Goal: Task Accomplishment & Management: Complete application form

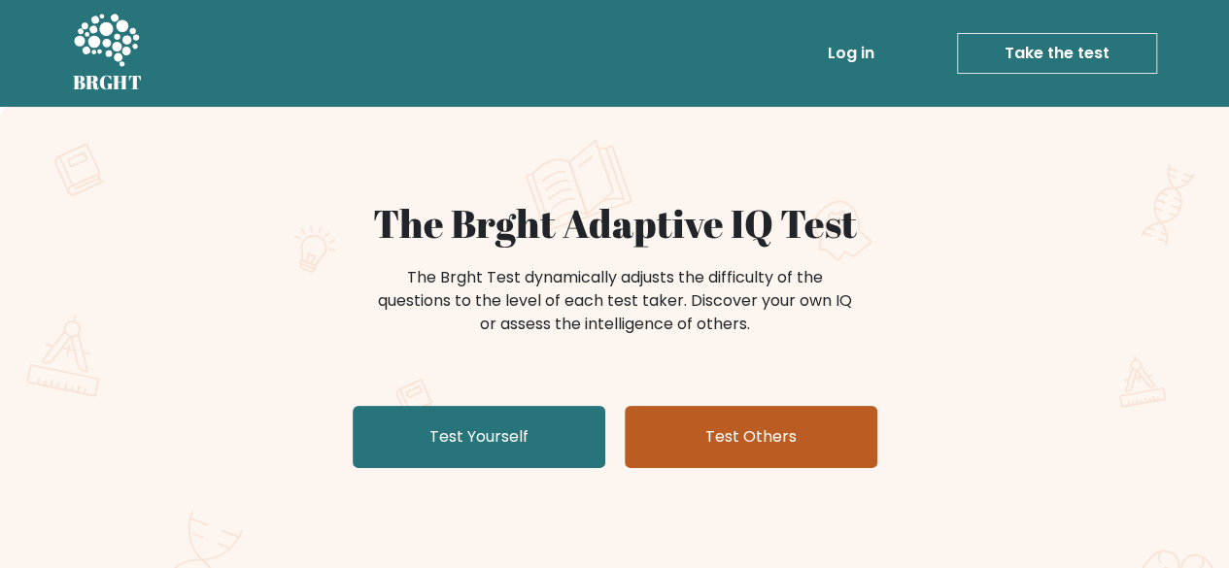
click at [688, 427] on link "Test Others" at bounding box center [751, 437] width 253 height 62
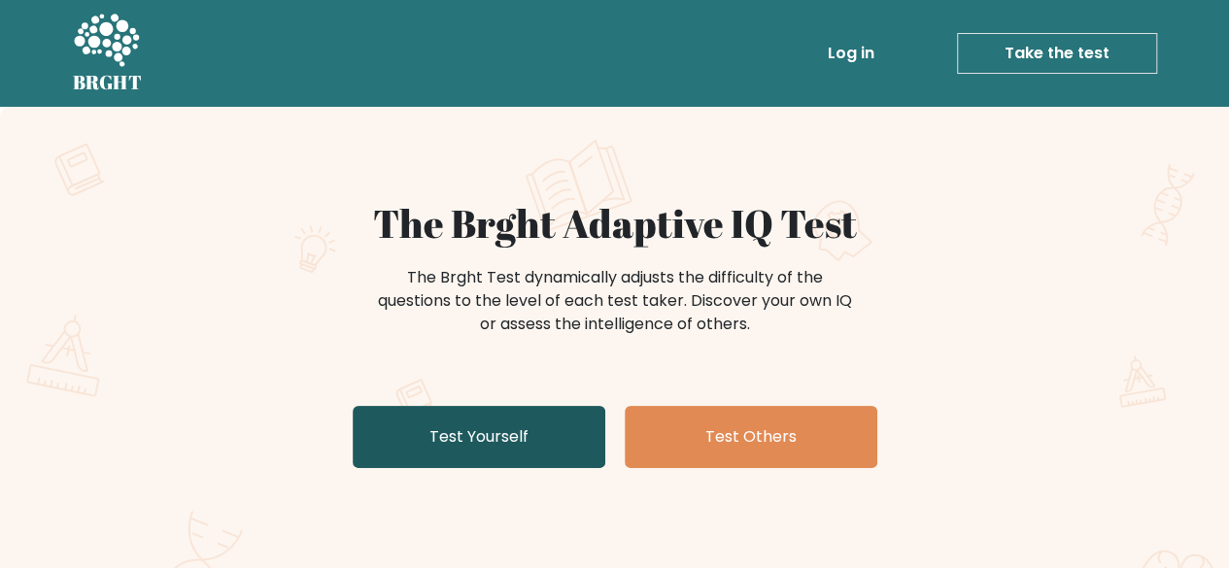
click at [480, 450] on link "Test Yourself" at bounding box center [479, 437] width 253 height 62
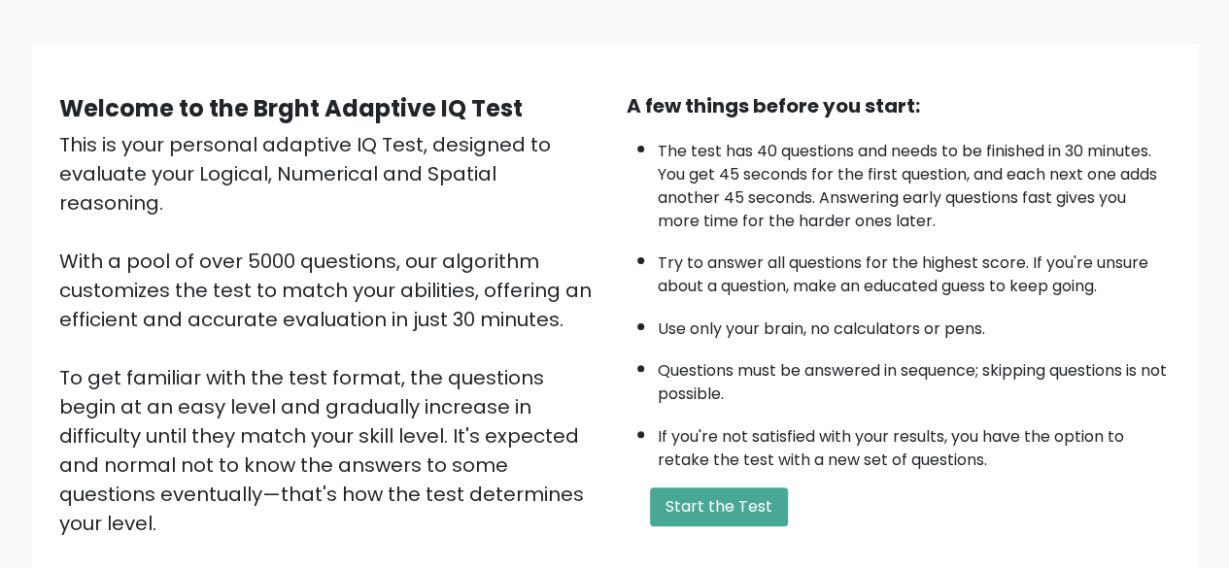
scroll to position [321, 0]
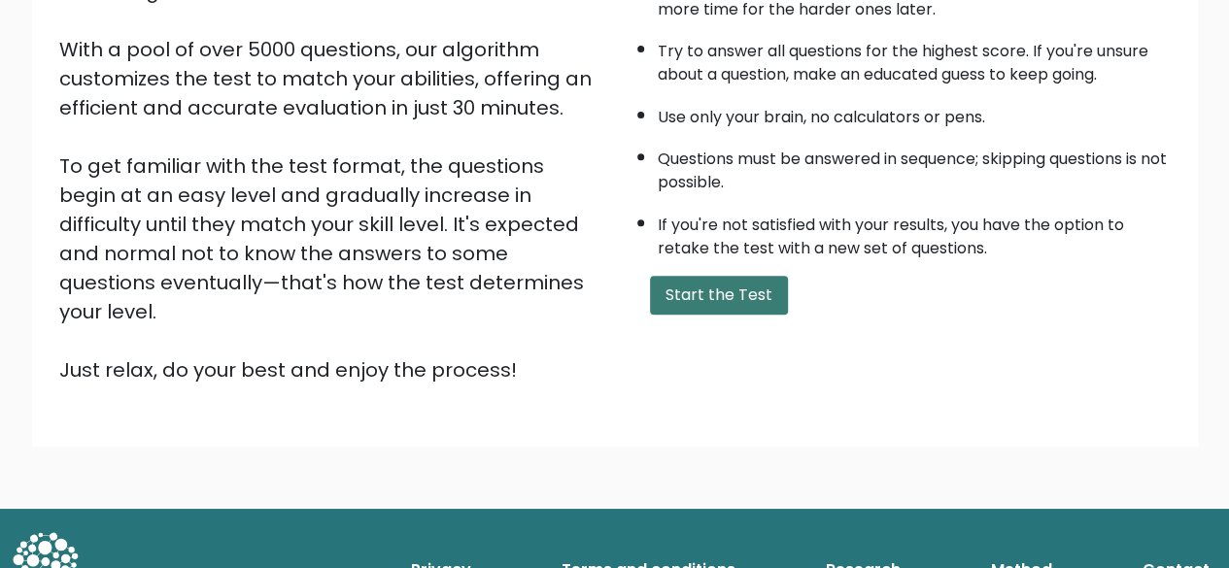
click at [705, 299] on button "Start the Test" at bounding box center [719, 295] width 138 height 39
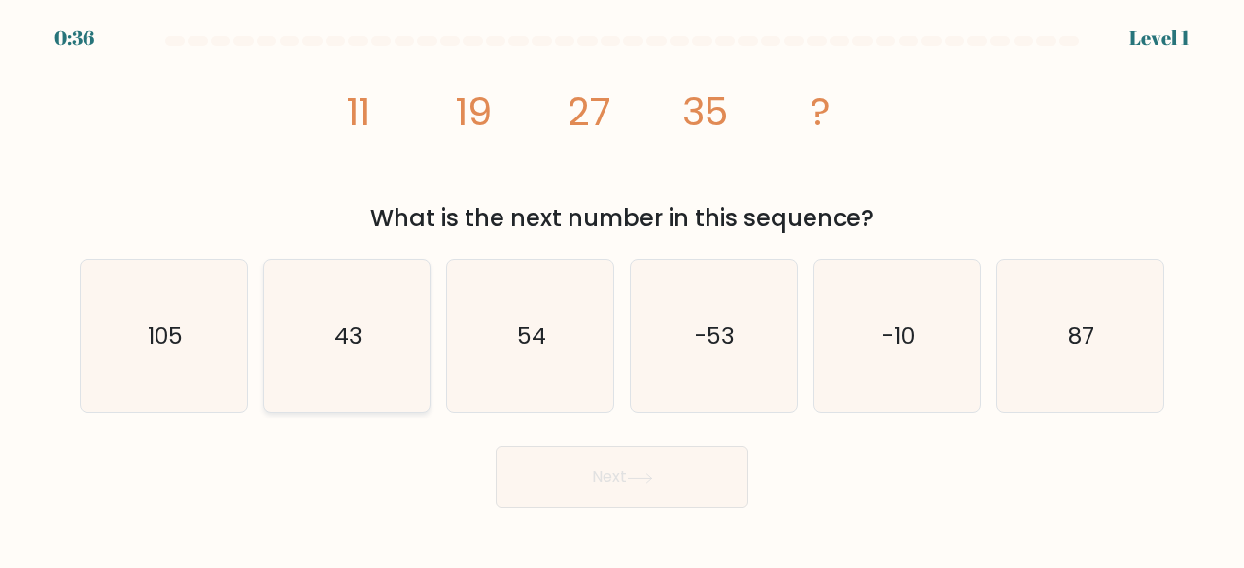
click at [360, 343] on text "43" at bounding box center [348, 336] width 28 height 32
click at [622, 290] on input "b. 43" at bounding box center [622, 287] width 1 height 5
radio input "true"
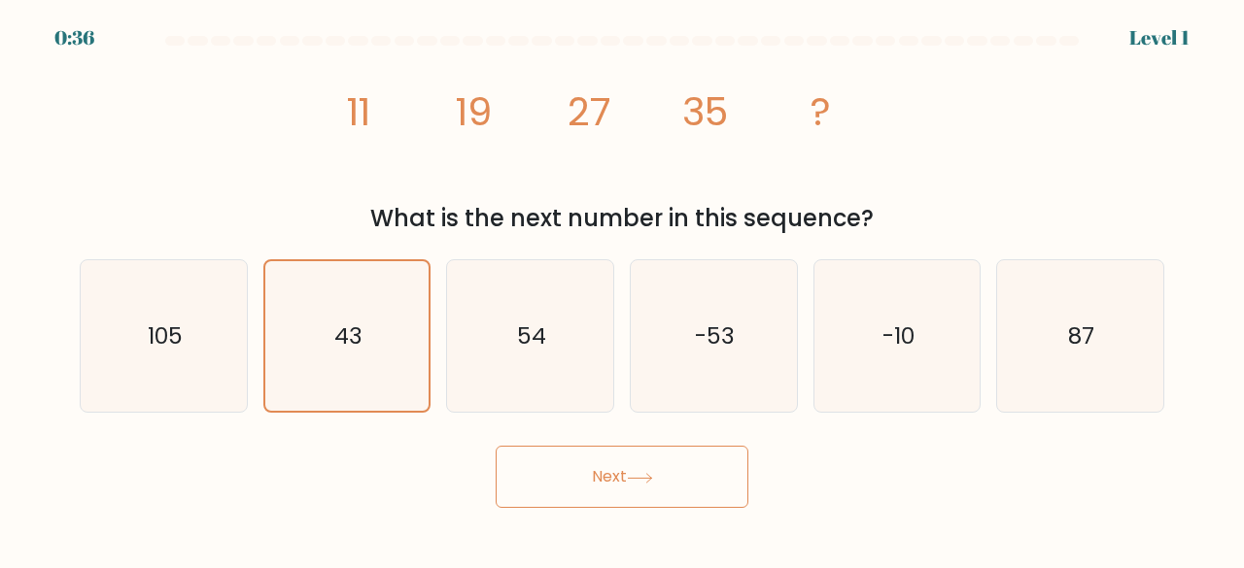
click at [593, 493] on button "Next" at bounding box center [622, 477] width 253 height 62
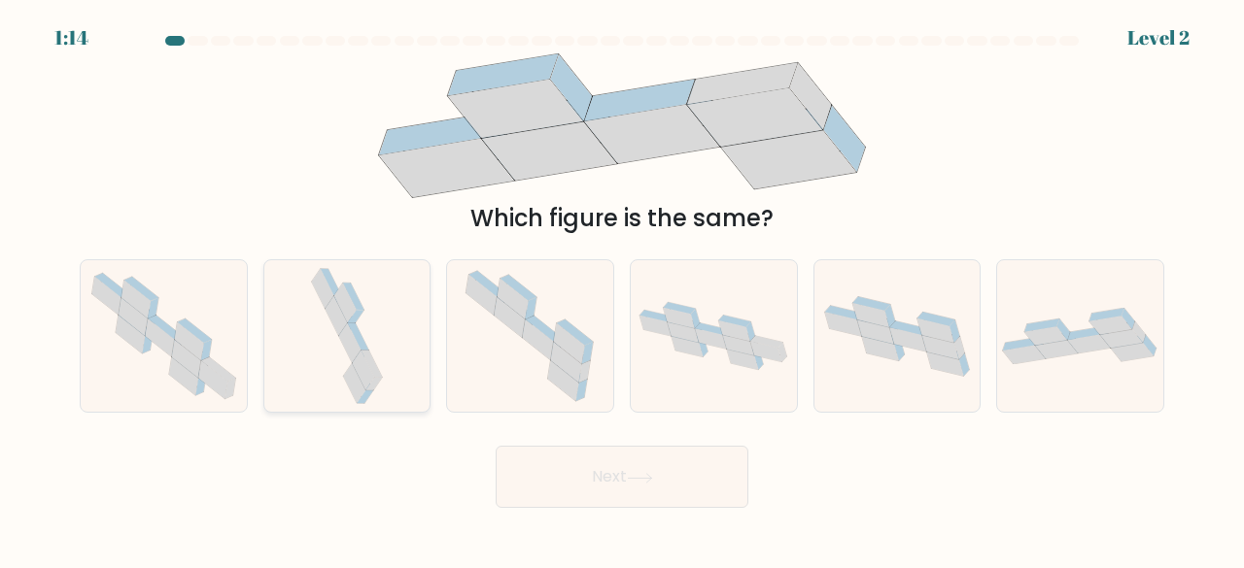
click at [375, 353] on icon at bounding box center [347, 336] width 80 height 153
click at [622, 290] on input "b." at bounding box center [622, 287] width 1 height 5
radio input "true"
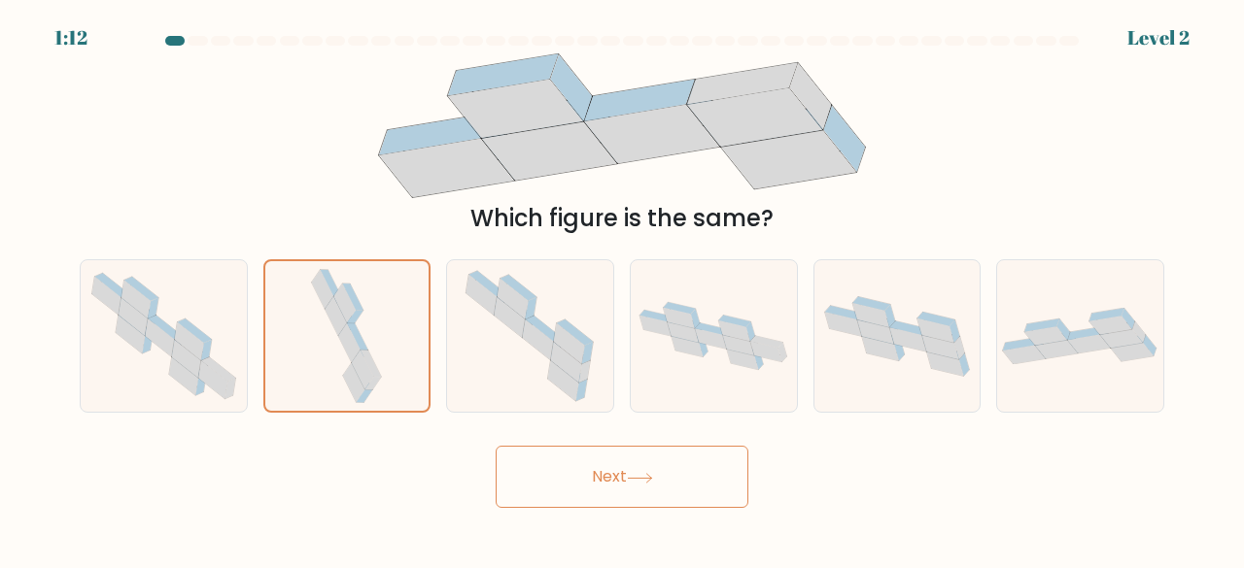
click at [577, 469] on button "Next" at bounding box center [622, 477] width 253 height 62
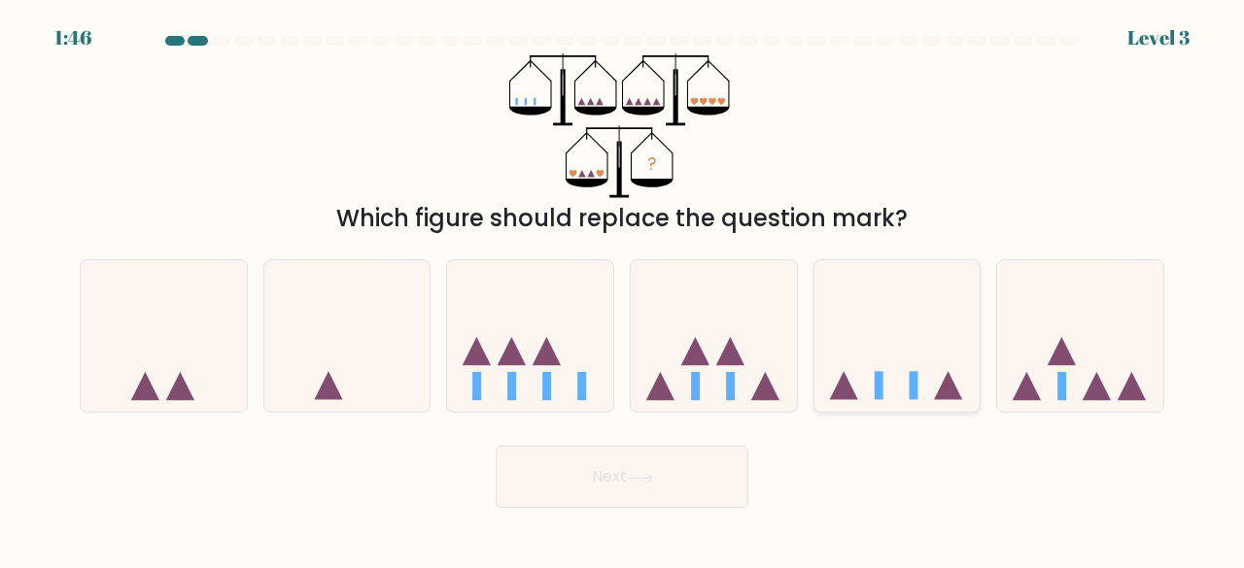
click at [898, 378] on icon at bounding box center [897, 335] width 166 height 137
click at [623, 290] on input "e." at bounding box center [622, 287] width 1 height 5
radio input "true"
click at [625, 477] on button "Next" at bounding box center [622, 477] width 253 height 62
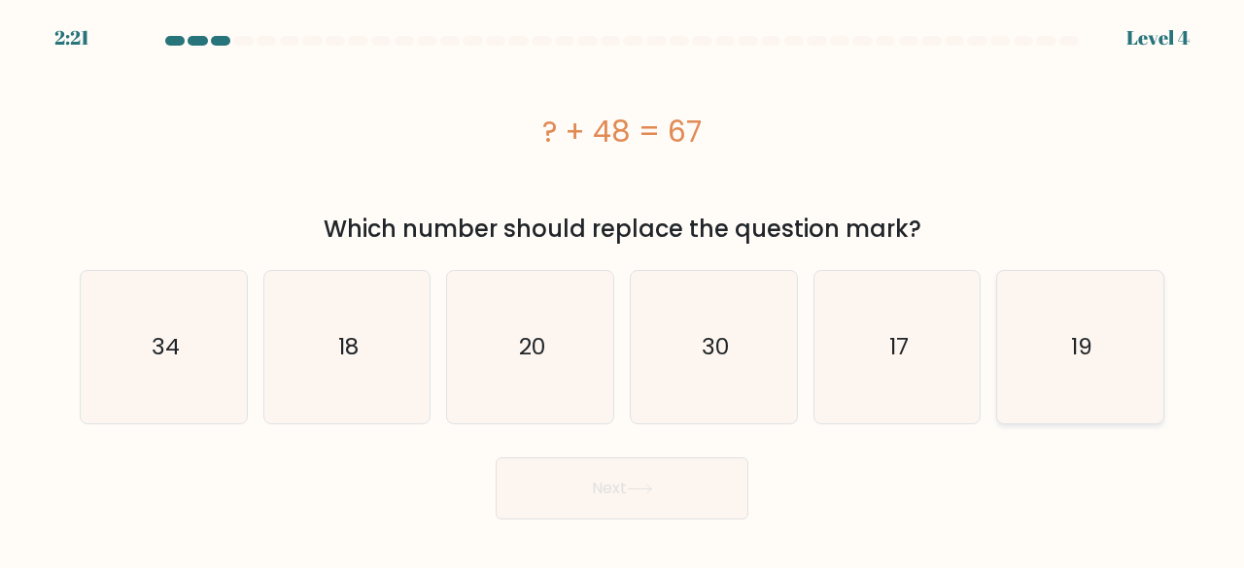
click at [1060, 351] on icon "19" at bounding box center [1080, 347] width 153 height 153
click at [623, 290] on input "f. 19" at bounding box center [622, 287] width 1 height 5
radio input "true"
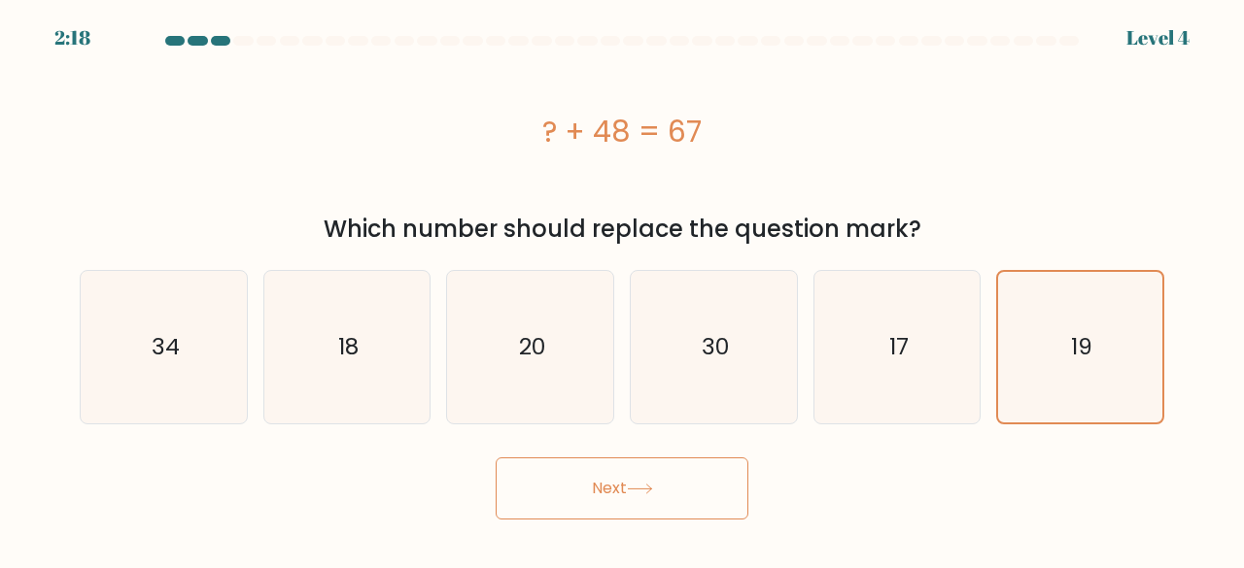
click at [605, 495] on button "Next" at bounding box center [622, 489] width 253 height 62
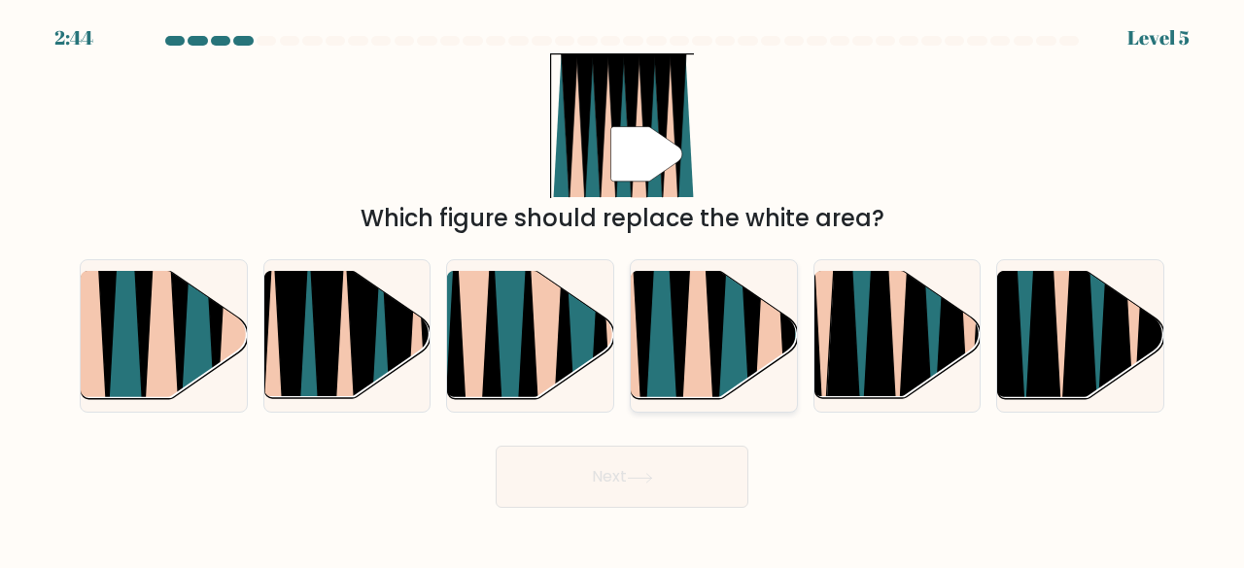
click at [707, 347] on icon at bounding box center [697, 271] width 36 height 331
click at [623, 290] on input "d." at bounding box center [622, 287] width 1 height 5
radio input "true"
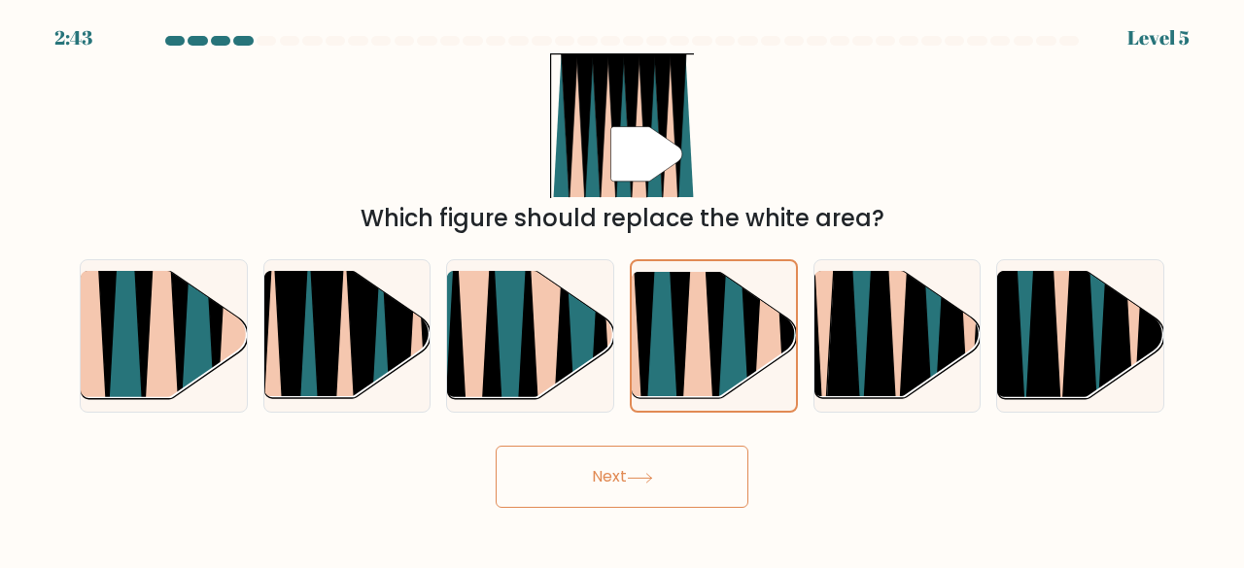
click at [686, 483] on button "Next" at bounding box center [622, 477] width 253 height 62
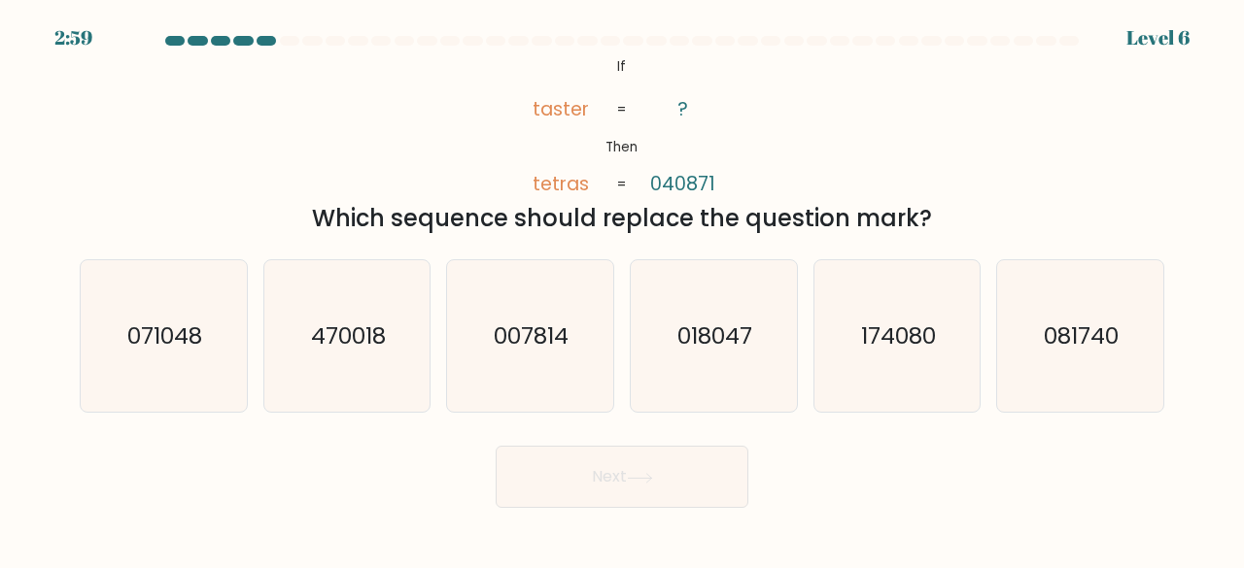
drag, startPoint x: 165, startPoint y: 349, endPoint x: 468, endPoint y: 444, distance: 317.8
click at [167, 348] on text "071048" at bounding box center [164, 336] width 75 height 32
click at [612, 462] on button "Next" at bounding box center [622, 477] width 253 height 62
click at [211, 390] on icon "071048" at bounding box center [163, 336] width 153 height 153
click at [622, 290] on input "a. 071048" at bounding box center [622, 287] width 1 height 5
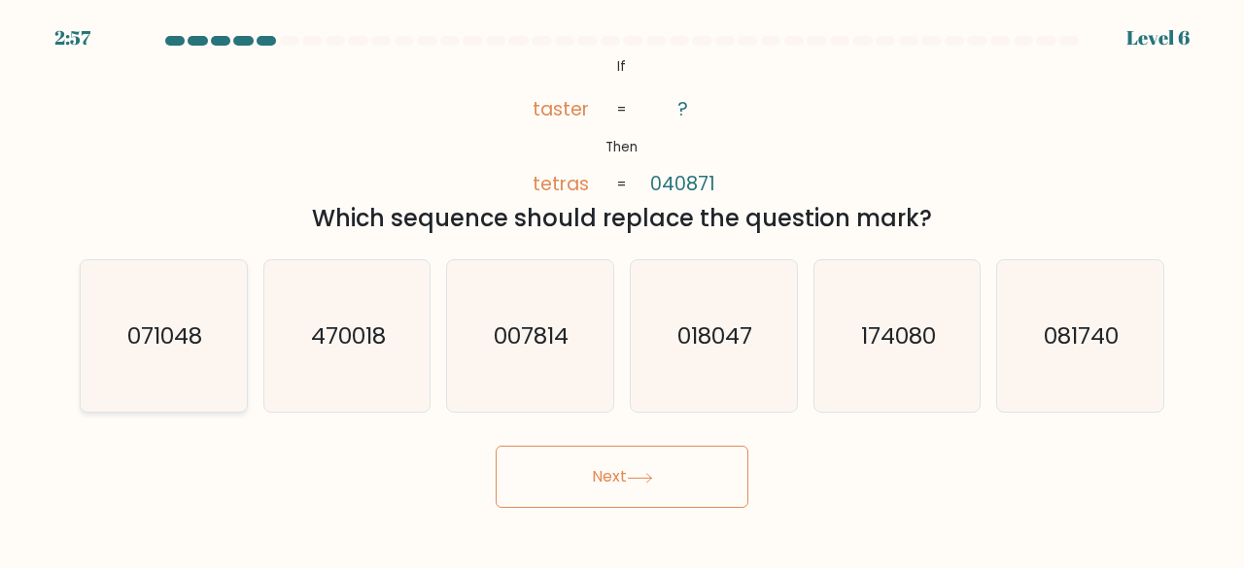
radio input "true"
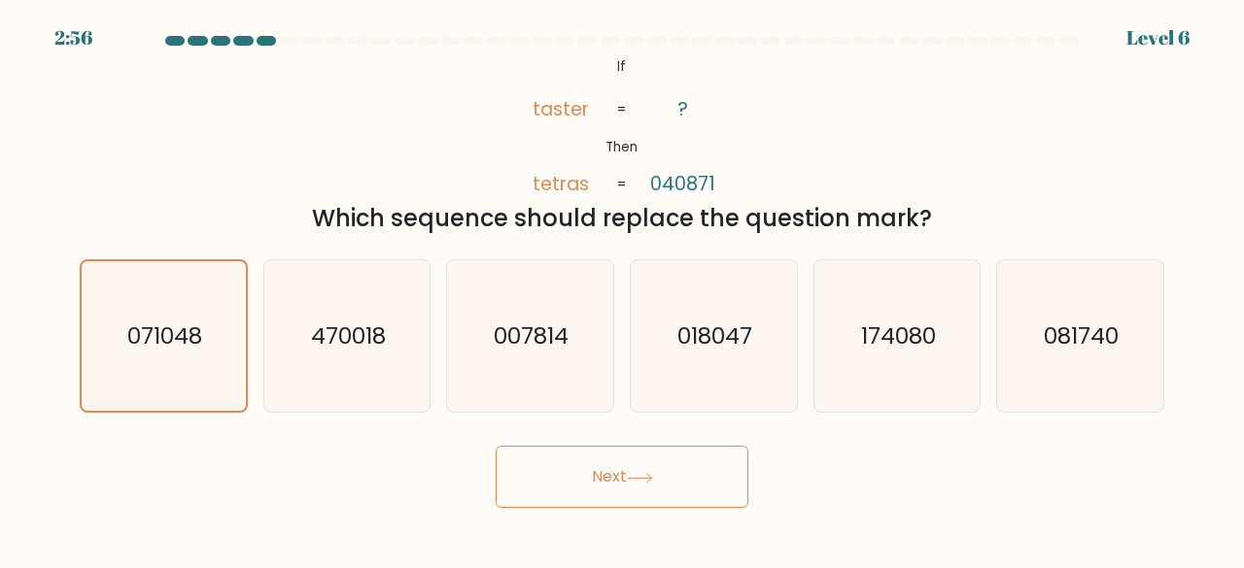
click at [651, 473] on icon at bounding box center [640, 478] width 26 height 11
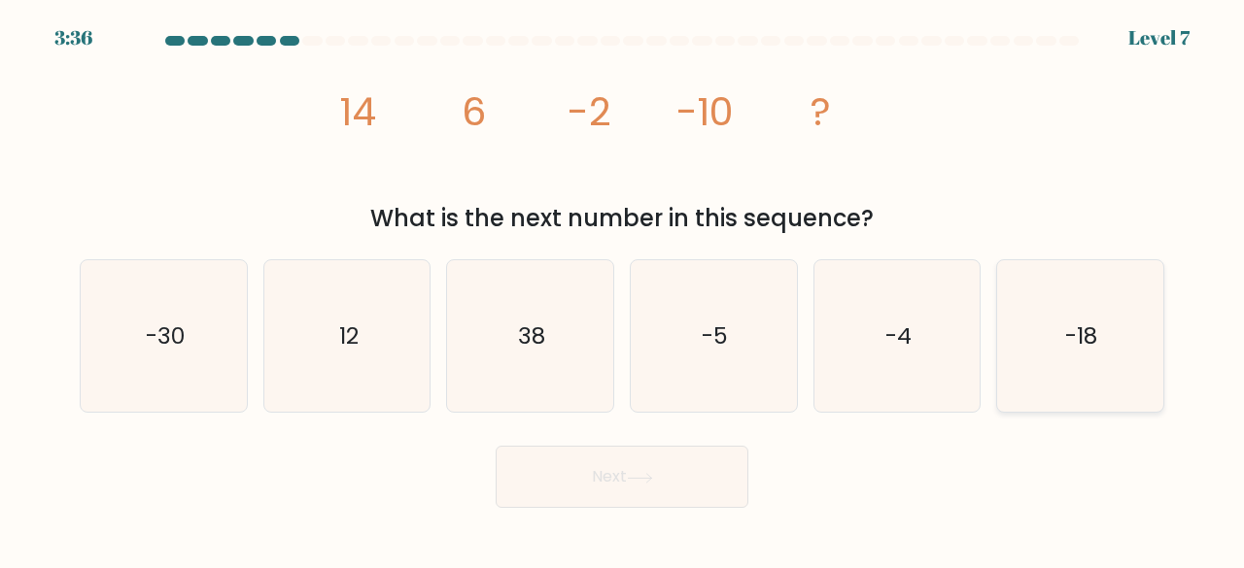
click at [1126, 335] on icon "-18" at bounding box center [1080, 336] width 153 height 153
click at [623, 290] on input "f. -18" at bounding box center [622, 287] width 1 height 5
radio input "true"
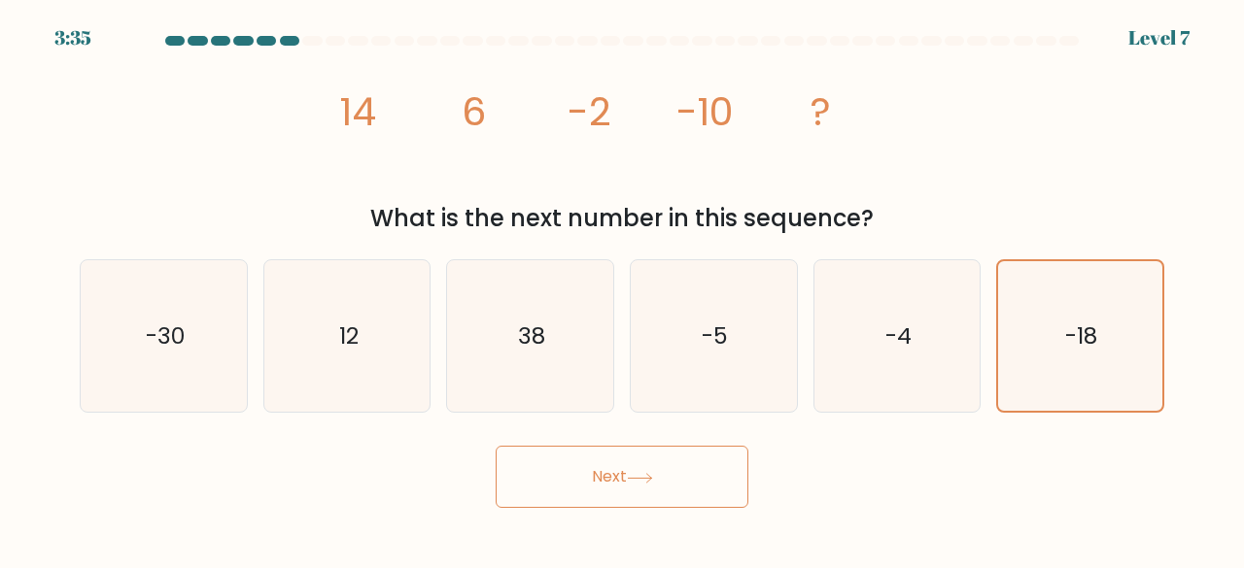
click at [629, 477] on button "Next" at bounding box center [622, 477] width 253 height 62
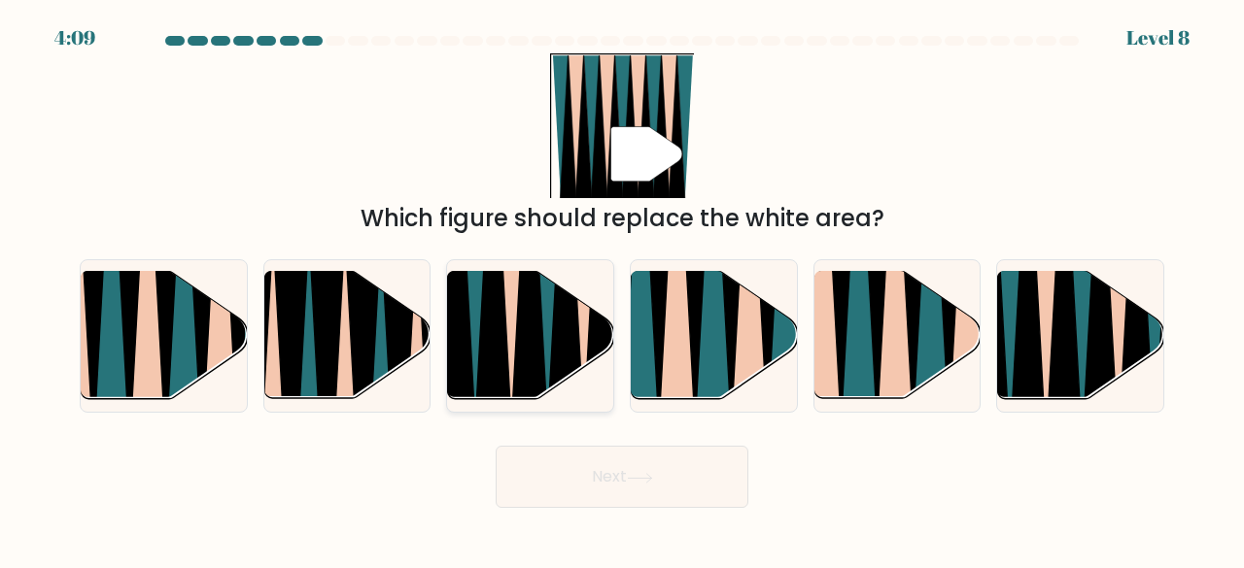
click at [538, 346] on icon at bounding box center [530, 273] width 38 height 332
click at [622, 290] on input "c." at bounding box center [622, 287] width 1 height 5
radio input "true"
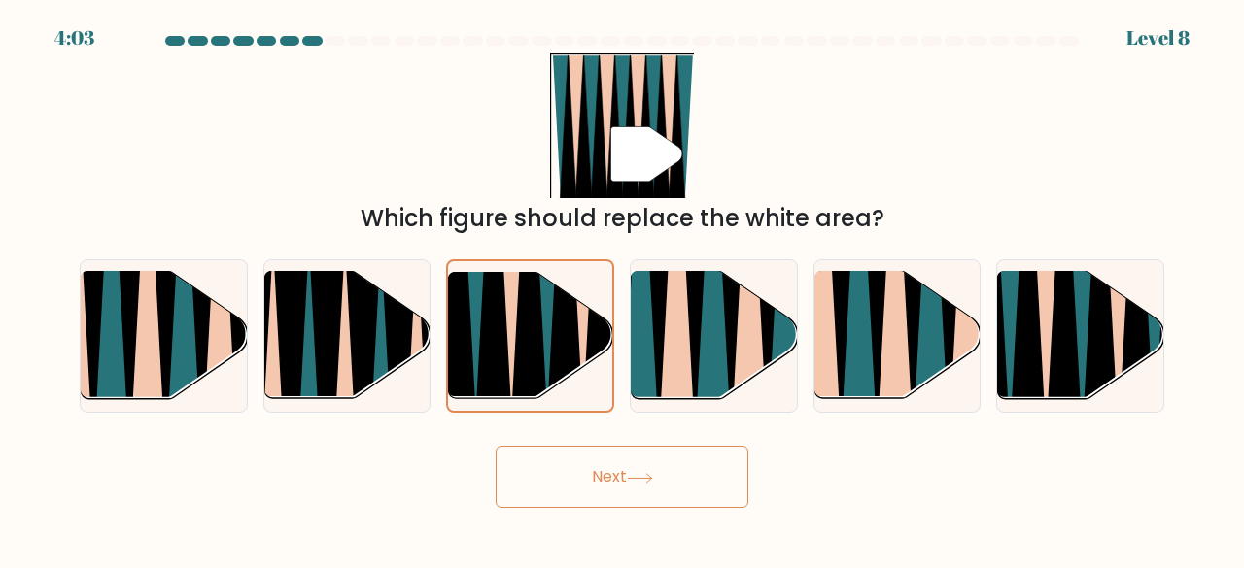
click at [568, 464] on button "Next" at bounding box center [622, 477] width 253 height 62
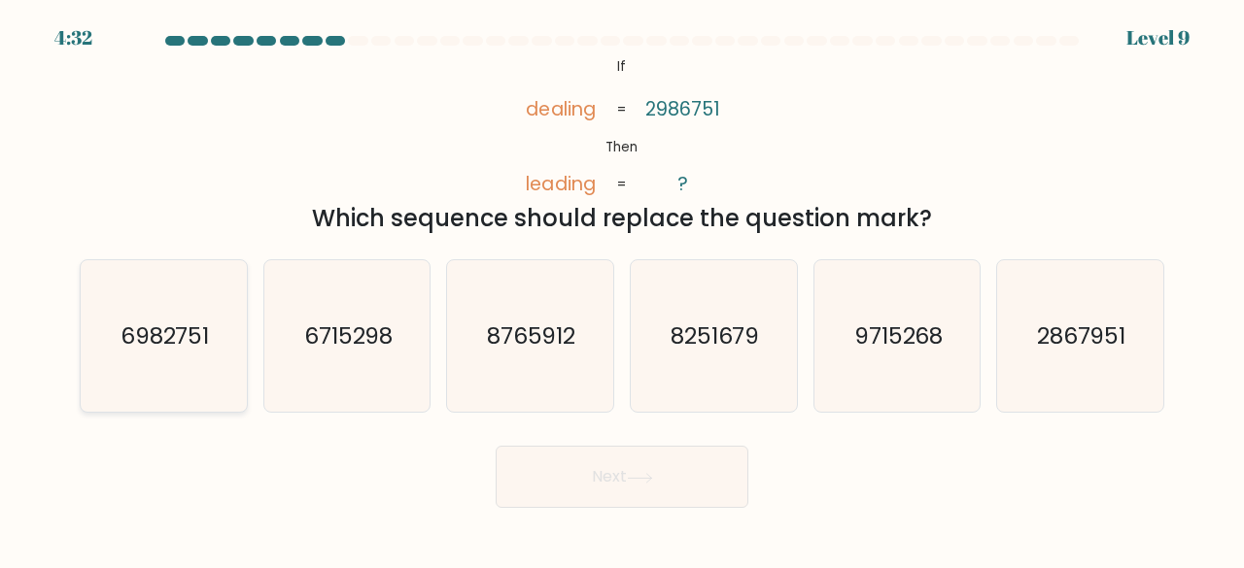
click at [178, 351] on text "6982751" at bounding box center [164, 336] width 89 height 32
click at [622, 290] on input "a. 6982751" at bounding box center [622, 287] width 1 height 5
radio input "true"
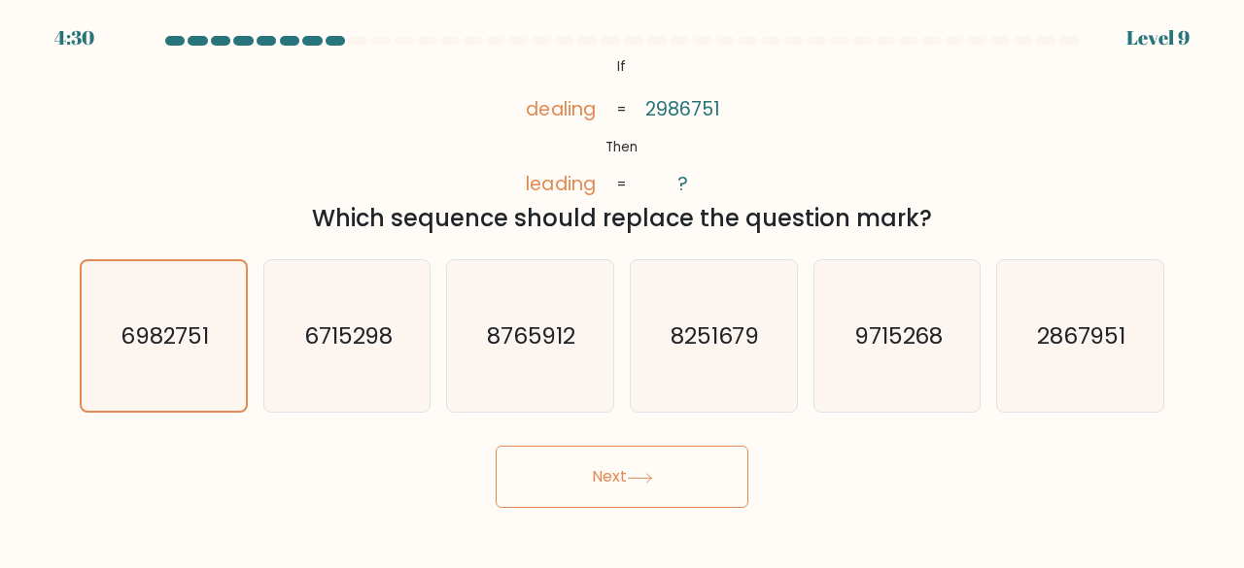
click at [617, 485] on button "Next" at bounding box center [622, 477] width 253 height 62
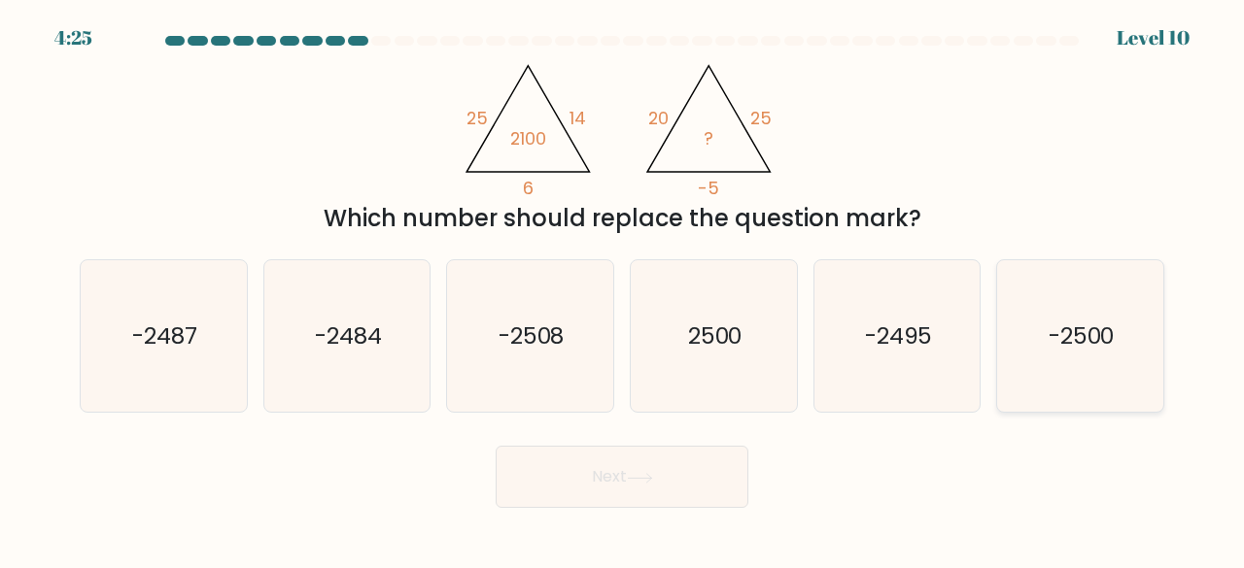
click at [1112, 368] on icon "-2500" at bounding box center [1080, 336] width 153 height 153
click at [623, 290] on input "f. -2500" at bounding box center [622, 287] width 1 height 5
radio input "true"
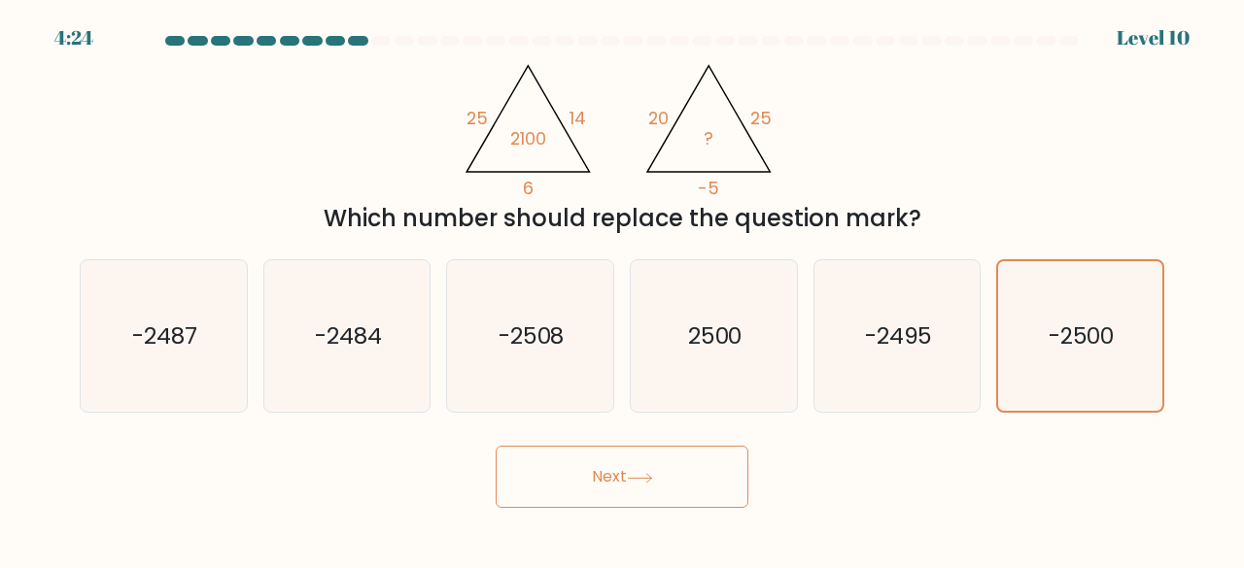
click at [643, 484] on button "Next" at bounding box center [622, 477] width 253 height 62
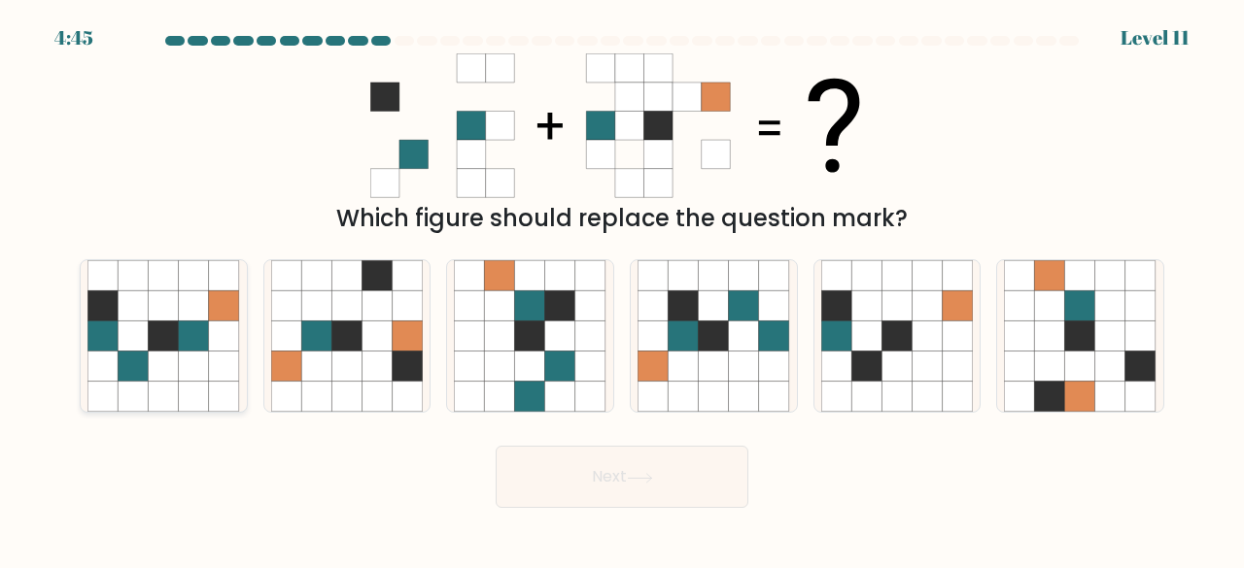
click at [125, 309] on icon at bounding box center [133, 306] width 30 height 30
click at [622, 290] on input "a." at bounding box center [622, 287] width 1 height 5
radio input "true"
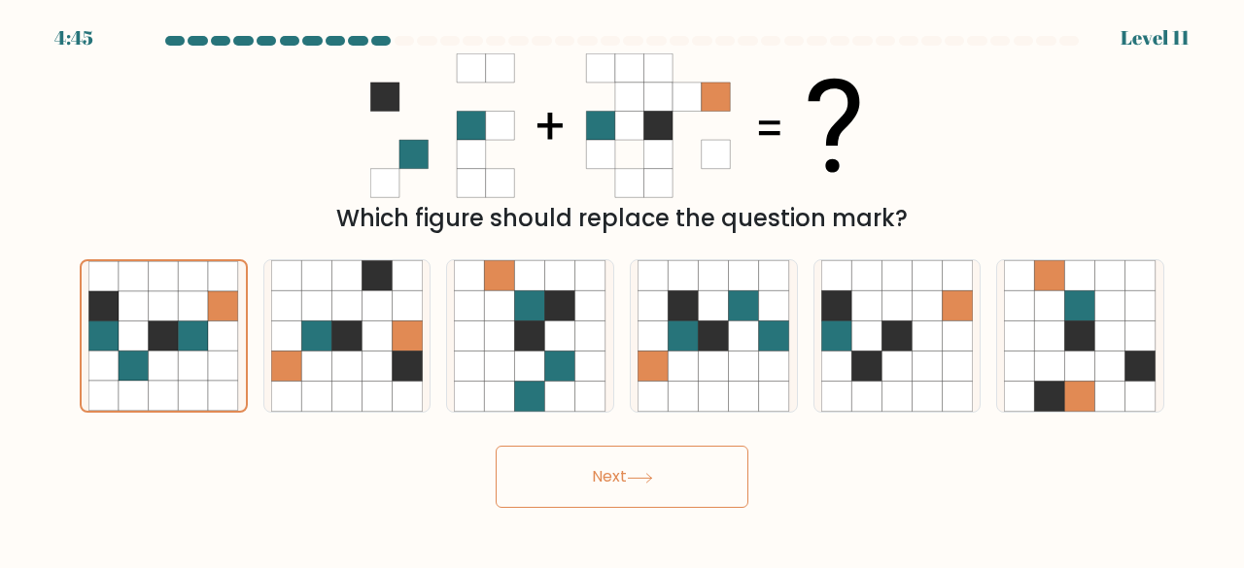
click at [581, 479] on button "Next" at bounding box center [622, 477] width 253 height 62
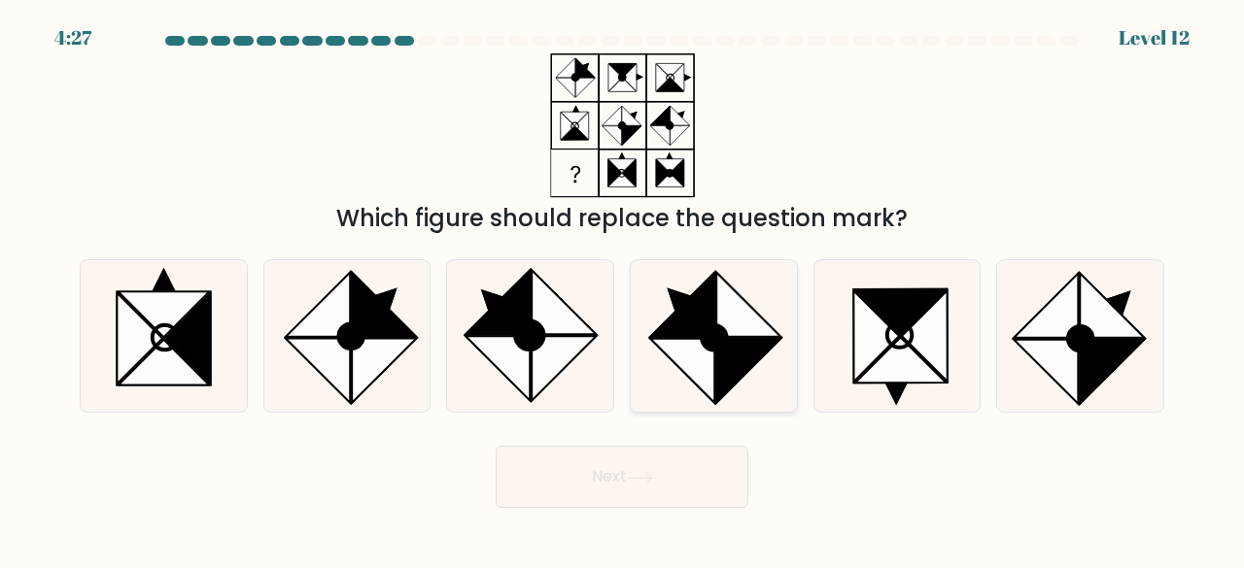
click at [717, 341] on circle at bounding box center [714, 338] width 35 height 35
click at [623, 290] on input "d." at bounding box center [622, 287] width 1 height 5
radio input "true"
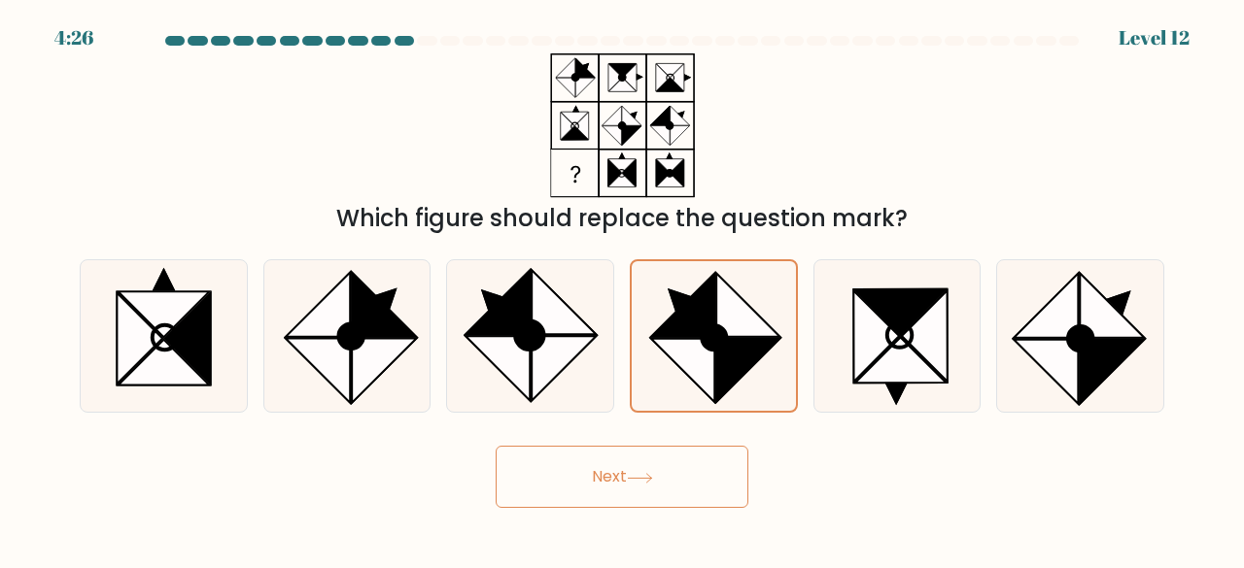
click at [666, 479] on button "Next" at bounding box center [622, 477] width 253 height 62
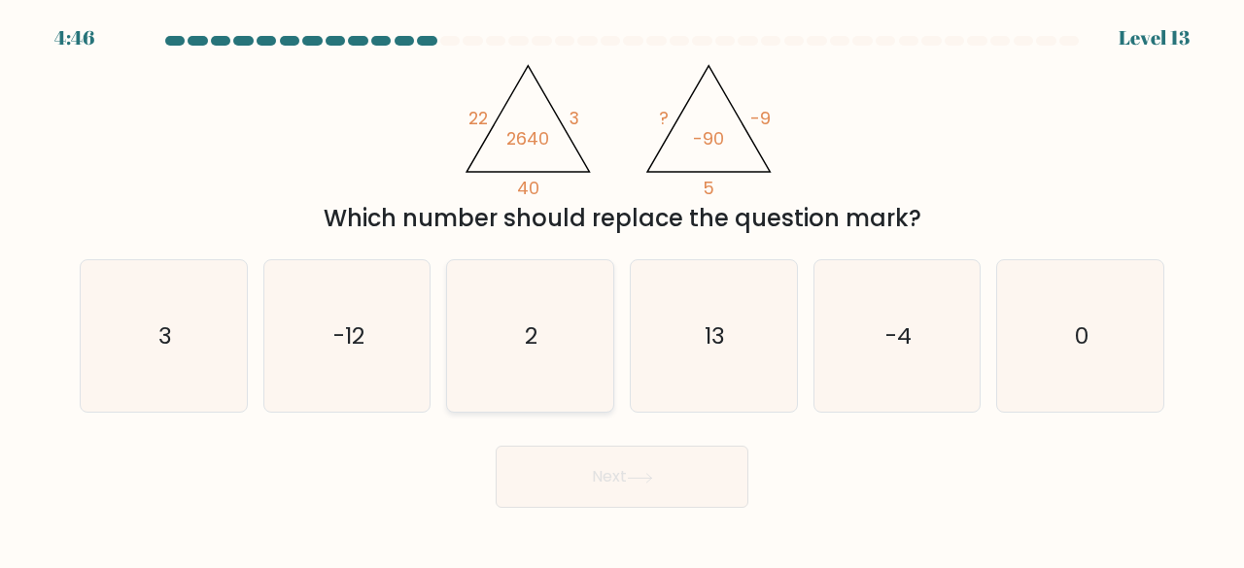
click at [494, 362] on icon "2" at bounding box center [530, 336] width 153 height 153
click at [622, 290] on input "c. 2" at bounding box center [622, 287] width 1 height 5
radio input "true"
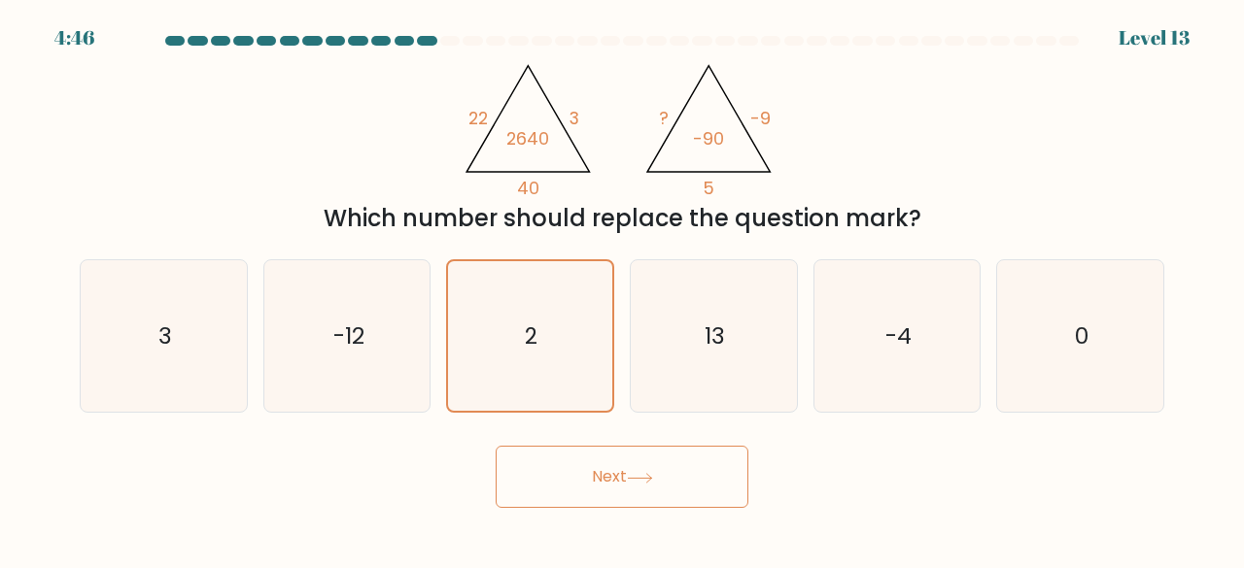
click at [603, 492] on button "Next" at bounding box center [622, 477] width 253 height 62
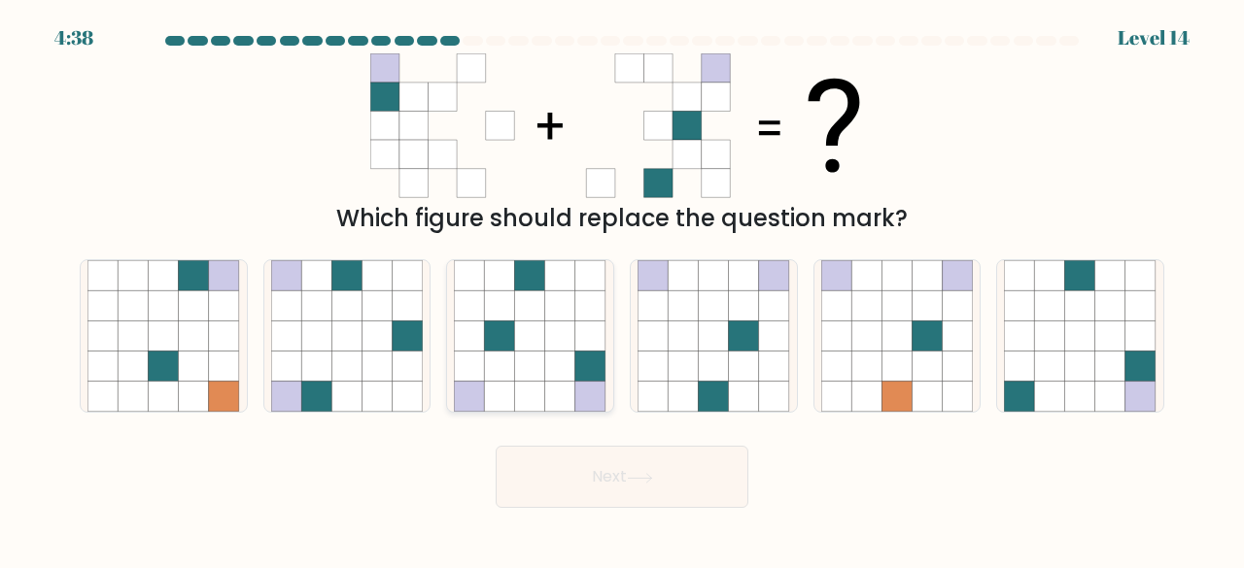
click at [521, 361] on icon at bounding box center [530, 367] width 30 height 30
click at [622, 290] on input "c." at bounding box center [622, 287] width 1 height 5
radio input "true"
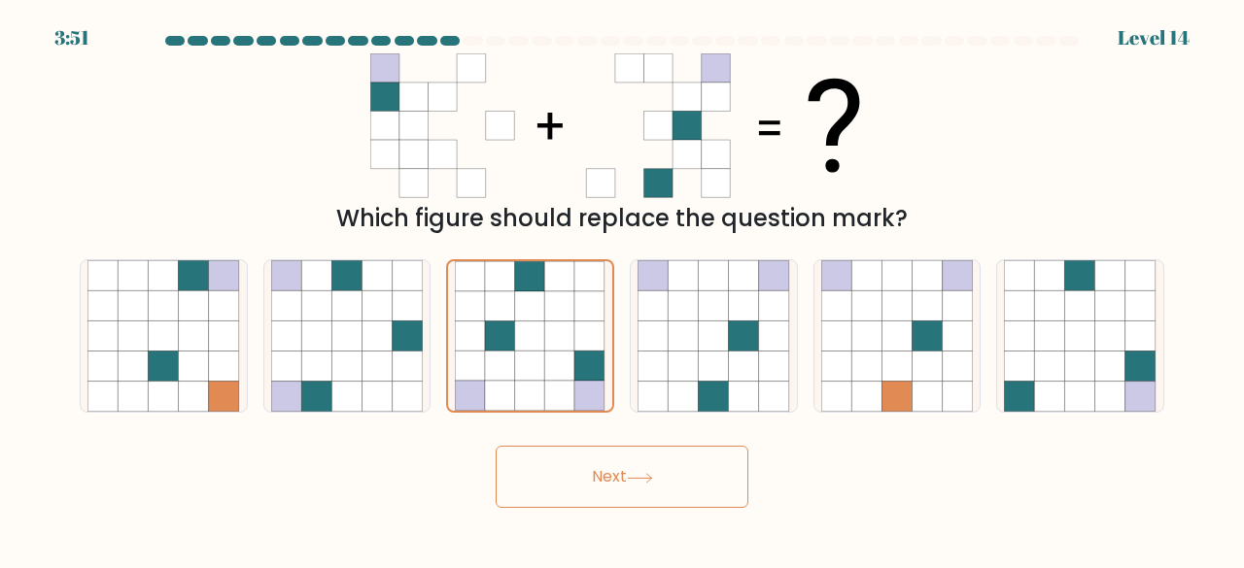
click at [609, 488] on button "Next" at bounding box center [622, 477] width 253 height 62
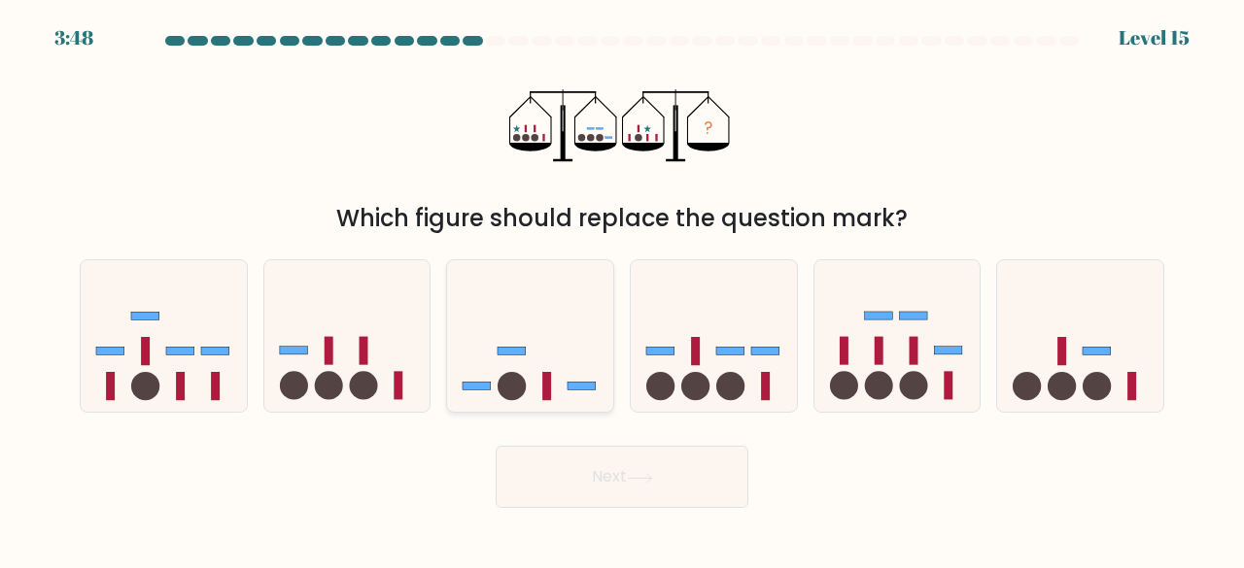
click at [514, 399] on circle at bounding box center [512, 386] width 28 height 28
click at [622, 290] on input "c." at bounding box center [622, 287] width 1 height 5
radio input "true"
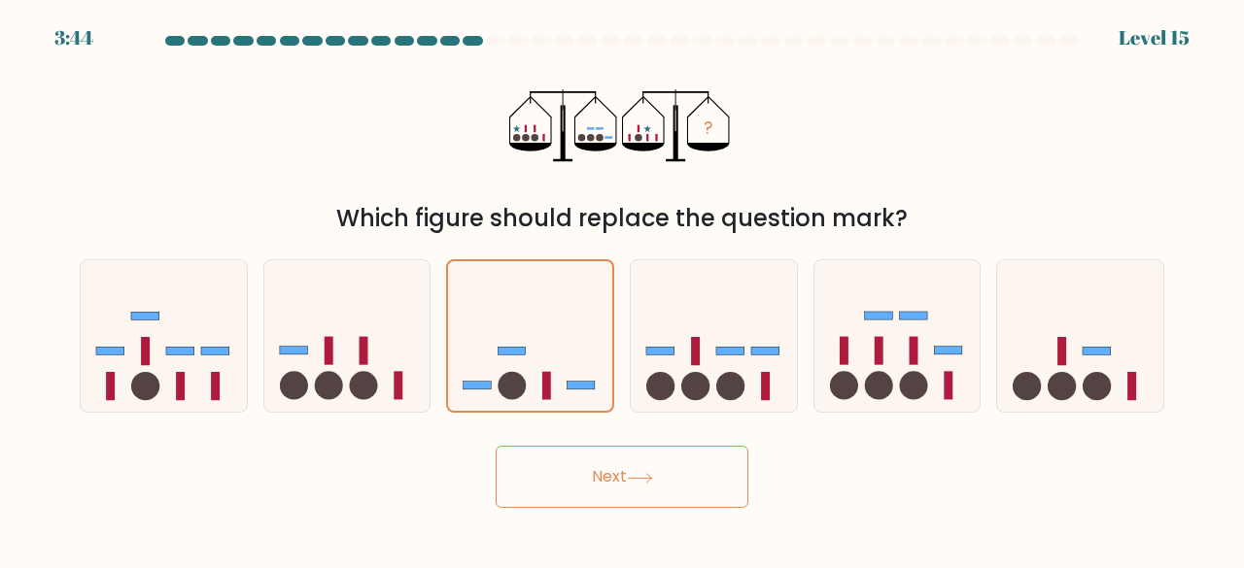
click at [591, 460] on button "Next" at bounding box center [622, 477] width 253 height 62
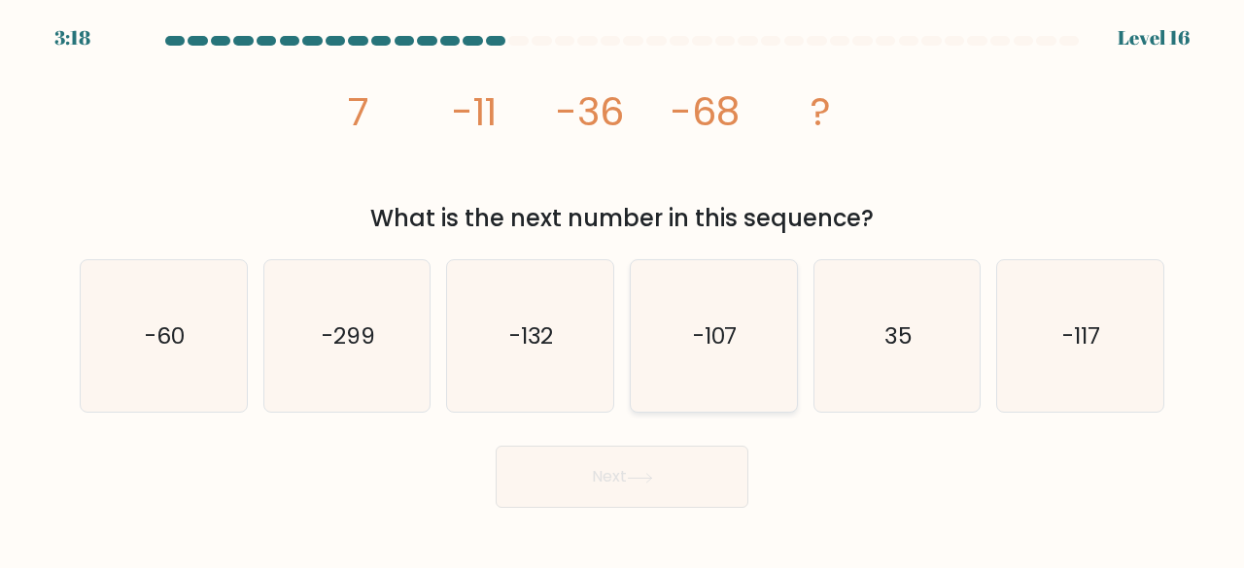
click at [722, 355] on icon "-107" at bounding box center [713, 336] width 153 height 153
click at [623, 290] on input "d. -107" at bounding box center [622, 287] width 1 height 5
radio input "true"
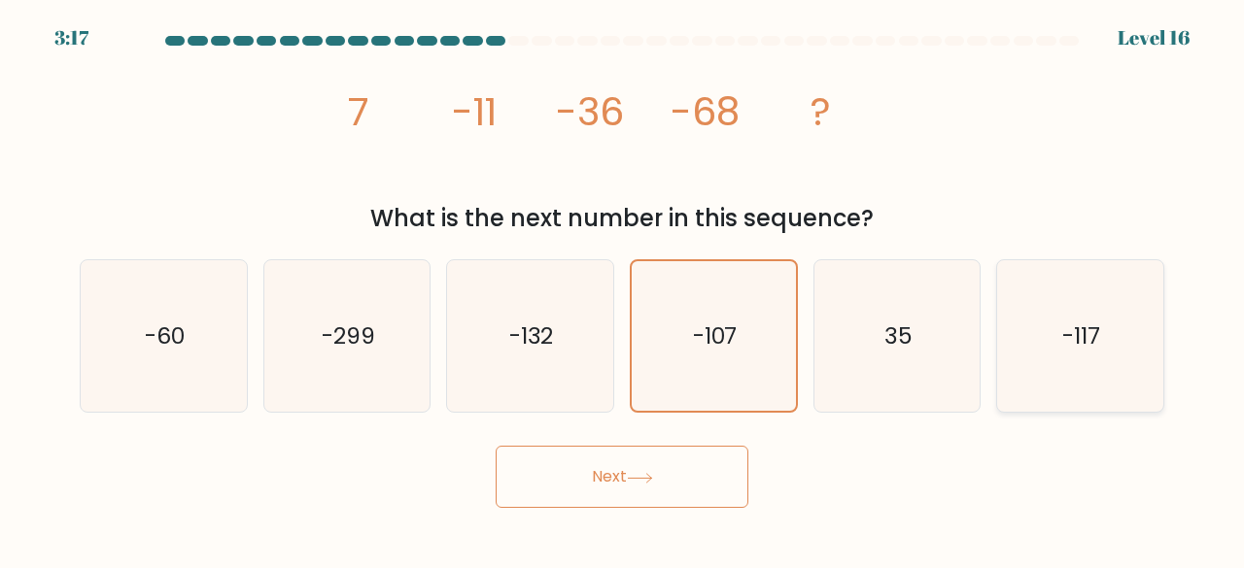
click at [1091, 340] on text "-117" at bounding box center [1082, 336] width 38 height 32
click at [623, 290] on input "f. -117" at bounding box center [622, 287] width 1 height 5
radio input "true"
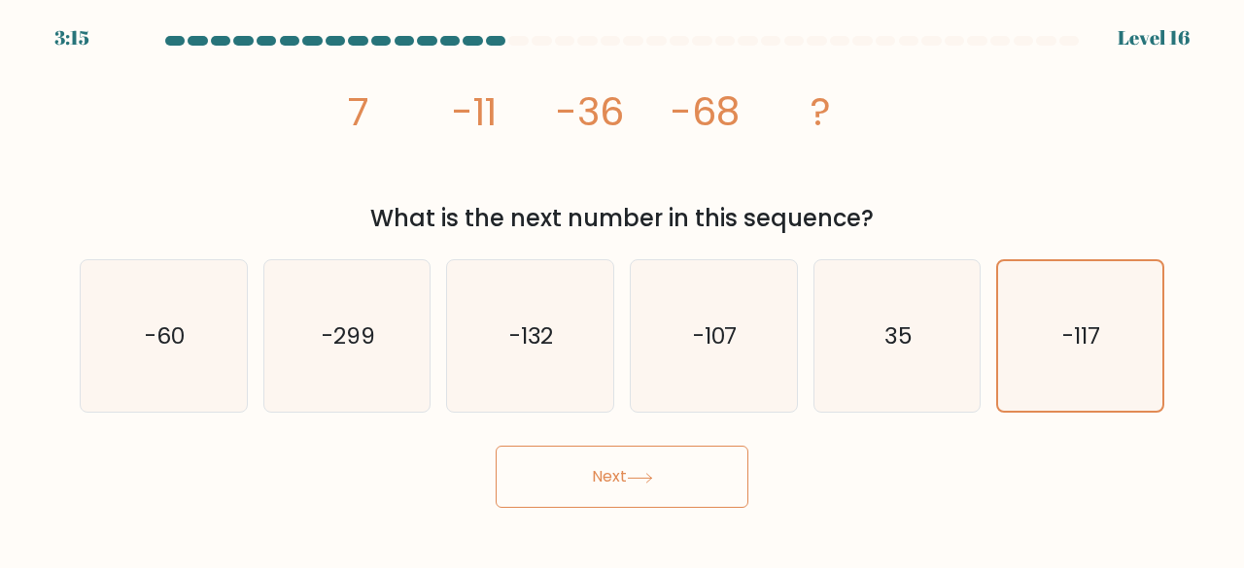
click at [620, 486] on button "Next" at bounding box center [622, 477] width 253 height 62
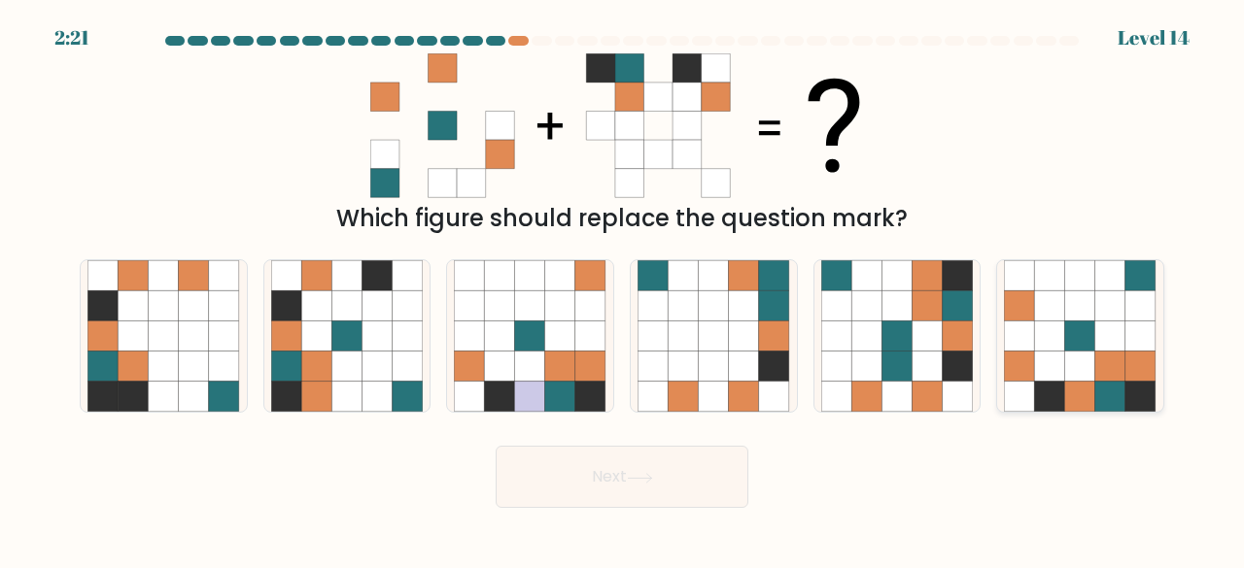
click at [1062, 349] on icon at bounding box center [1050, 337] width 30 height 30
click at [623, 290] on input "f." at bounding box center [622, 287] width 1 height 5
radio input "true"
click at [634, 500] on button "Next" at bounding box center [622, 477] width 253 height 62
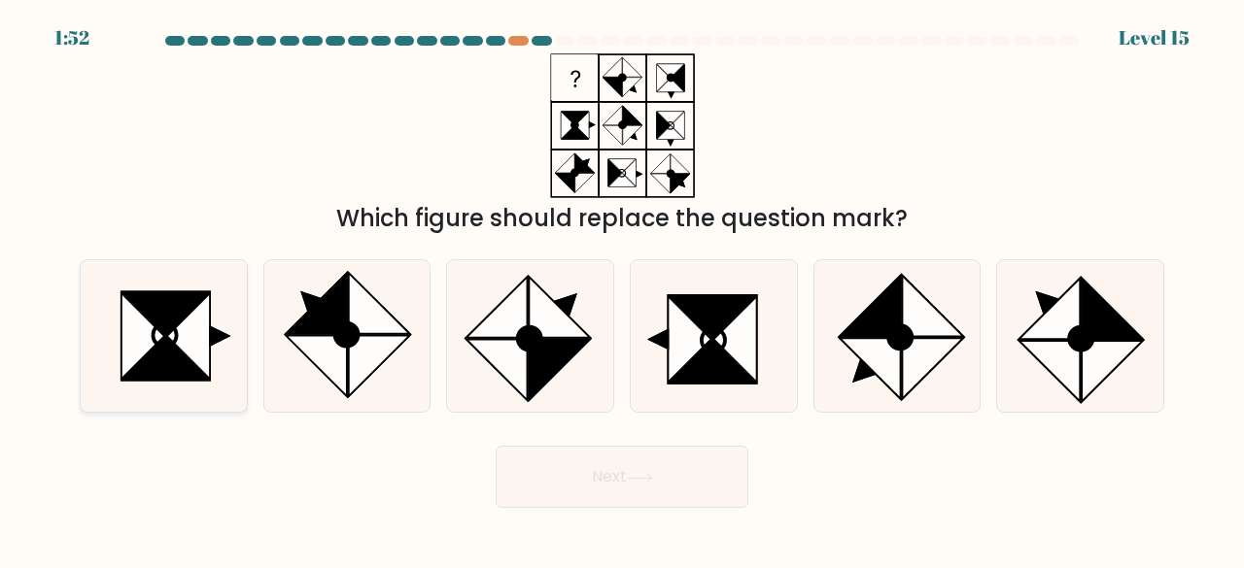
click at [196, 345] on icon at bounding box center [188, 336] width 43 height 86
click at [622, 290] on input "a." at bounding box center [622, 287] width 1 height 5
radio input "true"
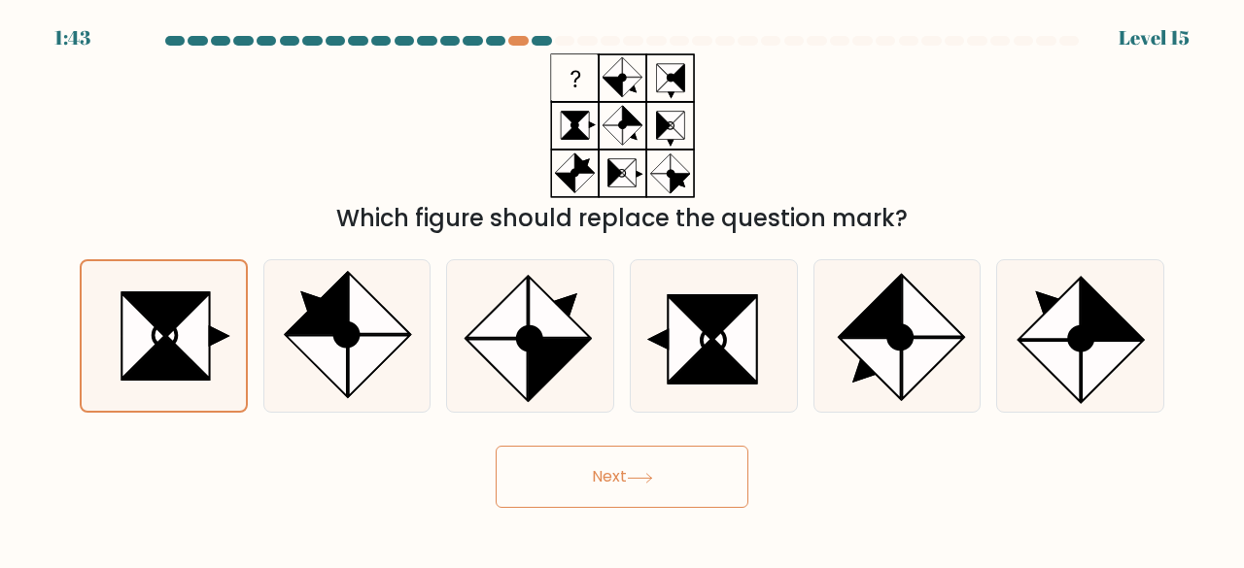
click at [604, 477] on button "Next" at bounding box center [622, 477] width 253 height 62
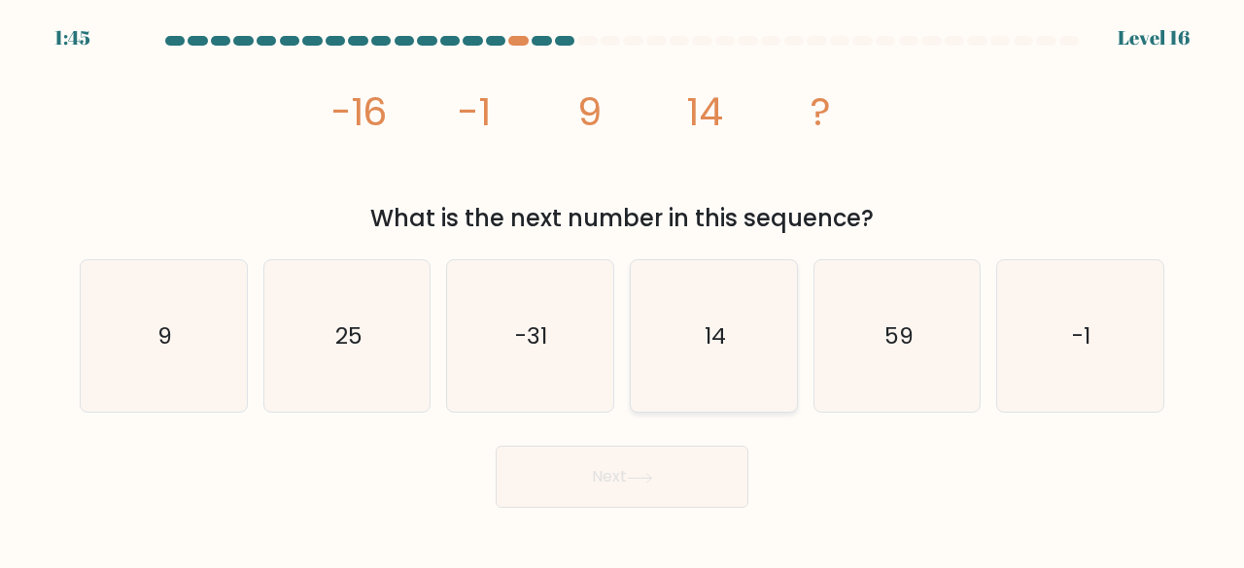
click at [749, 348] on icon "14" at bounding box center [713, 336] width 153 height 153
click at [623, 290] on input "d. 14" at bounding box center [622, 287] width 1 height 5
radio input "true"
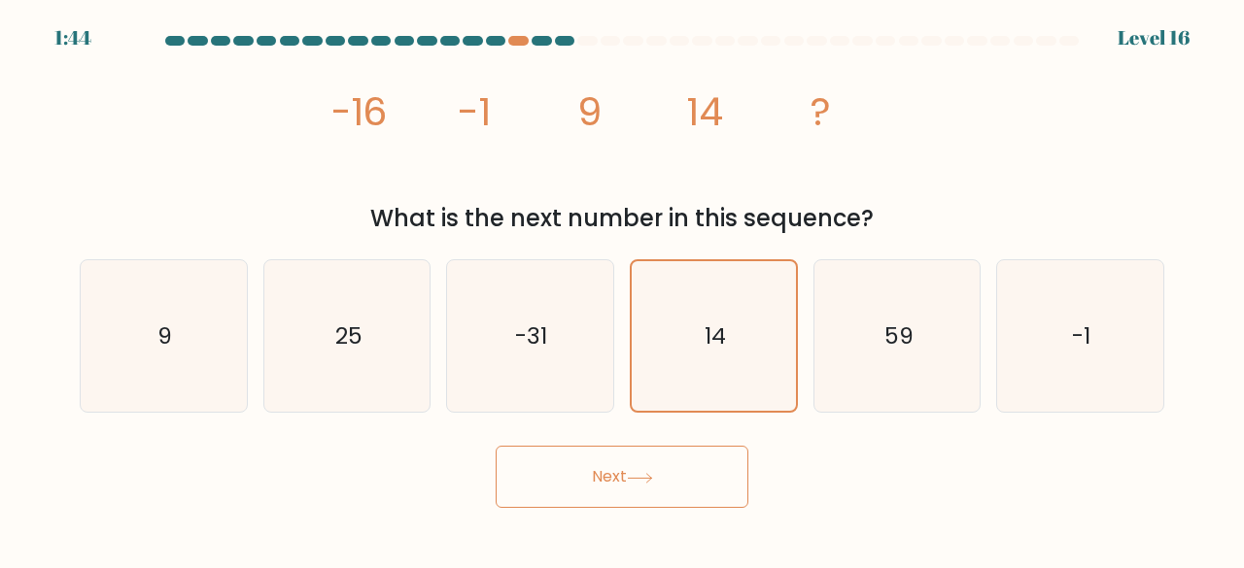
click at [651, 483] on icon at bounding box center [640, 478] width 26 height 11
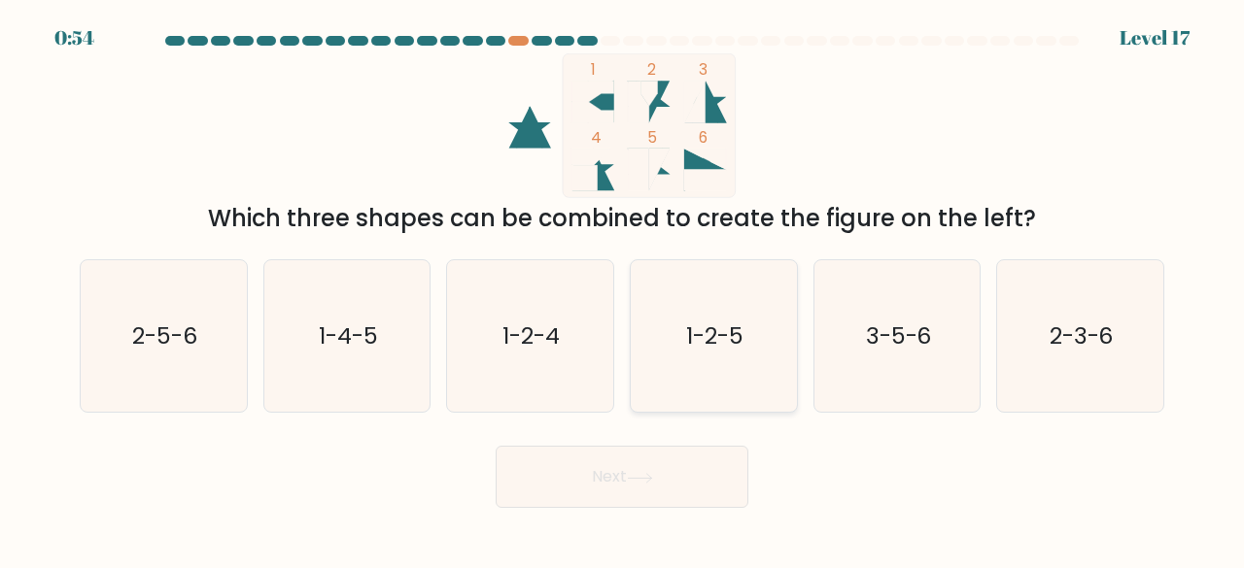
click at [737, 348] on text "1-2-5" at bounding box center [714, 336] width 57 height 32
click at [623, 290] on input "d. 1-2-5" at bounding box center [622, 287] width 1 height 5
radio input "true"
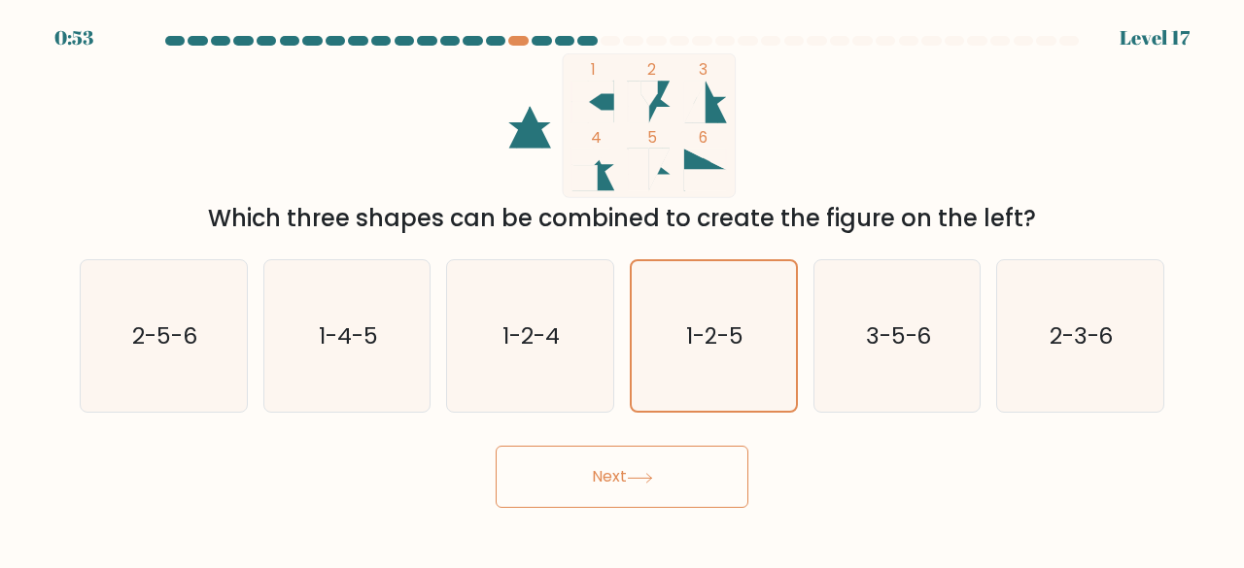
click at [616, 475] on button "Next" at bounding box center [622, 477] width 253 height 62
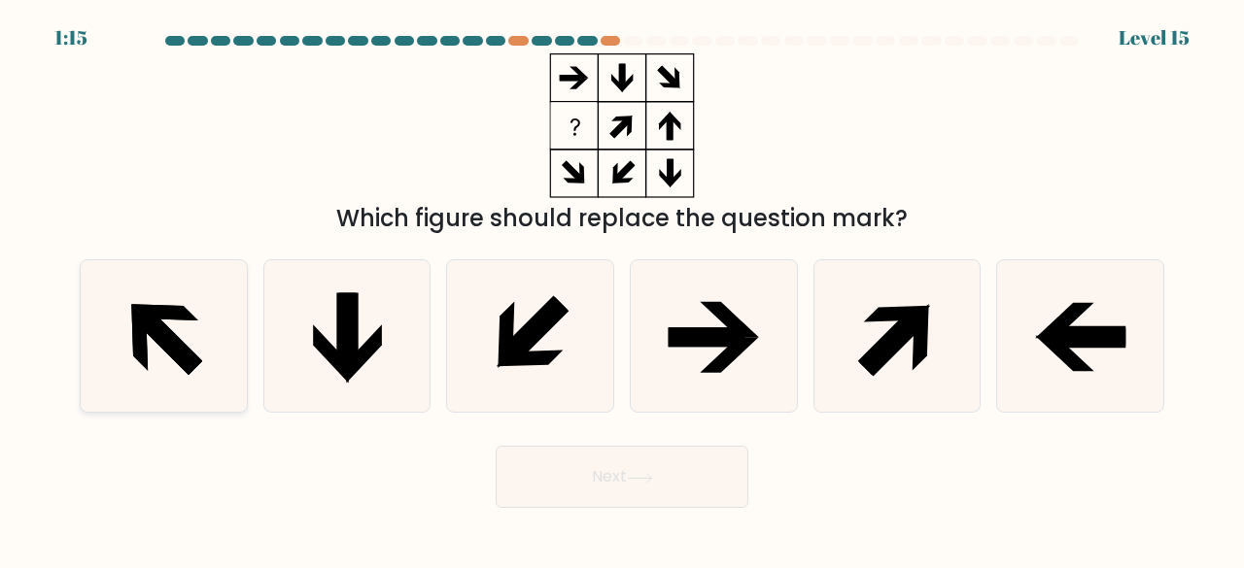
click at [129, 336] on icon at bounding box center [163, 336] width 153 height 153
click at [622, 290] on input "a." at bounding box center [622, 287] width 1 height 5
radio input "true"
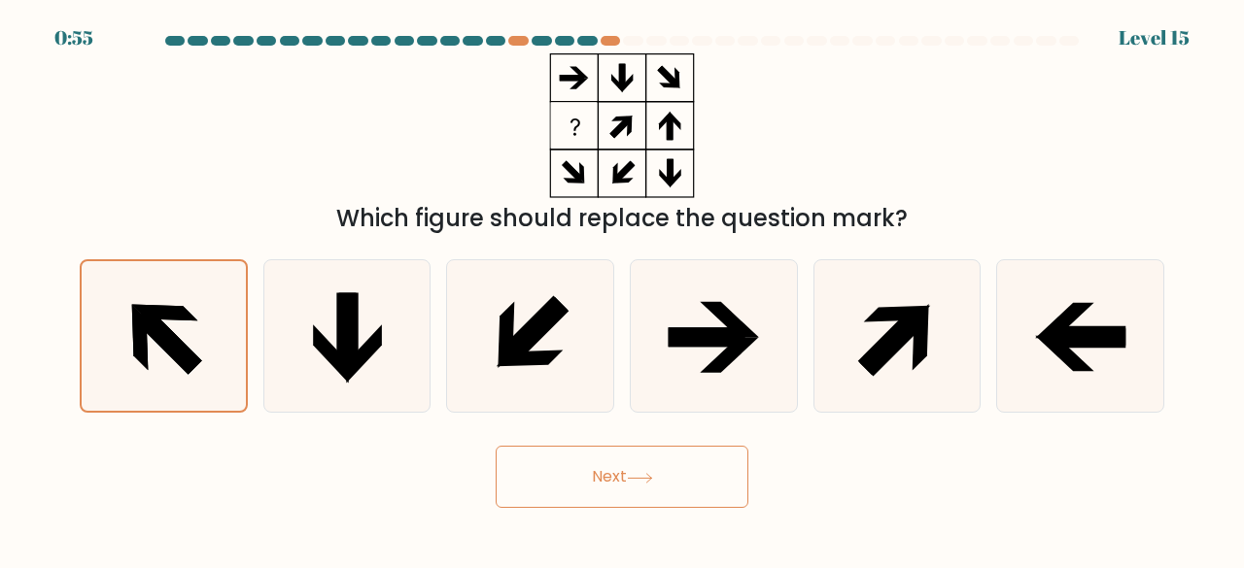
click at [600, 490] on button "Next" at bounding box center [622, 477] width 253 height 62
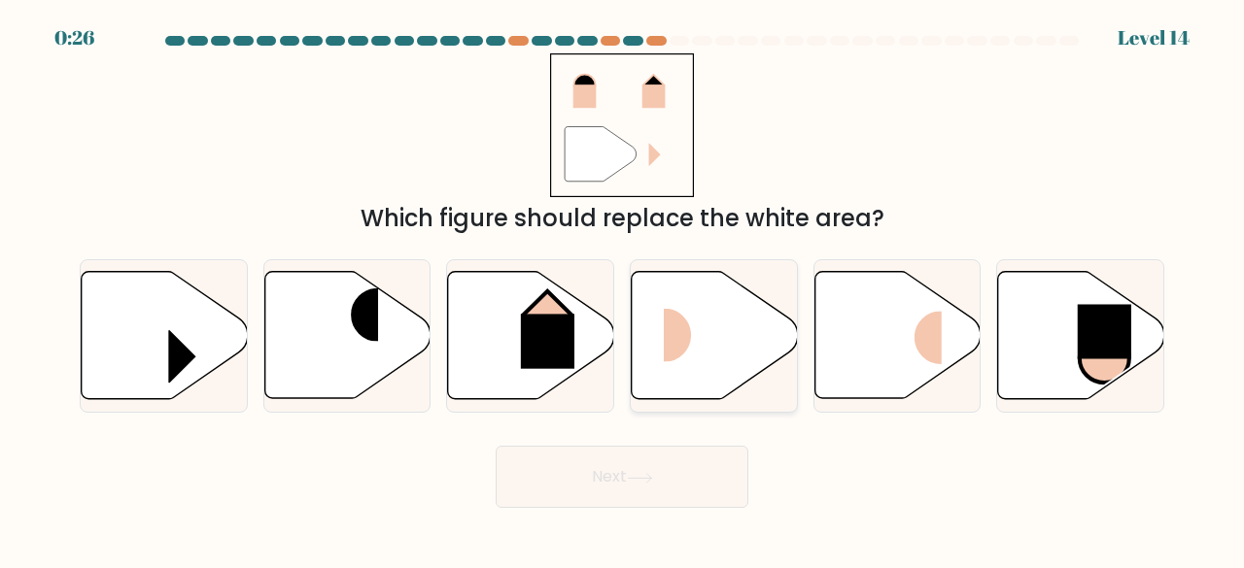
click at [676, 336] on rect at bounding box center [691, 335] width 55 height 53
click at [623, 290] on input "d." at bounding box center [622, 287] width 1 height 5
radio input "true"
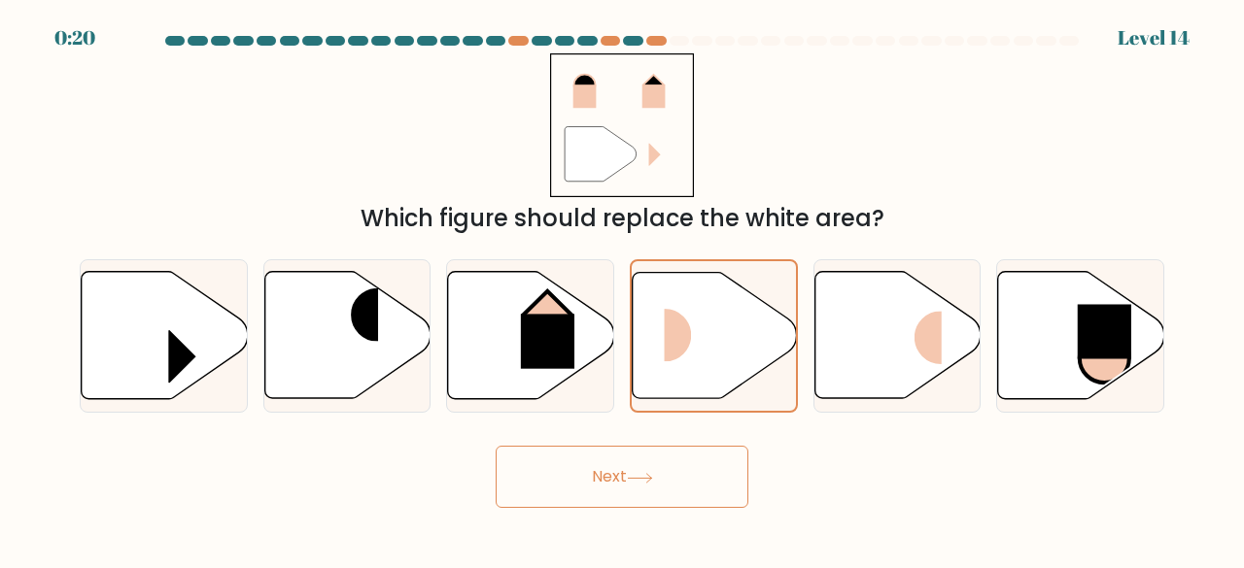
click at [618, 483] on button "Next" at bounding box center [622, 477] width 253 height 62
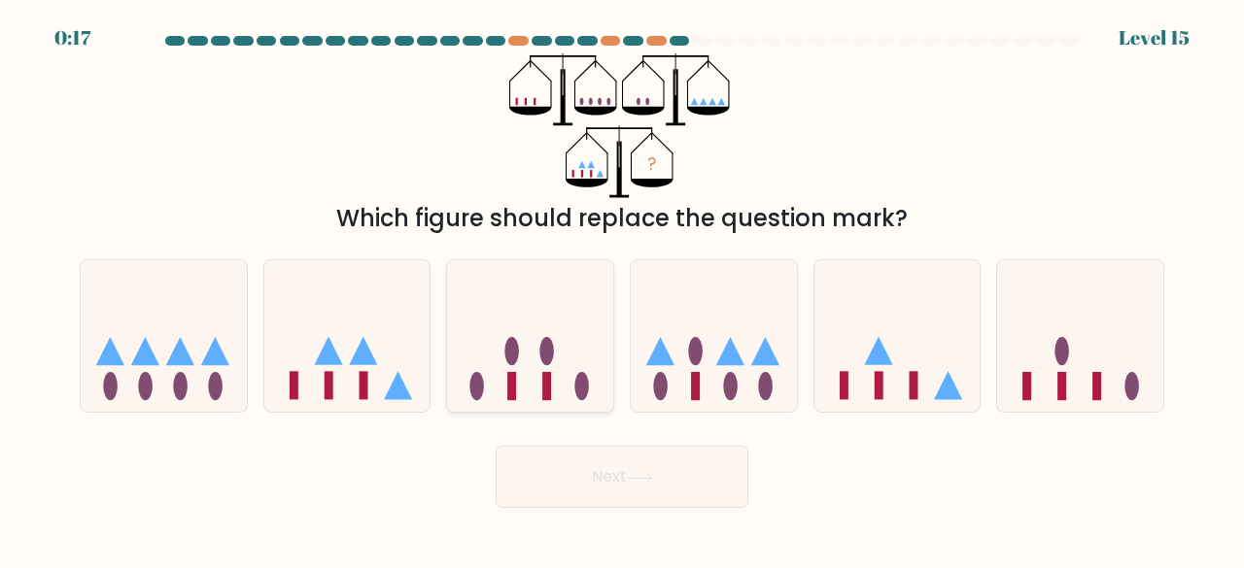
click at [533, 394] on icon at bounding box center [530, 335] width 166 height 137
click at [622, 290] on input "c." at bounding box center [622, 287] width 1 height 5
radio input "true"
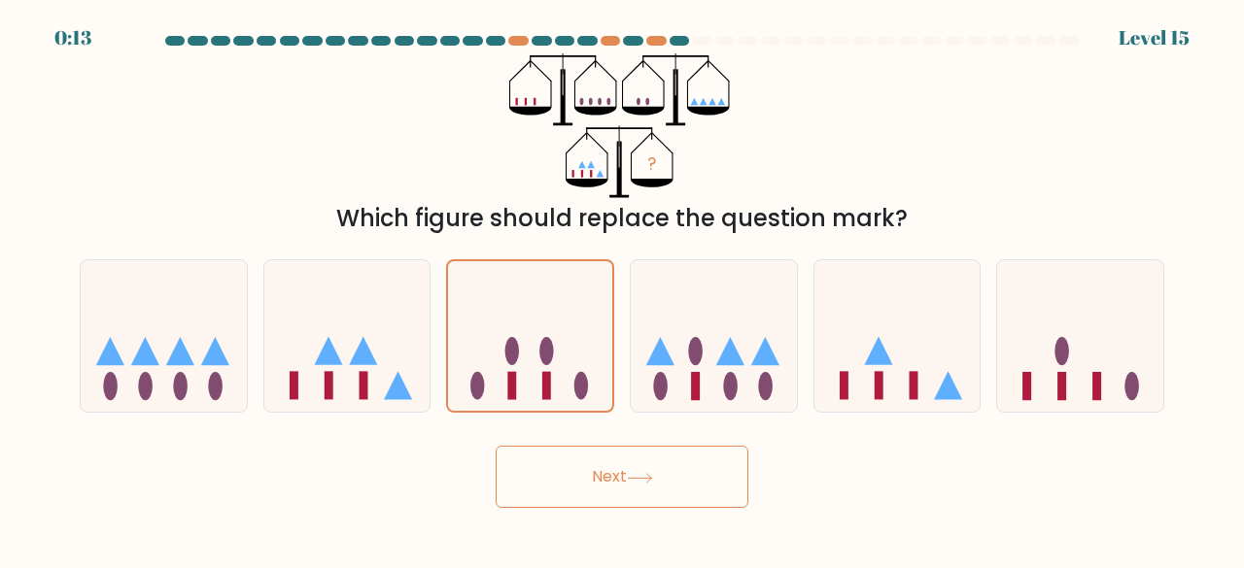
click at [604, 469] on button "Next" at bounding box center [622, 477] width 253 height 62
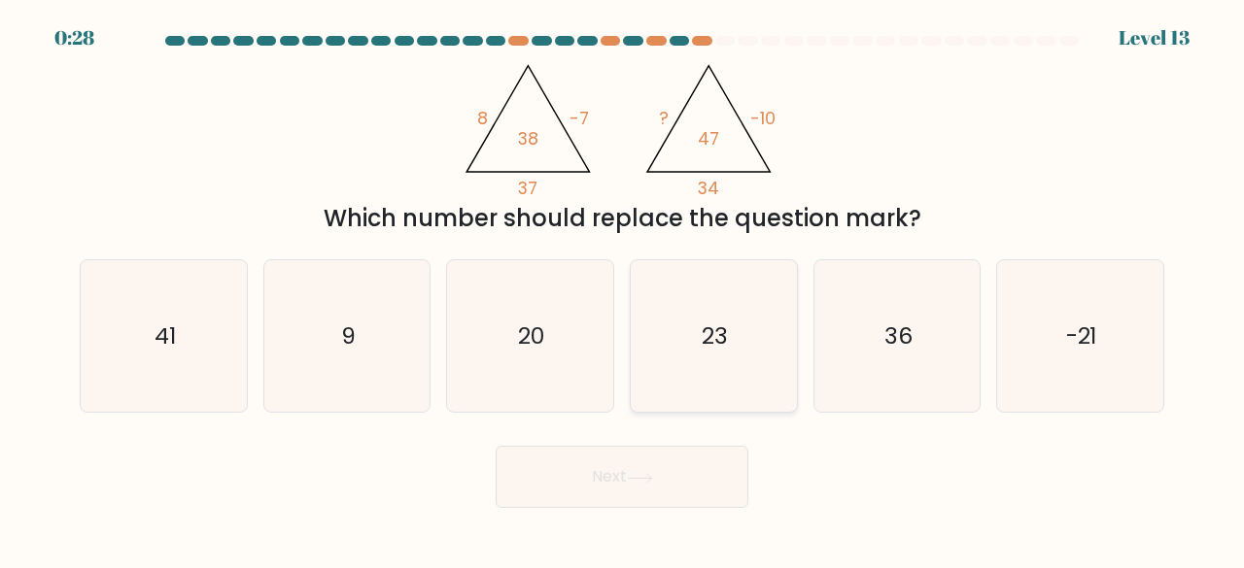
click at [663, 329] on icon "23" at bounding box center [713, 336] width 153 height 153
click at [623, 290] on input "d. 23" at bounding box center [622, 287] width 1 height 5
radio input "true"
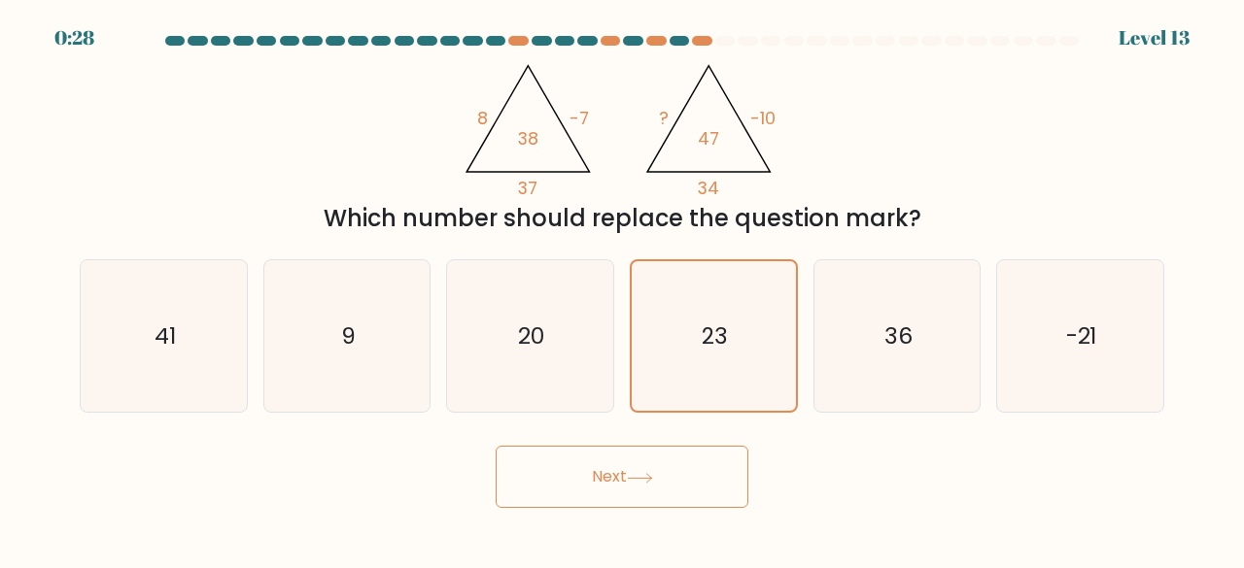
click at [630, 466] on button "Next" at bounding box center [622, 477] width 253 height 62
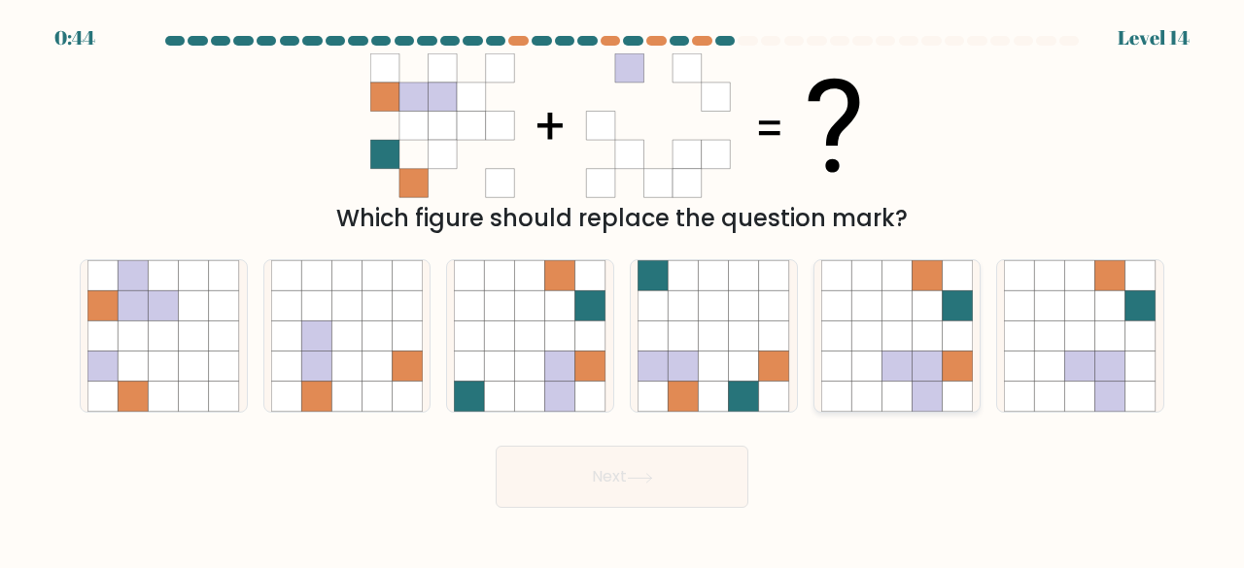
click at [948, 397] on icon at bounding box center [958, 397] width 30 height 30
click at [623, 290] on input "e." at bounding box center [622, 287] width 1 height 5
radio input "true"
click at [643, 464] on button "Next" at bounding box center [622, 477] width 253 height 62
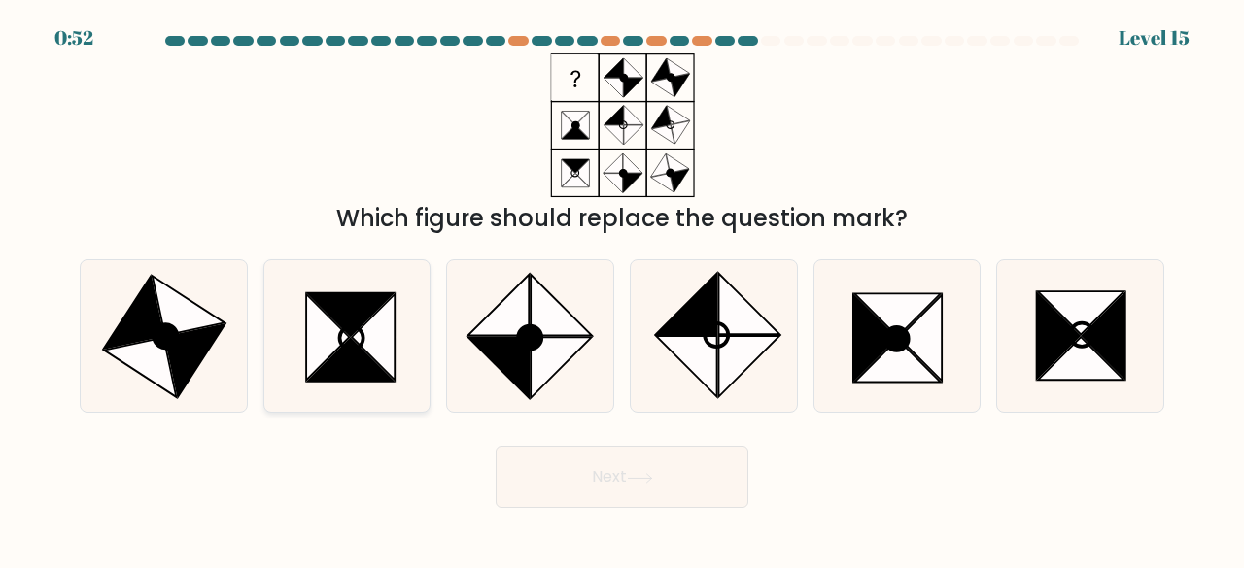
click at [352, 338] on icon at bounding box center [373, 337] width 43 height 86
click at [622, 290] on input "b." at bounding box center [622, 287] width 1 height 5
radio input "true"
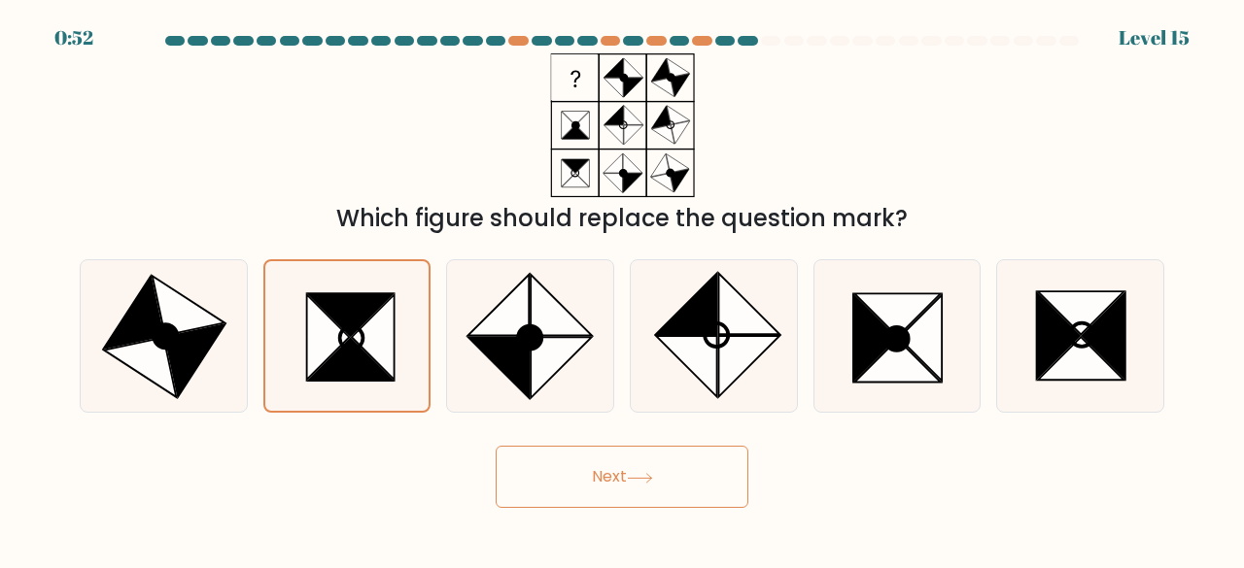
click at [534, 462] on button "Next" at bounding box center [622, 477] width 253 height 62
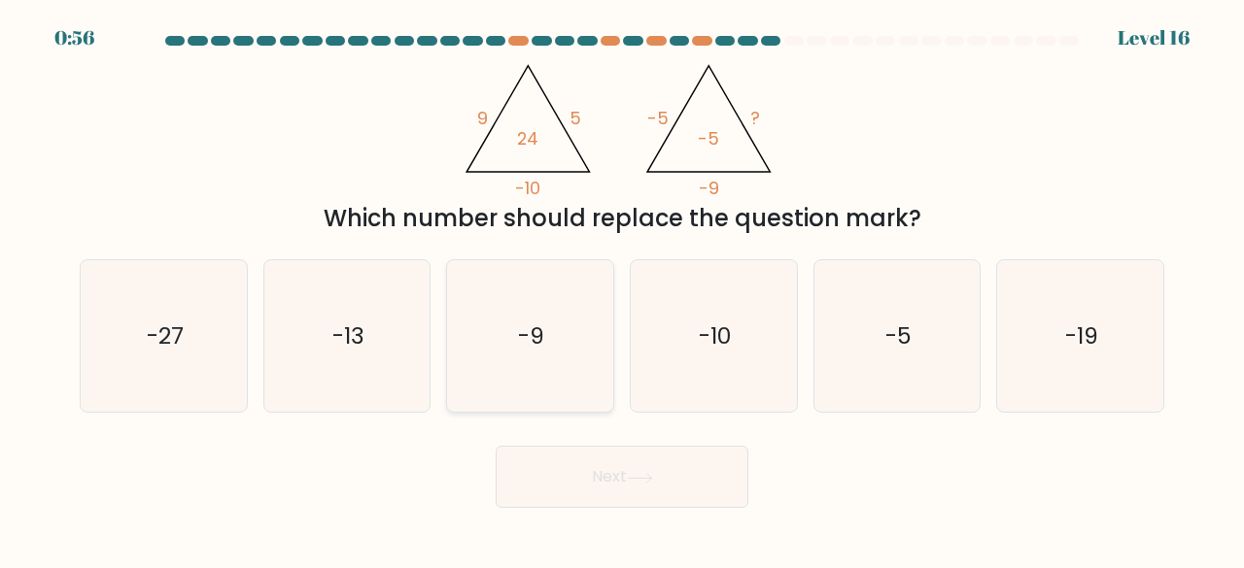
drag, startPoint x: 542, startPoint y: 344, endPoint x: 571, endPoint y: 399, distance: 62.6
click at [542, 343] on text "-9" at bounding box center [532, 336] width 26 height 32
click at [622, 290] on input "c. -9" at bounding box center [622, 287] width 1 height 5
radio input "true"
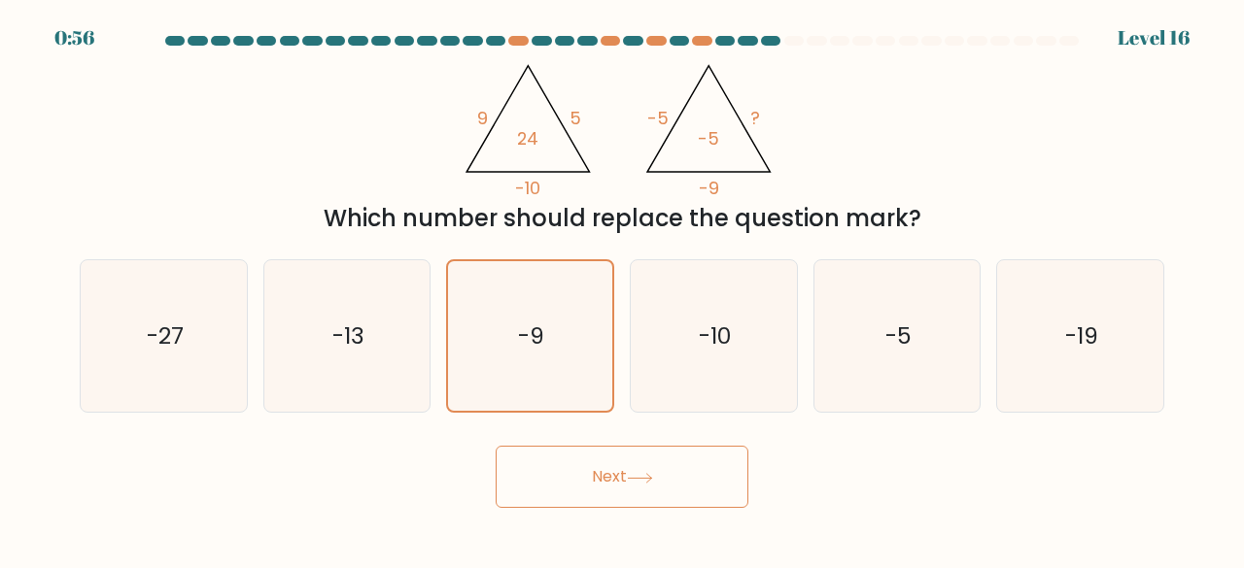
click at [597, 471] on button "Next" at bounding box center [622, 477] width 253 height 62
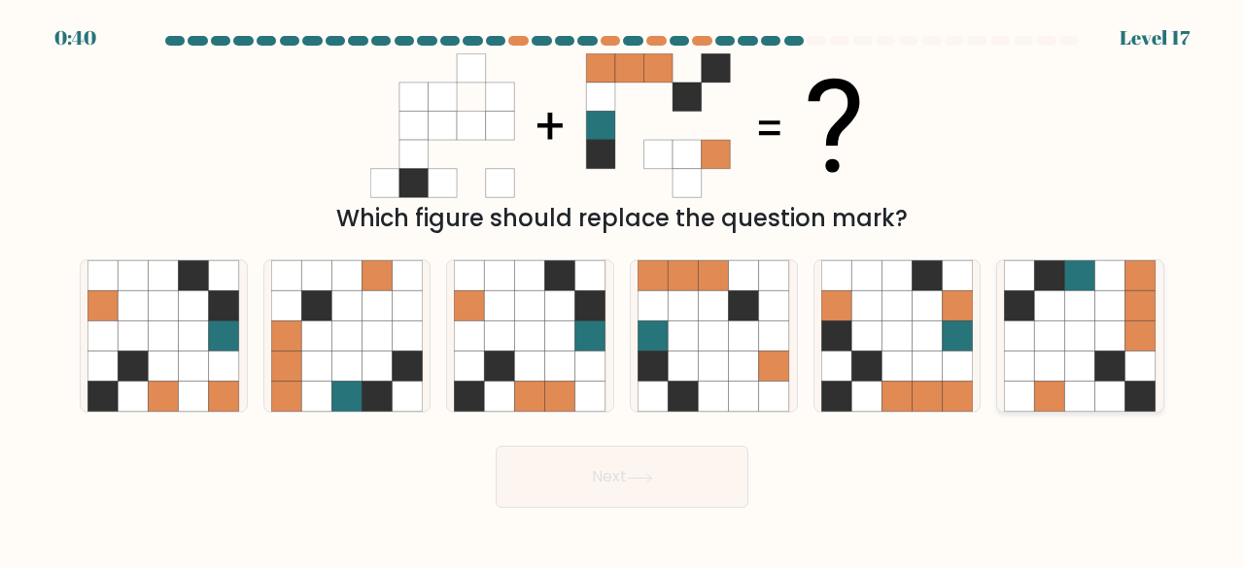
click at [1102, 350] on icon at bounding box center [1110, 337] width 30 height 30
click at [623, 290] on input "f." at bounding box center [622, 287] width 1 height 5
radio input "true"
click at [601, 471] on button "Next" at bounding box center [622, 477] width 253 height 62
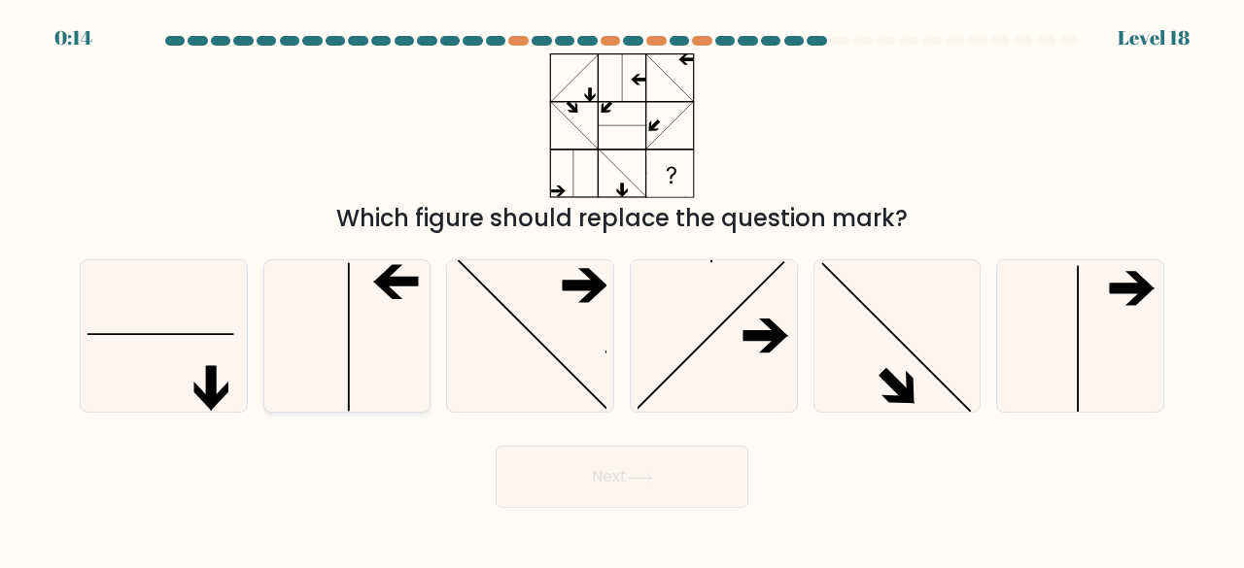
click at [358, 345] on icon at bounding box center [347, 336] width 153 height 153
click at [622, 290] on input "b." at bounding box center [622, 287] width 1 height 5
radio input "true"
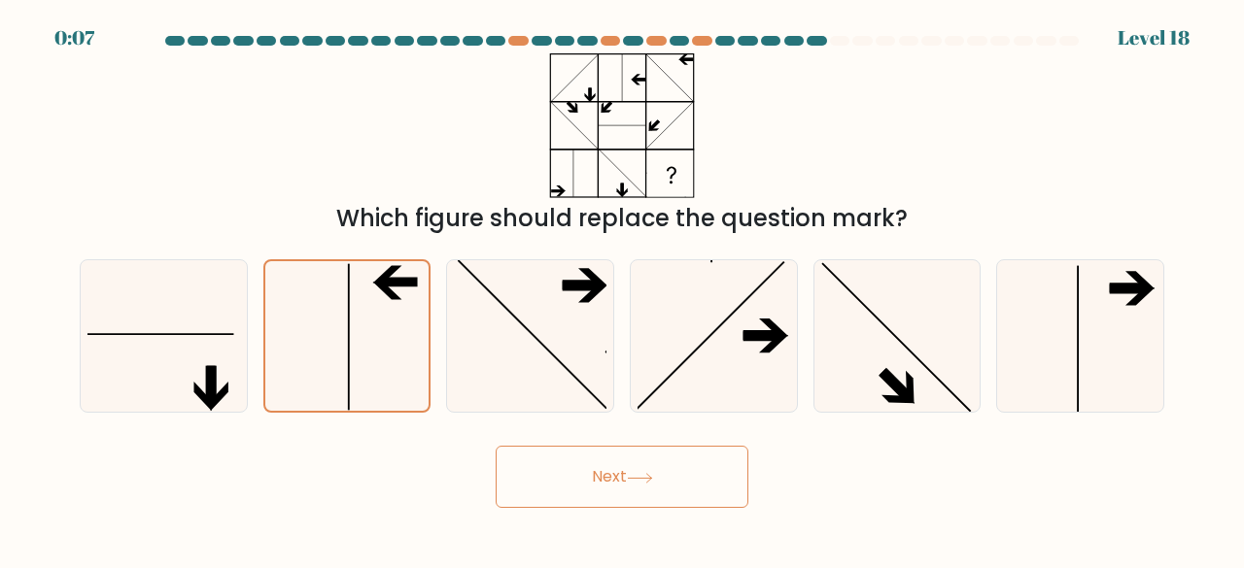
click at [617, 486] on button "Next" at bounding box center [622, 477] width 253 height 62
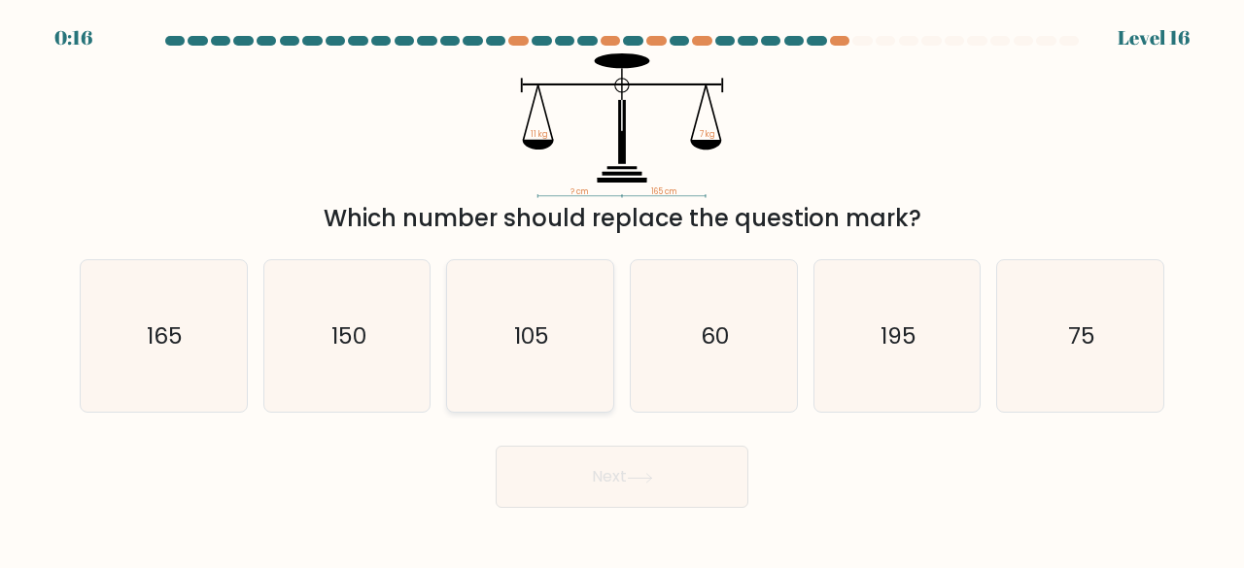
click at [561, 340] on icon "105" at bounding box center [530, 336] width 153 height 153
click at [622, 290] on input "c. 105" at bounding box center [622, 287] width 1 height 5
radio input "true"
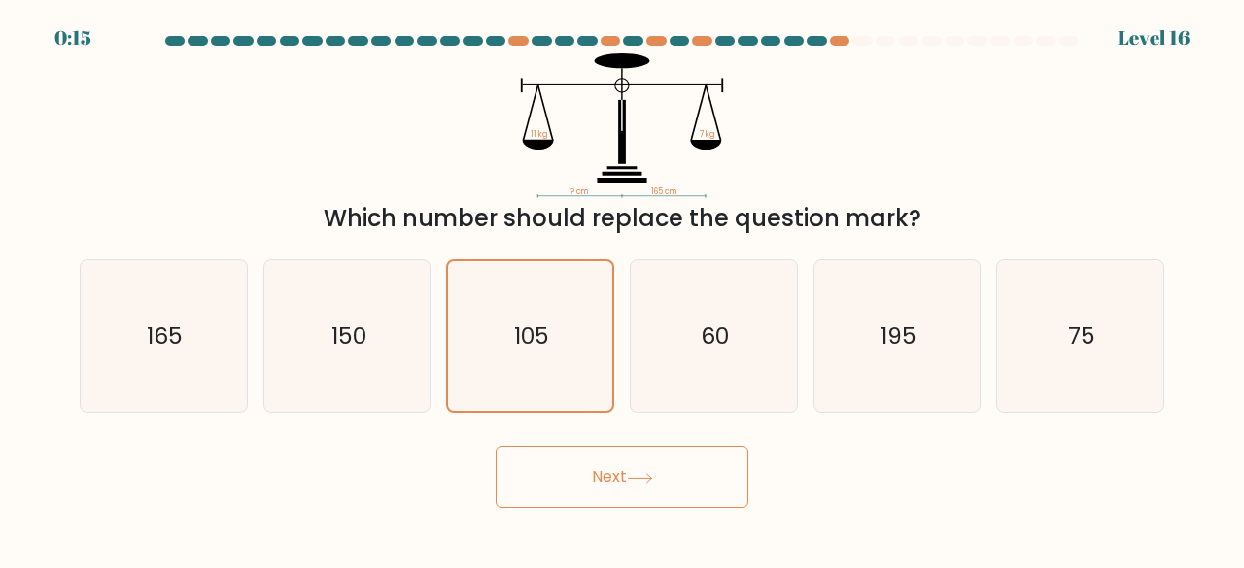
click at [597, 468] on button "Next" at bounding box center [622, 477] width 253 height 62
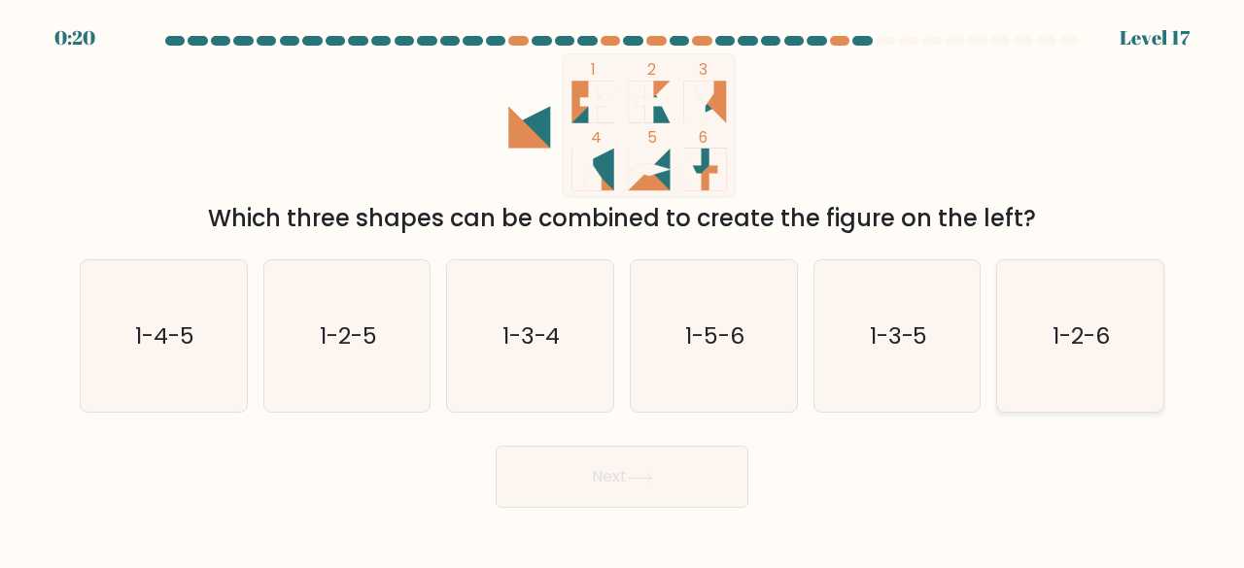
click at [1094, 322] on text "1-2-6" at bounding box center [1081, 336] width 57 height 32
click at [623, 290] on input "f. 1-2-6" at bounding box center [622, 287] width 1 height 5
radio input "true"
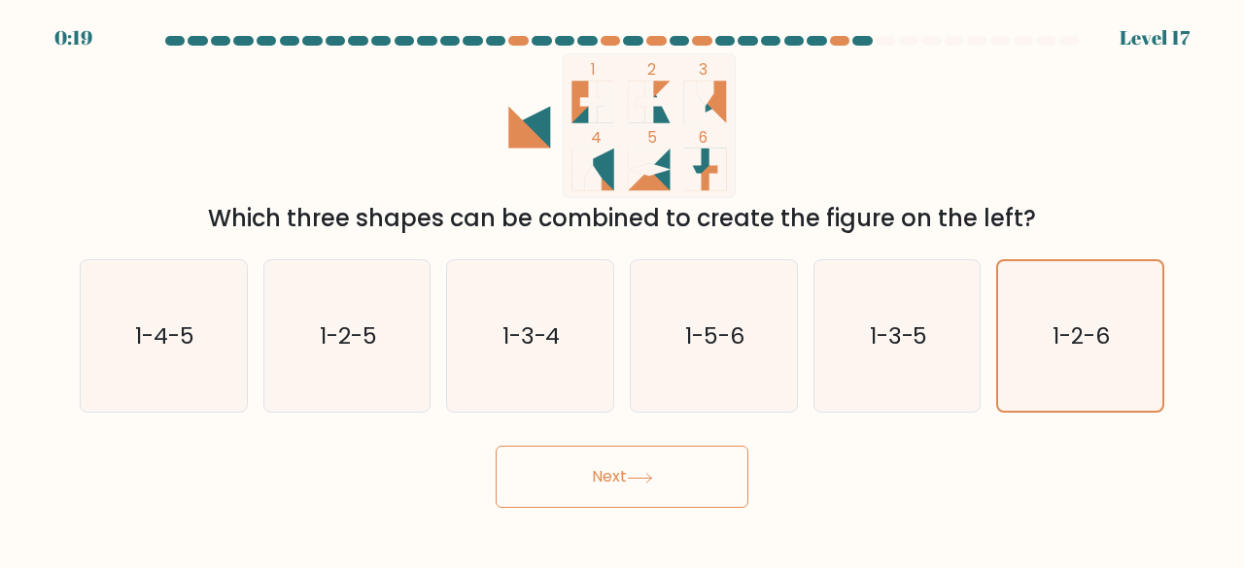
click at [583, 471] on button "Next" at bounding box center [622, 477] width 253 height 62
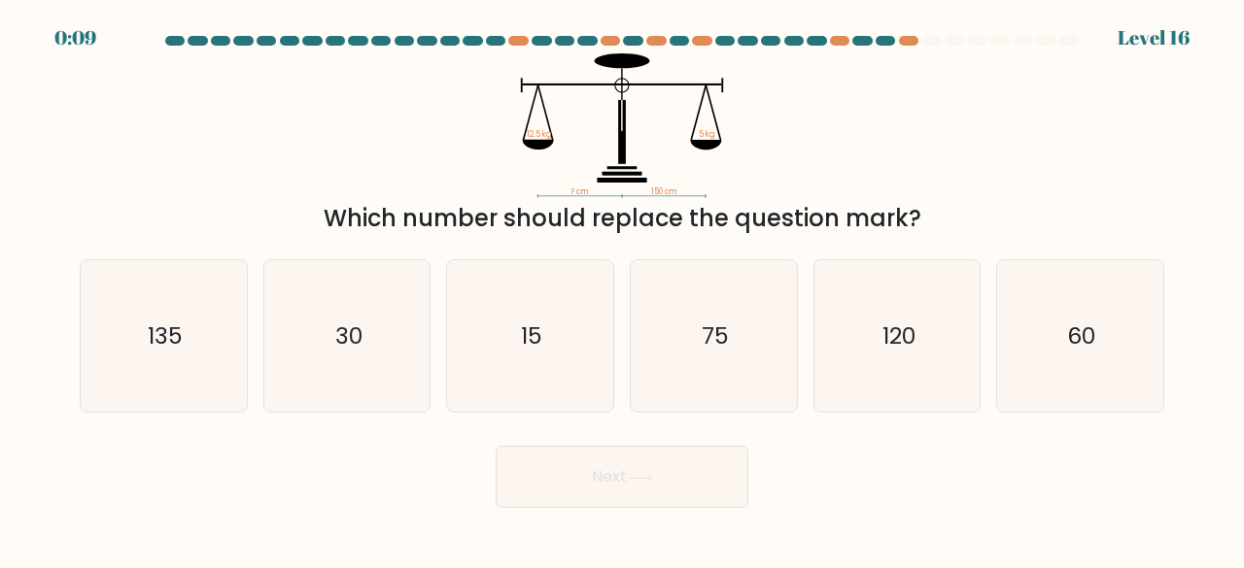
drag, startPoint x: 889, startPoint y: 341, endPoint x: 772, endPoint y: 432, distance: 148.9
click at [890, 340] on text "120" at bounding box center [898, 336] width 33 height 32
click at [623, 290] on input "e. 120" at bounding box center [622, 287] width 1 height 5
radio input "true"
click at [645, 478] on icon at bounding box center [639, 478] width 23 height 9
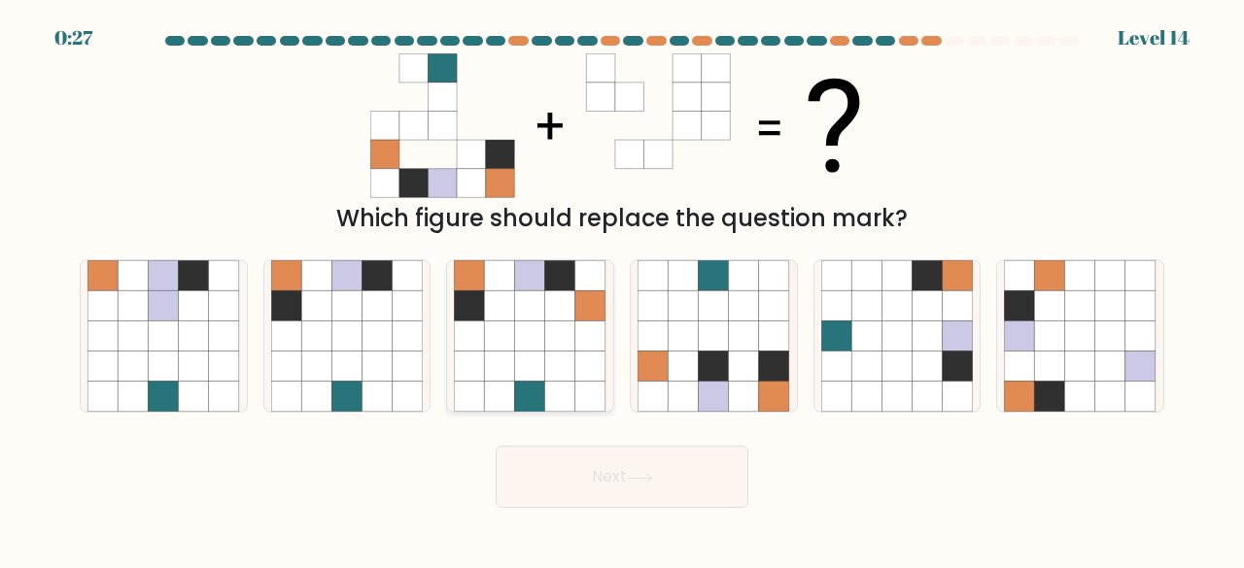
click at [519, 351] on icon at bounding box center [530, 337] width 30 height 30
click at [622, 290] on input "c." at bounding box center [622, 287] width 1 height 5
radio input "true"
click at [588, 479] on button "Next" at bounding box center [622, 477] width 253 height 62
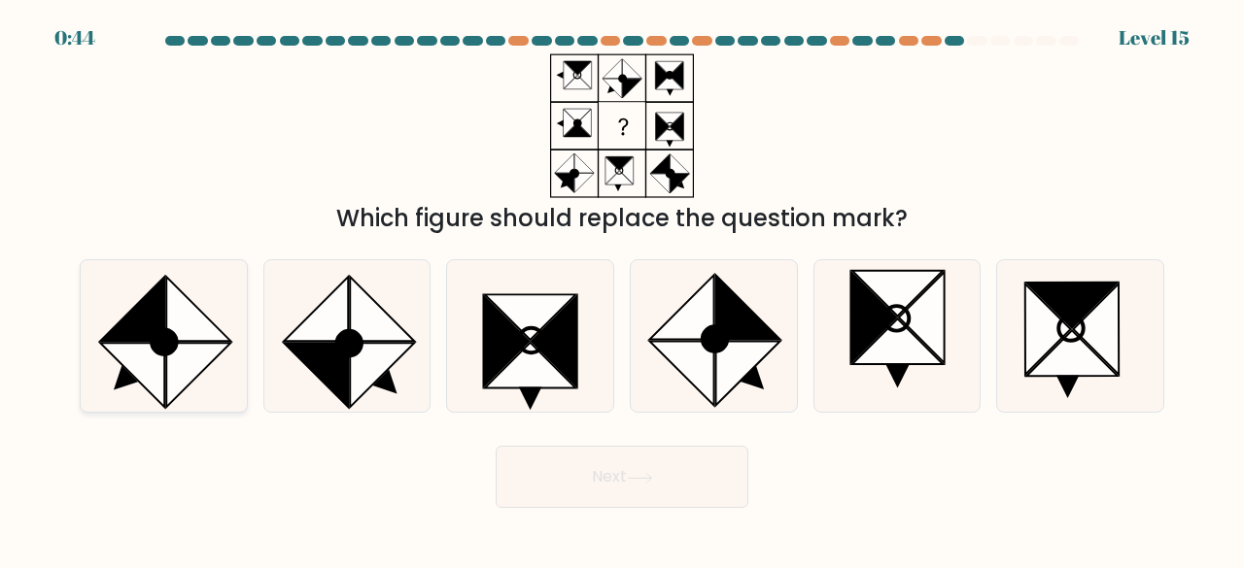
click at [183, 352] on icon at bounding box center [199, 375] width 64 height 64
click at [622, 290] on input "a." at bounding box center [622, 287] width 1 height 5
radio input "true"
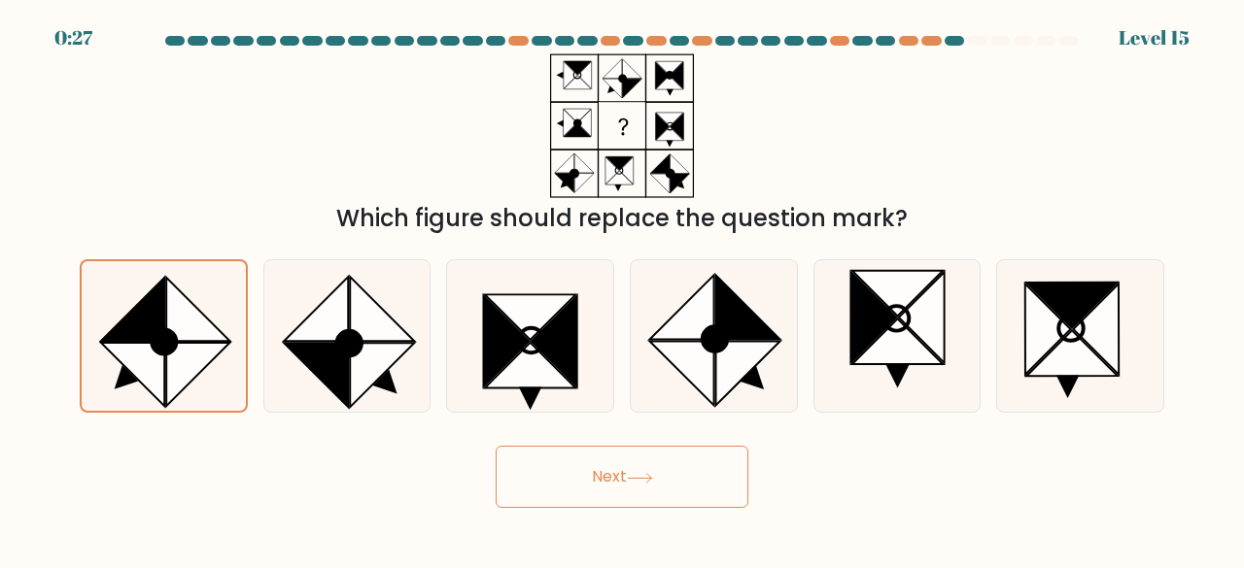
click at [643, 478] on icon at bounding box center [639, 478] width 23 height 9
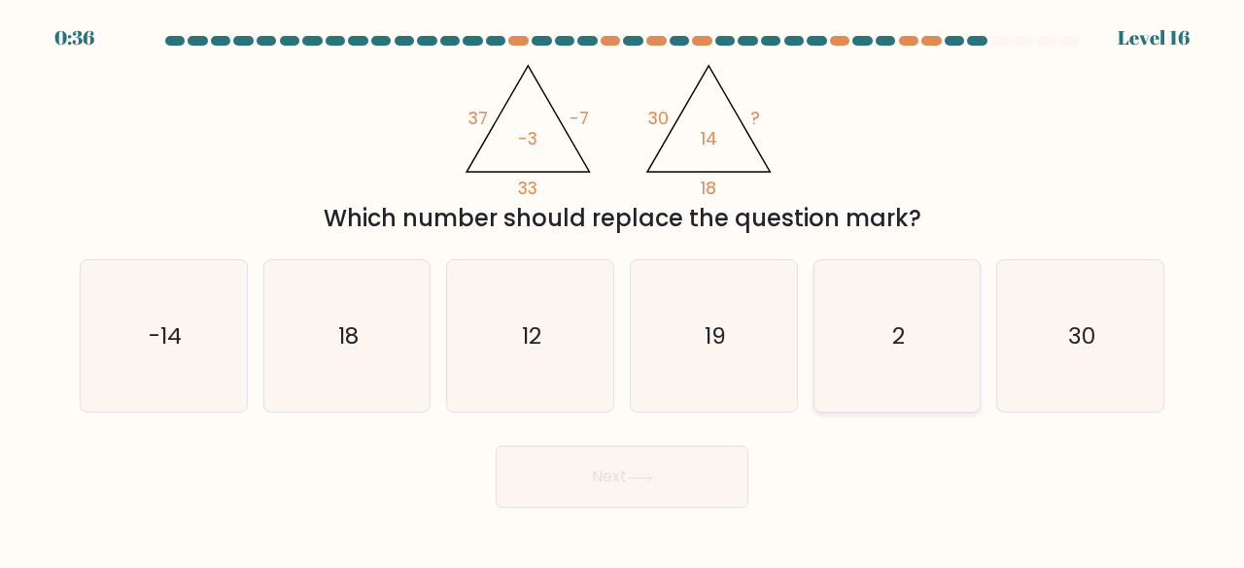
click at [846, 343] on icon "2" at bounding box center [897, 336] width 153 height 153
click at [623, 290] on input "e. 2" at bounding box center [622, 287] width 1 height 5
radio input "true"
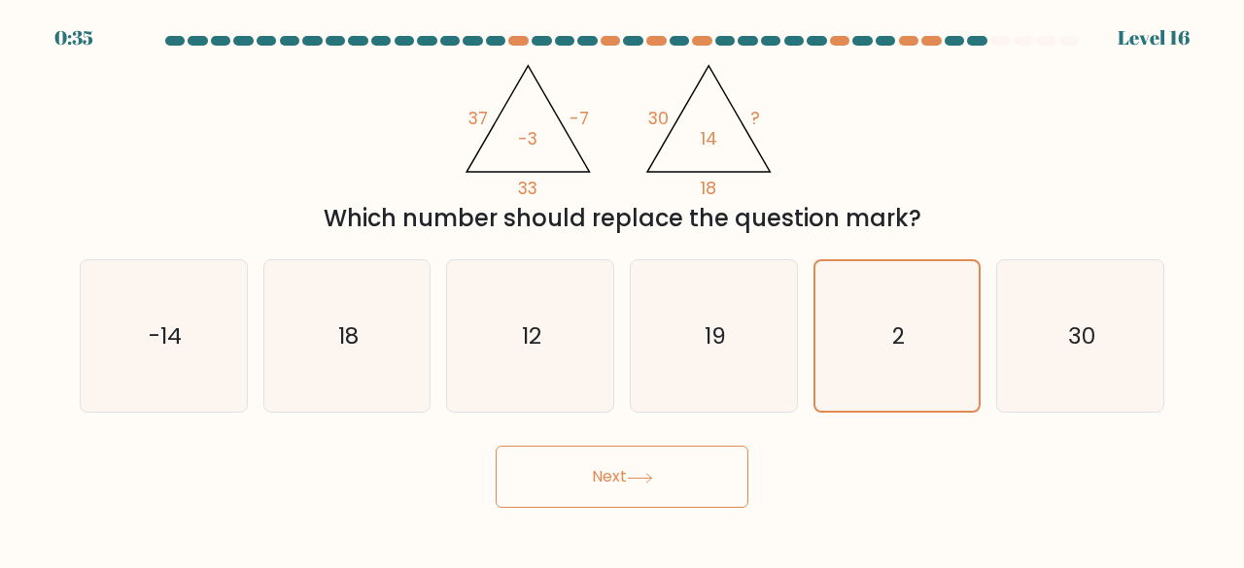
click at [577, 484] on button "Next" at bounding box center [622, 477] width 253 height 62
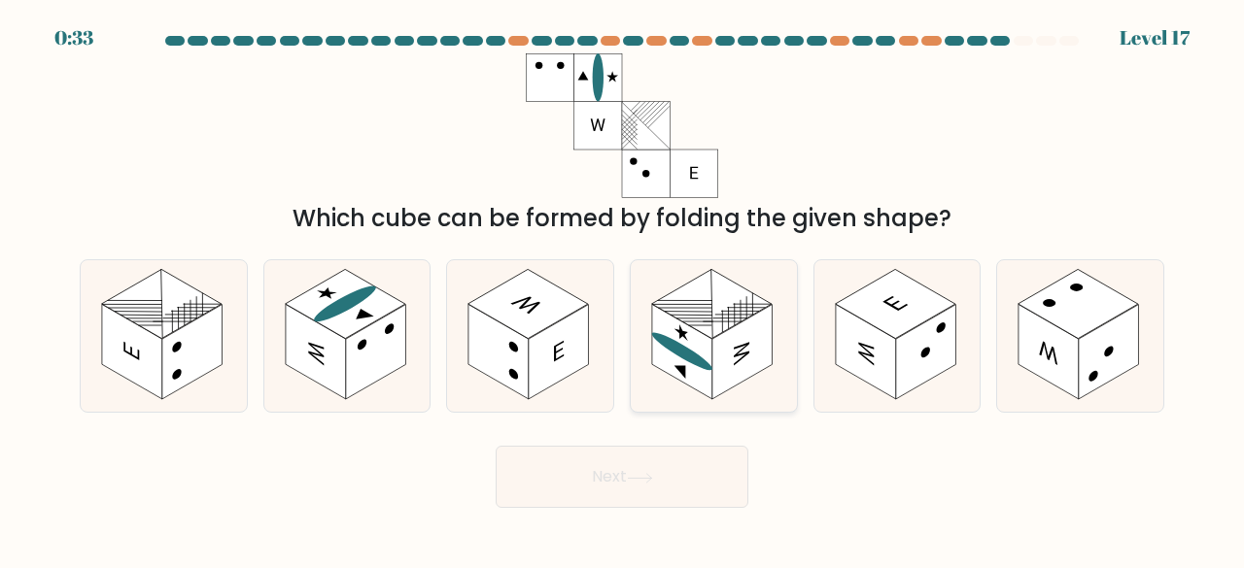
click at [703, 391] on rect at bounding box center [682, 351] width 60 height 95
click at [623, 290] on input "d." at bounding box center [622, 287] width 1 height 5
radio input "true"
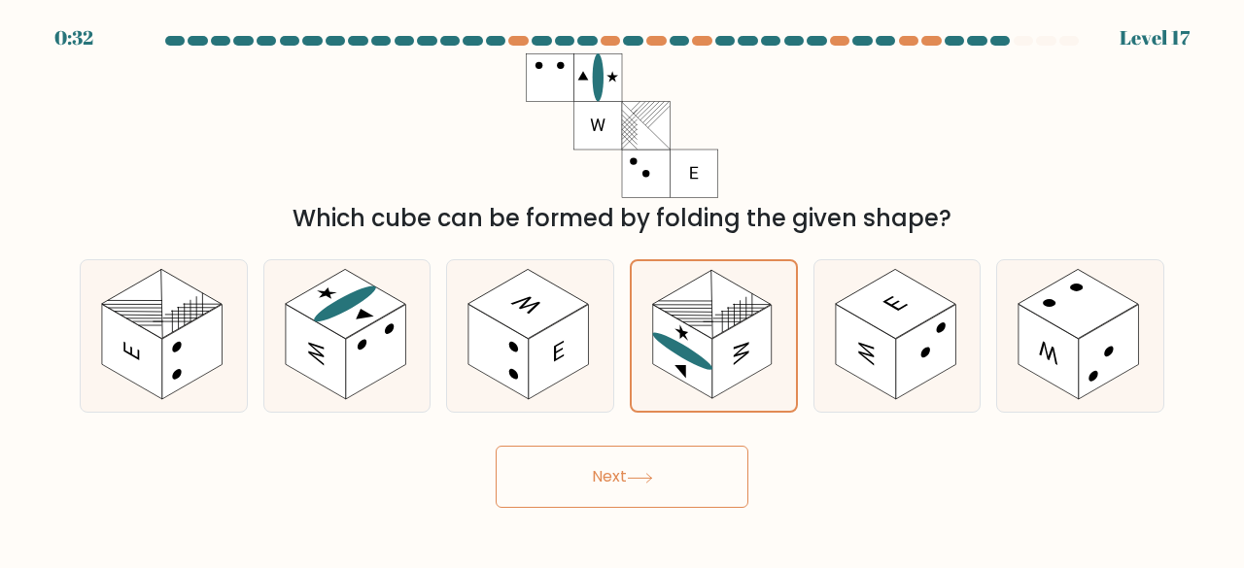
click at [636, 488] on button "Next" at bounding box center [622, 477] width 253 height 62
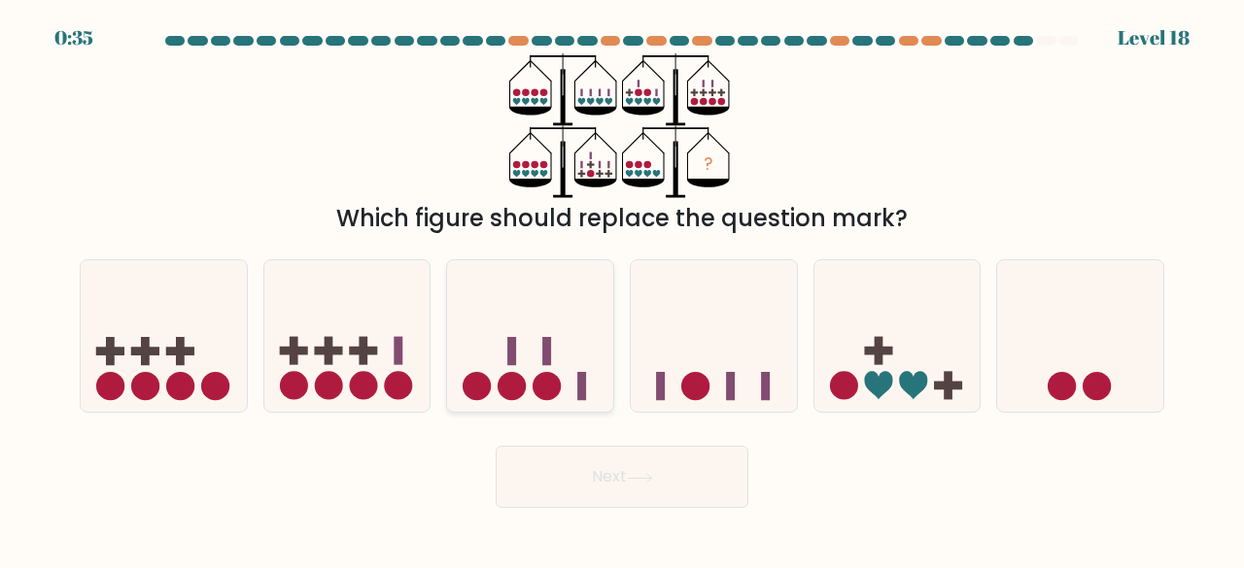
click at [571, 390] on icon at bounding box center [530, 335] width 166 height 137
click at [622, 290] on input "c." at bounding box center [622, 287] width 1 height 5
radio input "true"
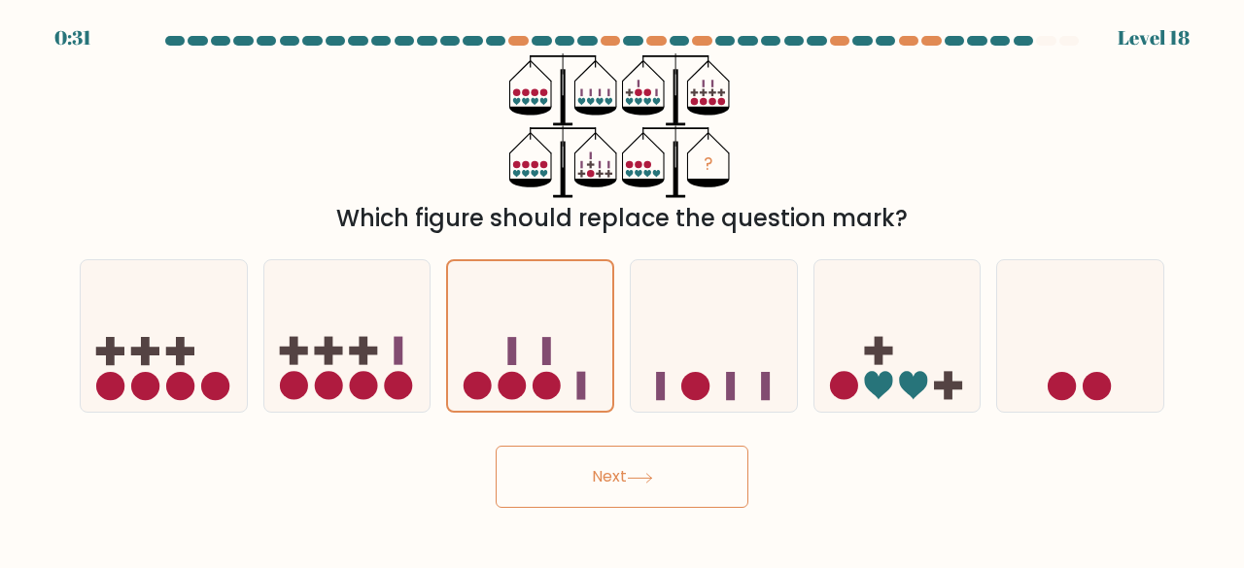
click at [611, 482] on button "Next" at bounding box center [622, 477] width 253 height 62
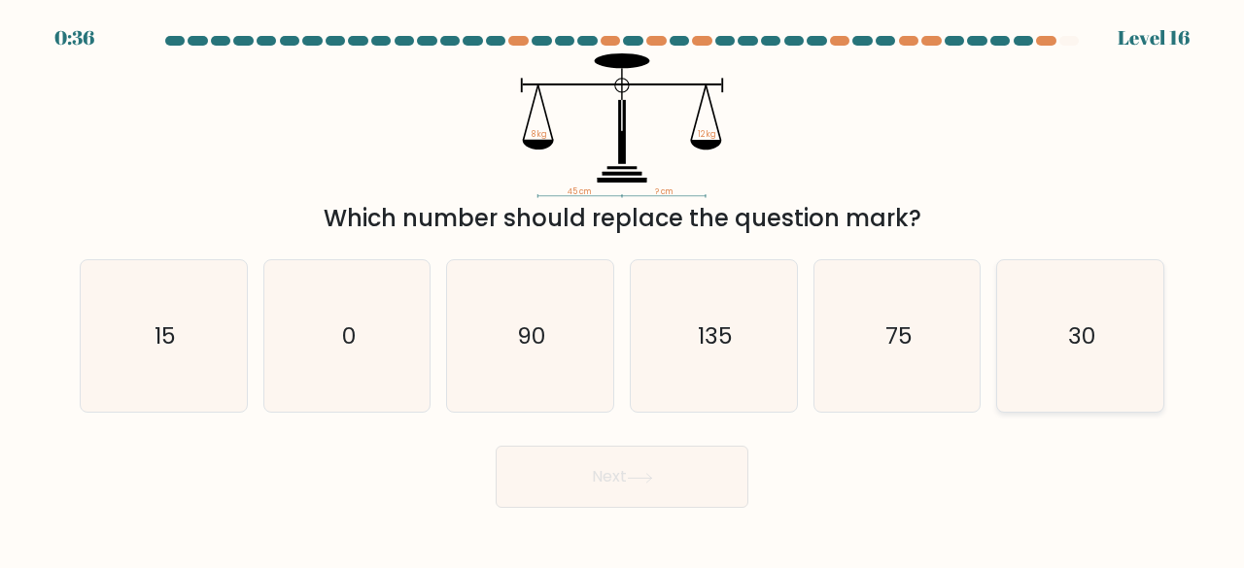
click at [1079, 335] on text "30" at bounding box center [1081, 336] width 27 height 32
click at [623, 290] on input "f. 30" at bounding box center [622, 287] width 1 height 5
radio input "true"
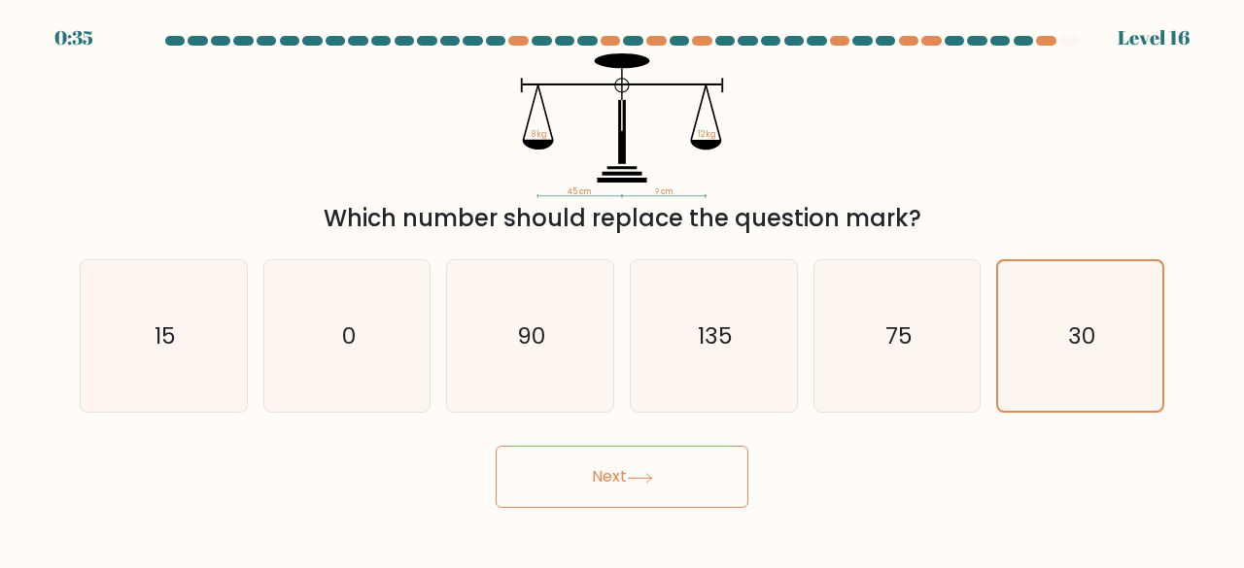
click at [610, 483] on button "Next" at bounding box center [622, 477] width 253 height 62
click at [601, 475] on button "Next" at bounding box center [622, 477] width 253 height 62
click at [1065, 339] on icon "30" at bounding box center [1080, 336] width 151 height 151
click at [623, 290] on input "f. 30" at bounding box center [622, 287] width 1 height 5
click at [613, 482] on button "Next" at bounding box center [622, 477] width 253 height 62
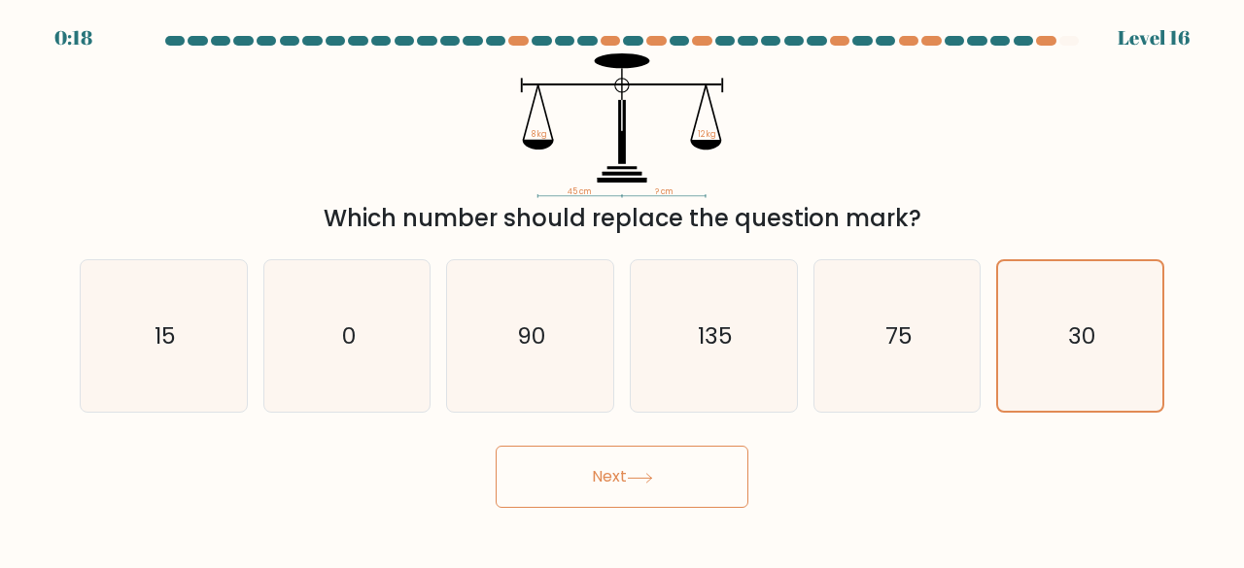
drag, startPoint x: 1071, startPoint y: 349, endPoint x: 647, endPoint y: 458, distance: 437.4
click at [1057, 351] on icon "30" at bounding box center [1080, 336] width 151 height 151
click at [623, 290] on input "f. 30" at bounding box center [622, 287] width 1 height 5
click at [588, 471] on button "Next" at bounding box center [622, 477] width 253 height 62
click at [863, 367] on icon "75" at bounding box center [897, 336] width 153 height 153
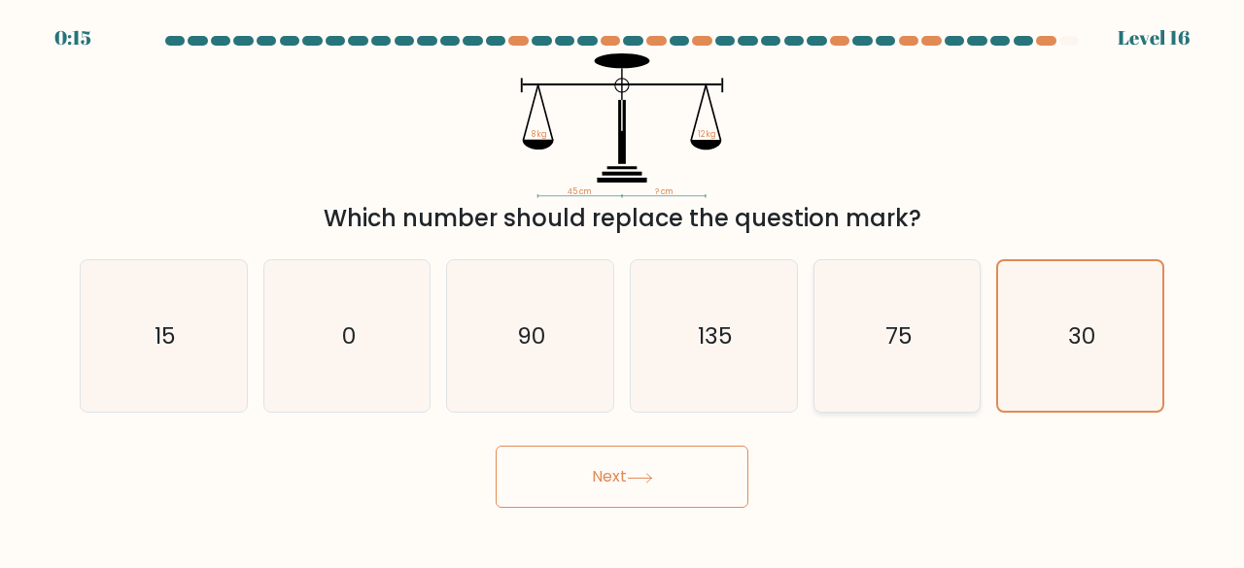
click at [623, 290] on input "e. 75" at bounding box center [622, 287] width 1 height 5
radio input "true"
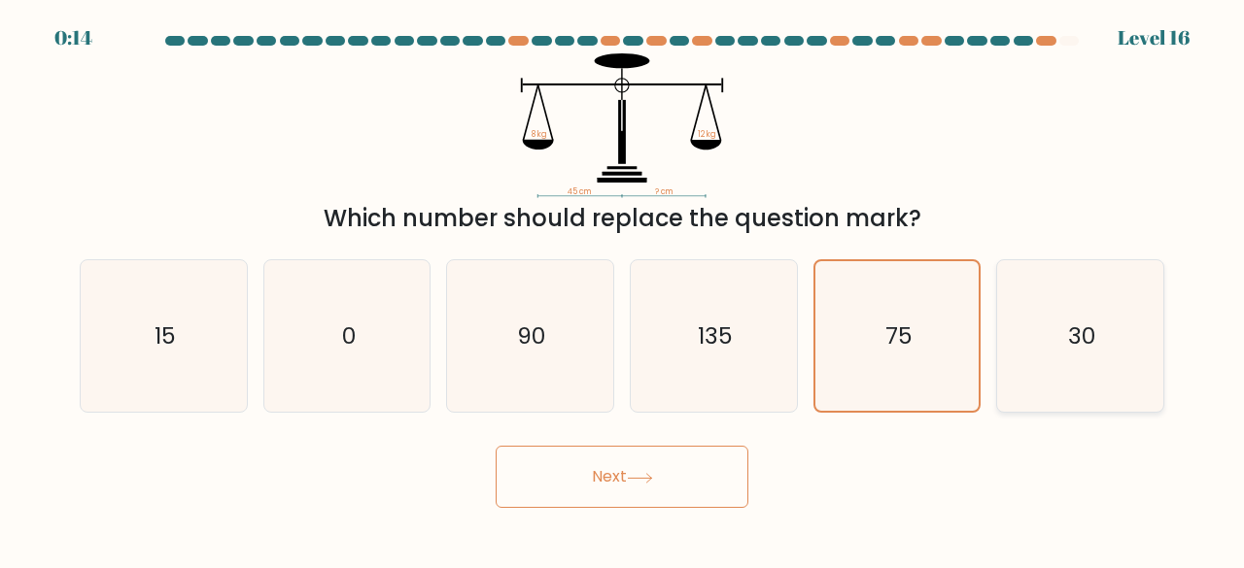
drag, startPoint x: 1077, startPoint y: 339, endPoint x: 967, endPoint y: 374, distance: 115.2
click at [1077, 339] on text "30" at bounding box center [1081, 336] width 27 height 32
click at [623, 290] on input "f. 30" at bounding box center [622, 287] width 1 height 5
radio input "true"
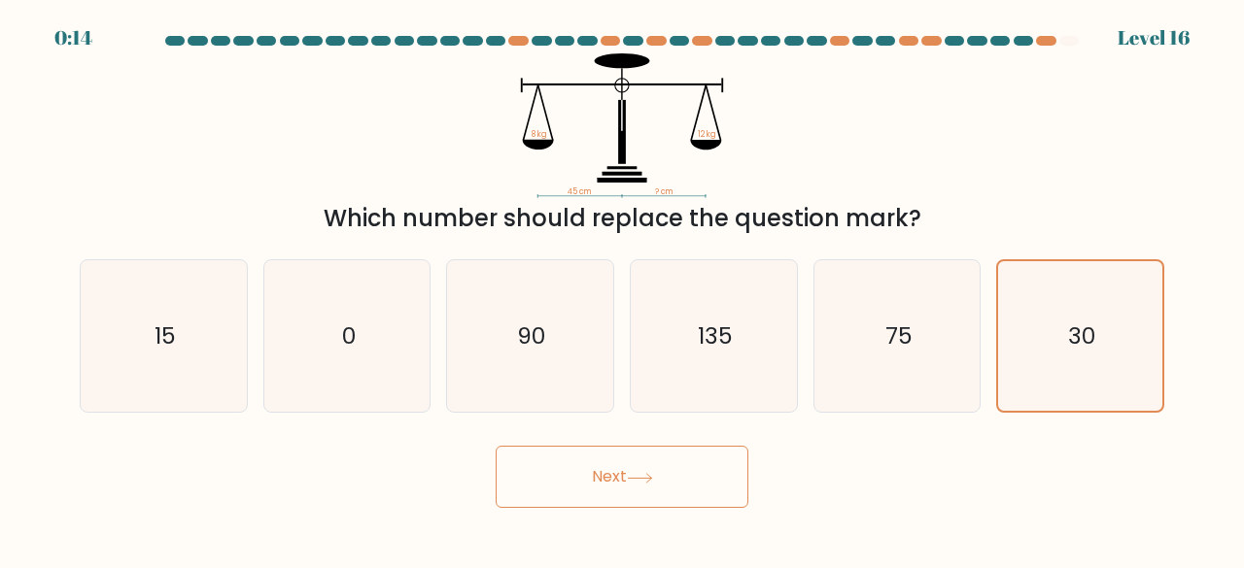
click at [579, 491] on button "Next" at bounding box center [622, 477] width 253 height 62
click at [605, 479] on button "Next" at bounding box center [622, 477] width 253 height 62
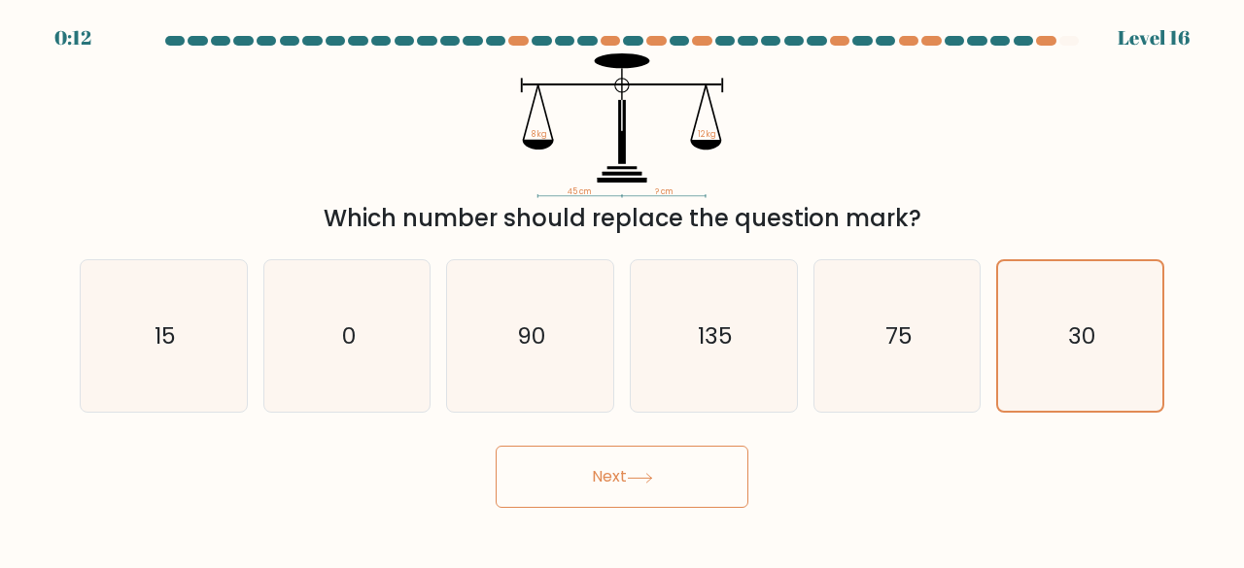
click at [605, 479] on button "Next" at bounding box center [622, 477] width 253 height 62
click at [1072, 314] on icon "30" at bounding box center [1080, 336] width 151 height 151
click at [623, 290] on input "f. 30" at bounding box center [622, 287] width 1 height 5
click at [1072, 314] on icon "30" at bounding box center [1080, 336] width 151 height 151
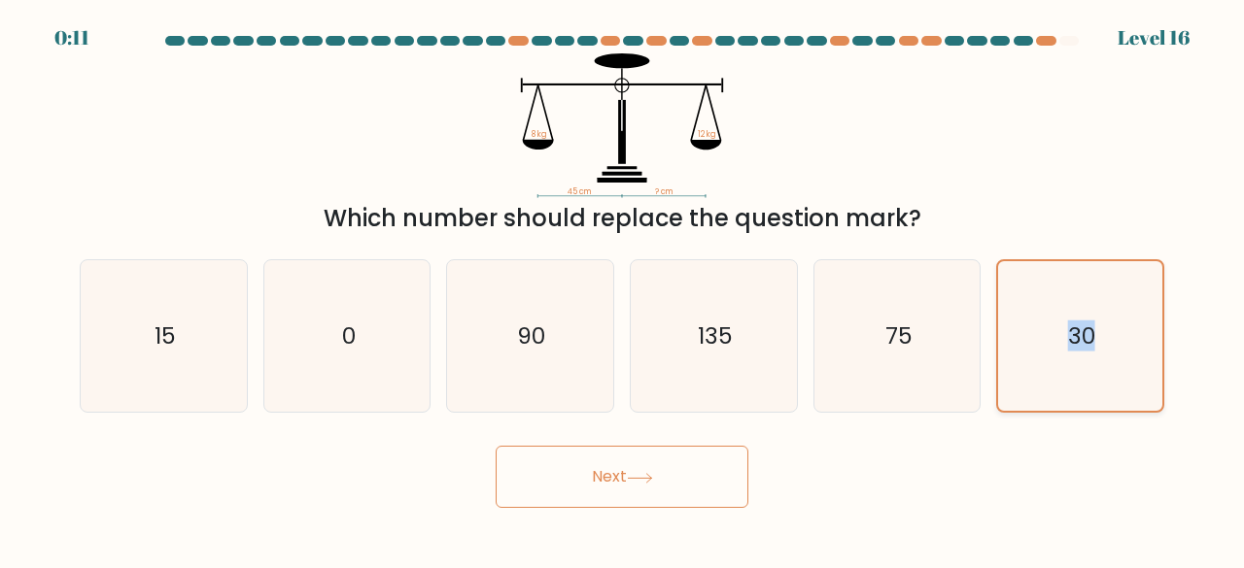
click at [623, 290] on input "f. 30" at bounding box center [622, 287] width 1 height 5
click at [1072, 314] on icon "30" at bounding box center [1080, 336] width 151 height 151
click at [623, 290] on input "f. 30" at bounding box center [622, 287] width 1 height 5
drag, startPoint x: 894, startPoint y: 353, endPoint x: 768, endPoint y: 356, distance: 126.4
click at [888, 354] on icon "75" at bounding box center [897, 336] width 153 height 153
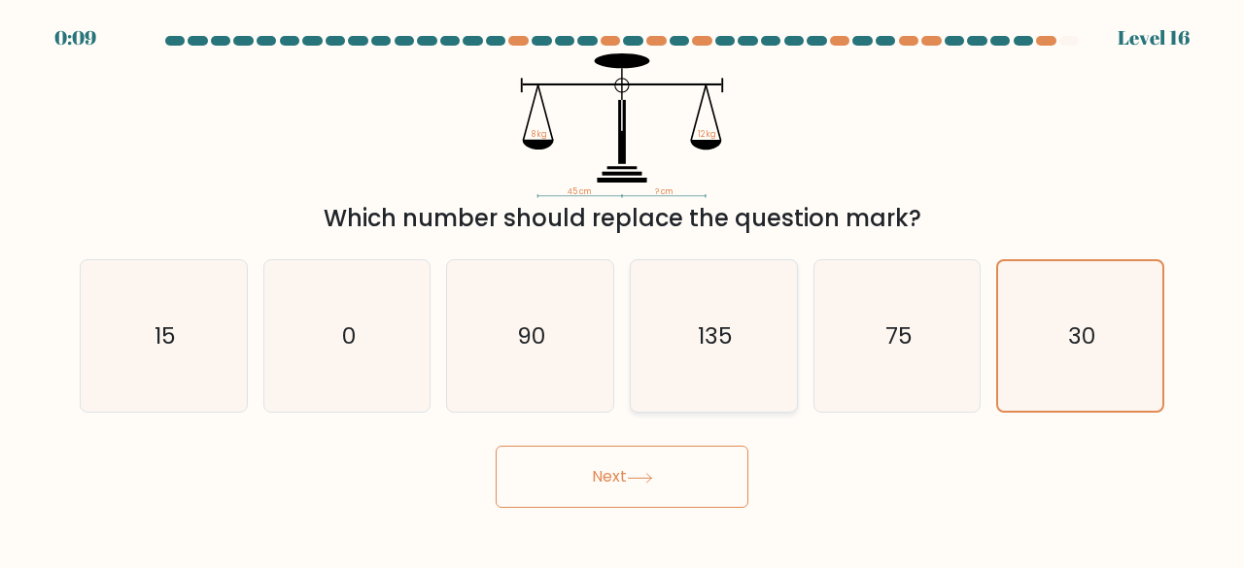
click at [740, 344] on icon "135" at bounding box center [713, 336] width 153 height 153
click at [623, 290] on input "d. 135" at bounding box center [622, 287] width 1 height 5
radio input "true"
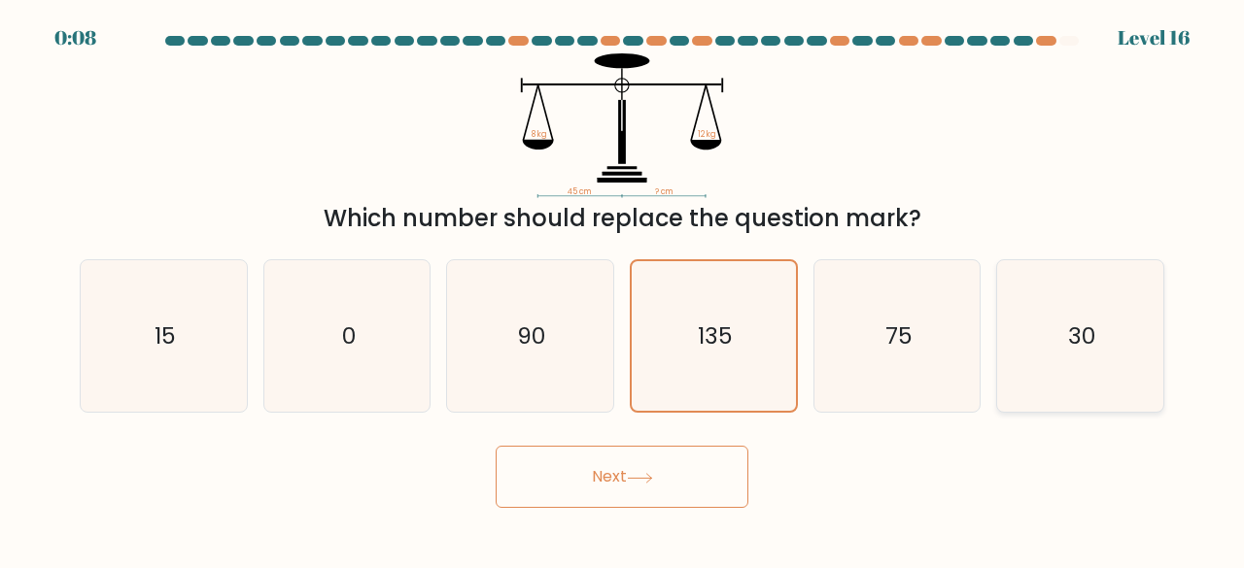
click at [1083, 349] on text "30" at bounding box center [1081, 336] width 27 height 32
click at [623, 290] on input "f. 30" at bounding box center [622, 287] width 1 height 5
radio input "true"
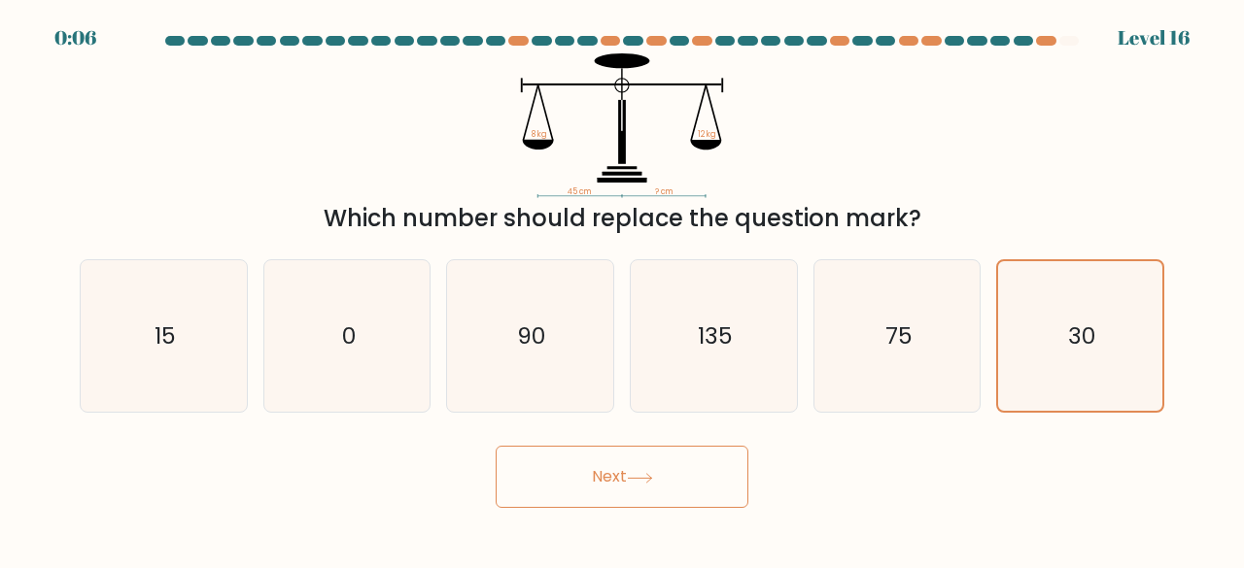
click at [623, 484] on button "Next" at bounding box center [622, 477] width 253 height 62
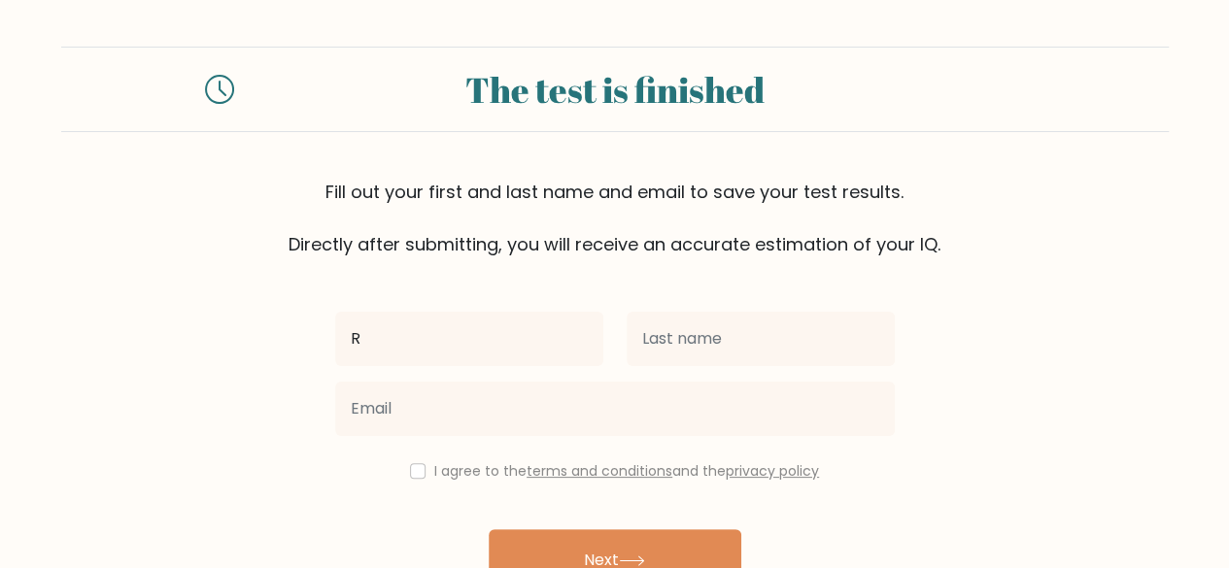
type input "Rahul"
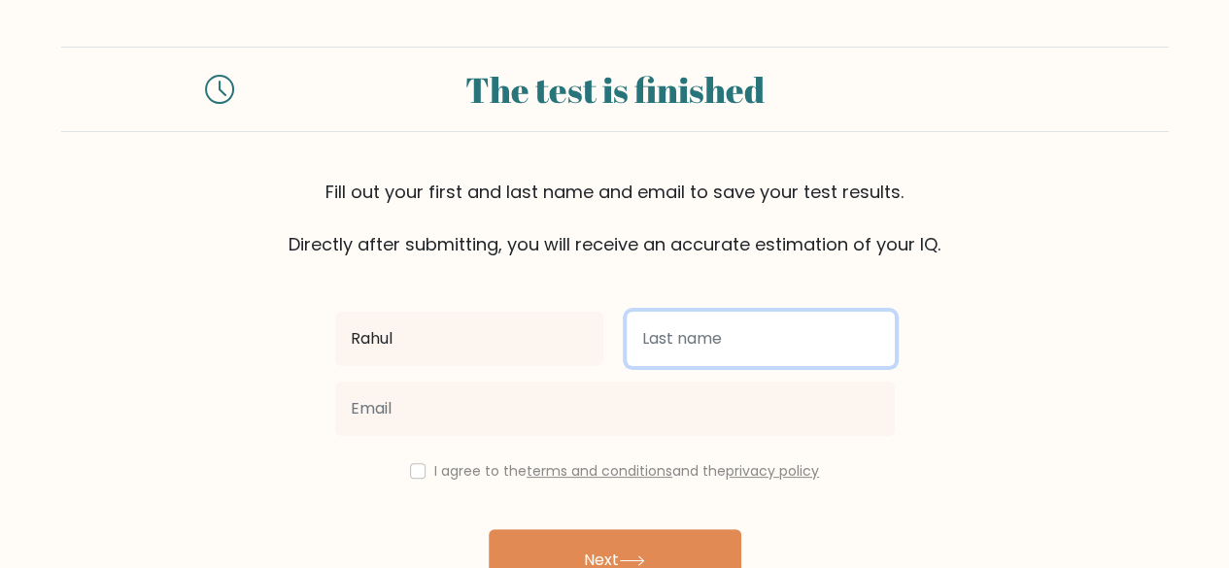
click at [665, 345] on input "text" at bounding box center [761, 339] width 268 height 54
type input "[PERSON_NAME]"
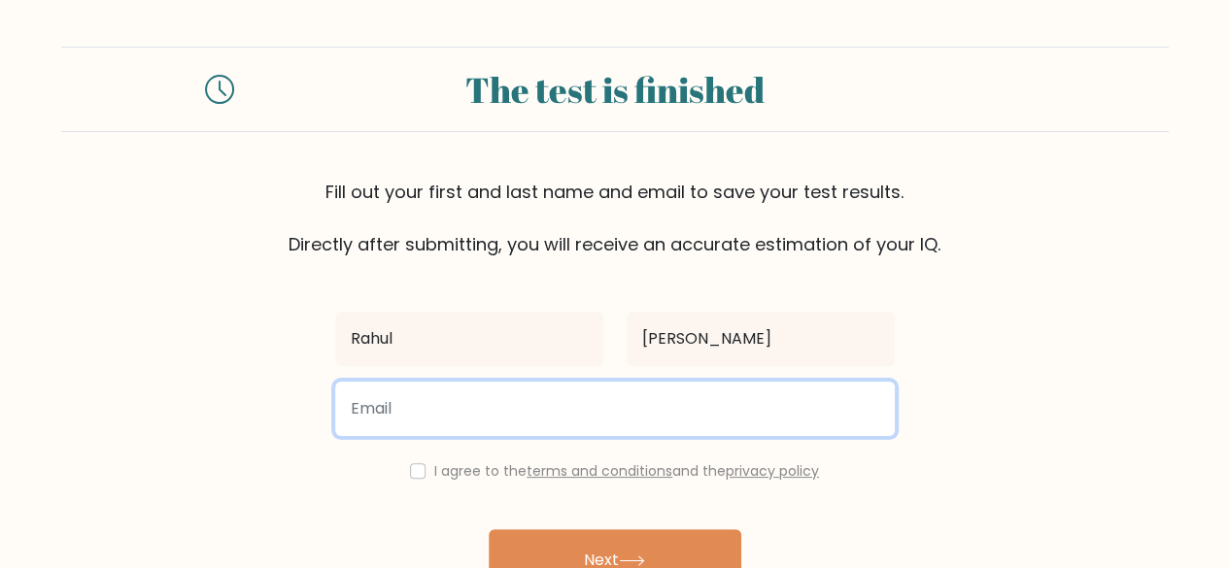
click at [570, 409] on input "email" at bounding box center [615, 409] width 560 height 54
type input "[EMAIL_ADDRESS][DOMAIN_NAME]"
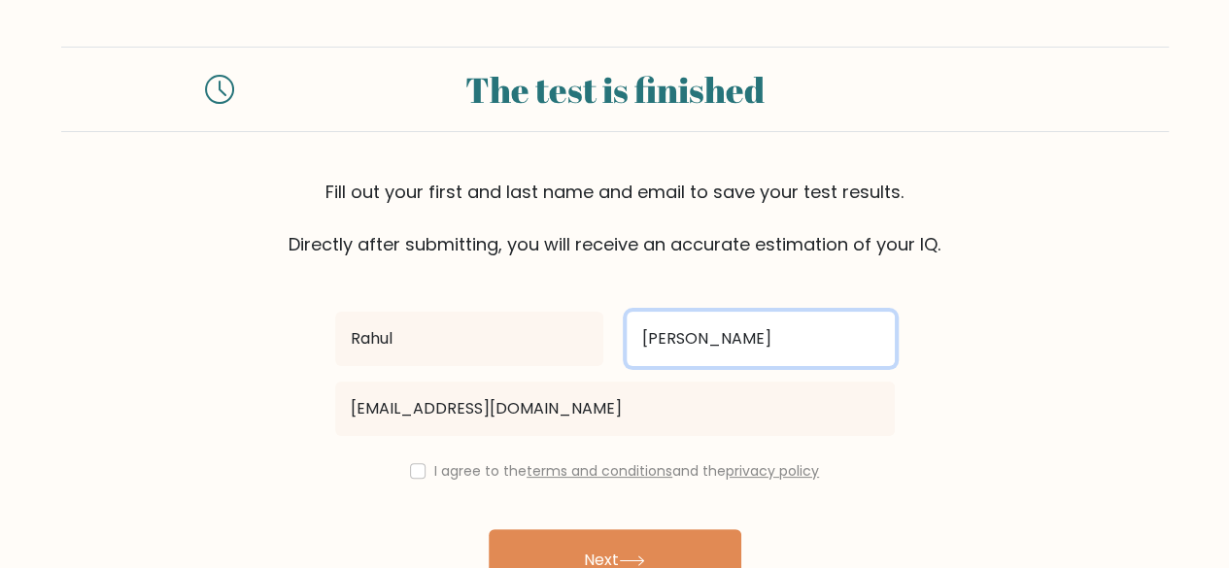
drag, startPoint x: 715, startPoint y: 345, endPoint x: 602, endPoint y: 338, distance: 113.9
click at [602, 348] on div "[PERSON_NAME][GEOGRAPHIC_DATA]" at bounding box center [615, 339] width 583 height 70
type input "Bi"
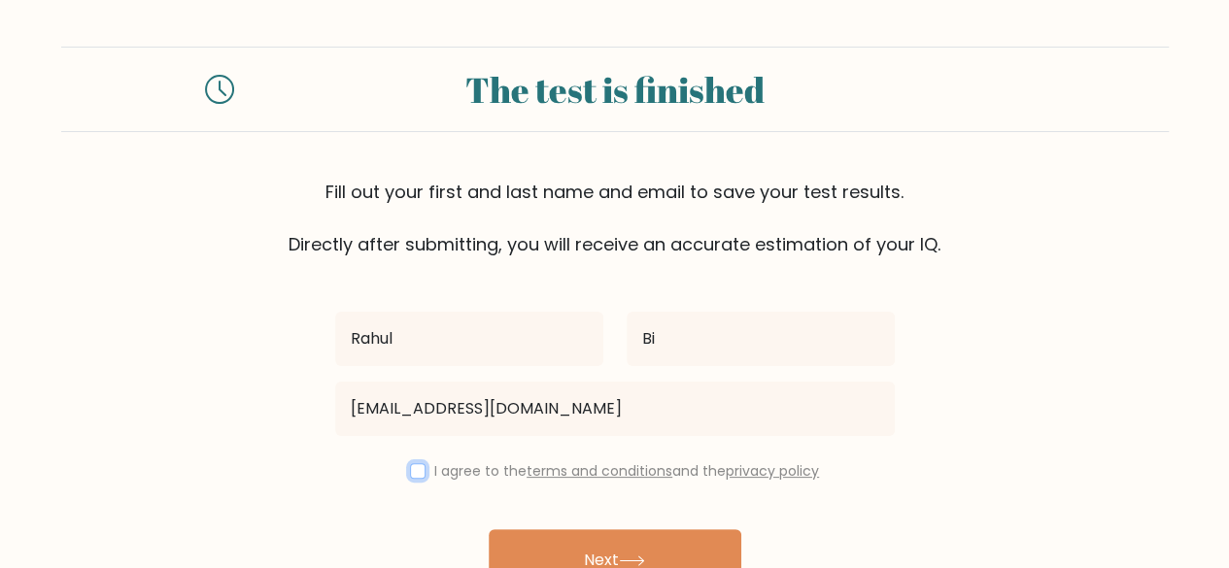
click at [414, 475] on input "checkbox" at bounding box center [418, 472] width 16 height 16
checkbox input "true"
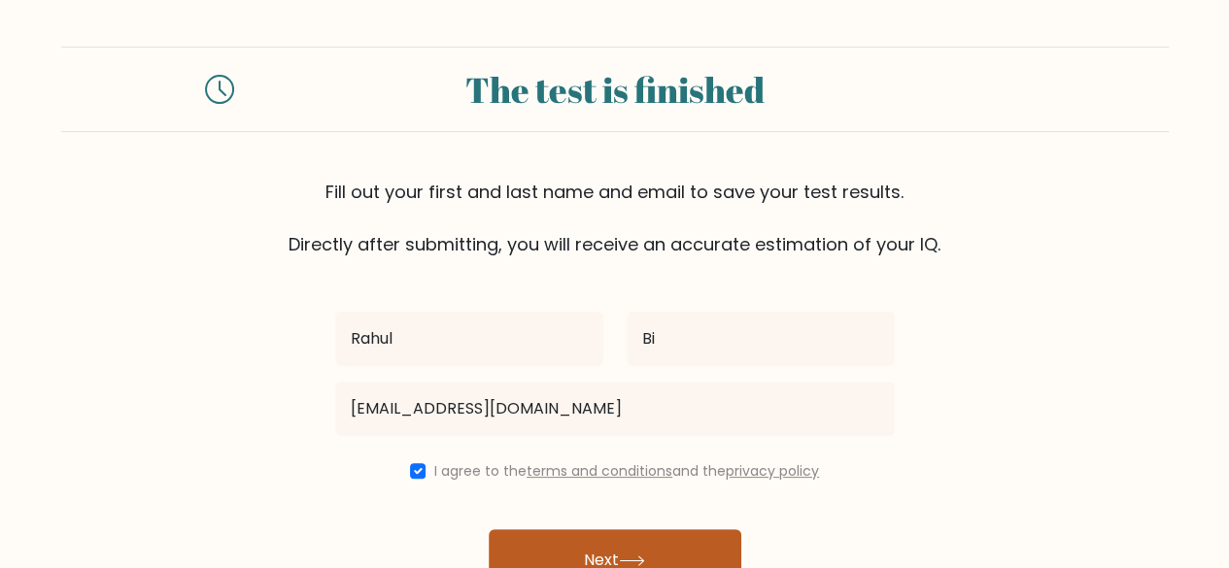
click at [550, 544] on button "Next" at bounding box center [615, 561] width 253 height 62
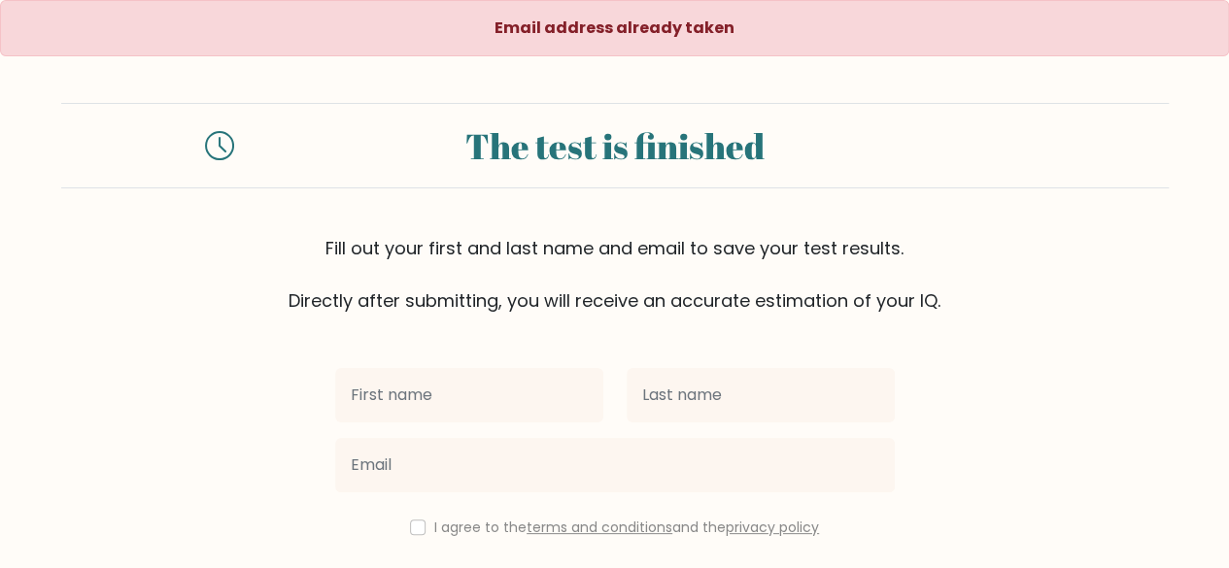
click at [389, 396] on input "text" at bounding box center [469, 395] width 268 height 54
type input "Rahul"
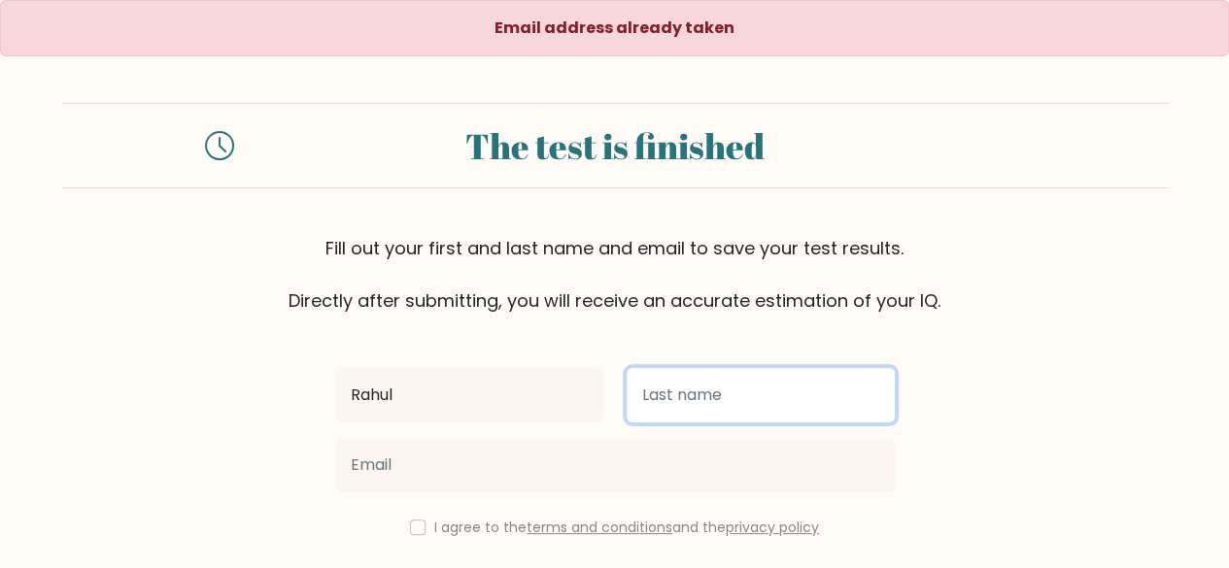
click at [717, 407] on input "text" at bounding box center [761, 395] width 268 height 54
type input "[PERSON_NAME]"
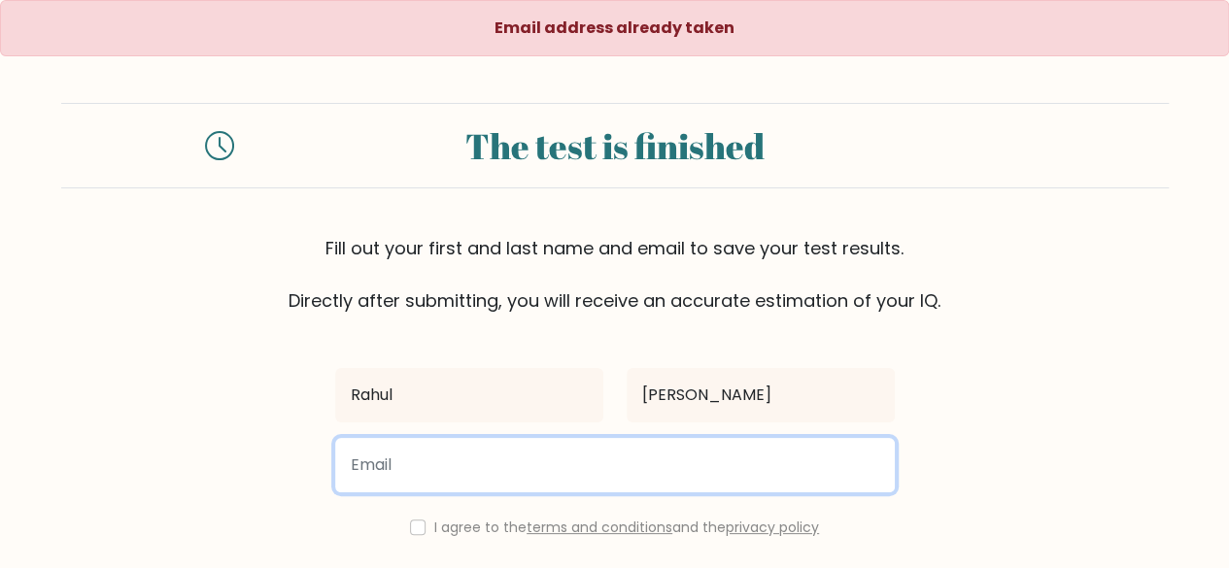
click at [579, 464] on input "email" at bounding box center [615, 465] width 560 height 54
type input "rahul.karki@apagcosyst.com"
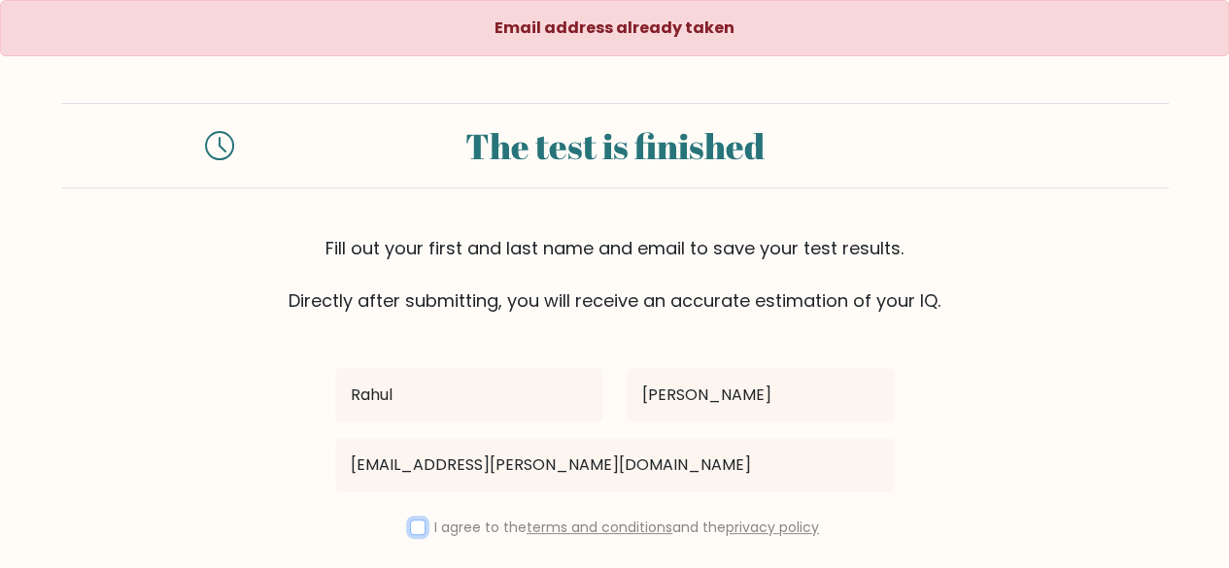
click at [412, 528] on input "checkbox" at bounding box center [418, 528] width 16 height 16
checkbox input "true"
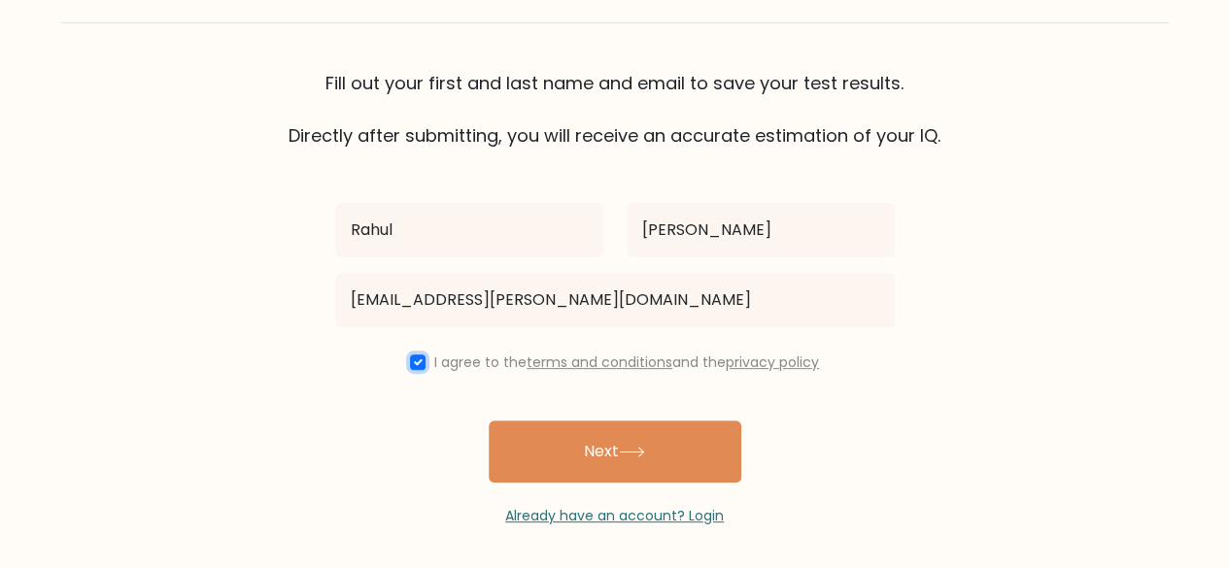
scroll to position [167, 0]
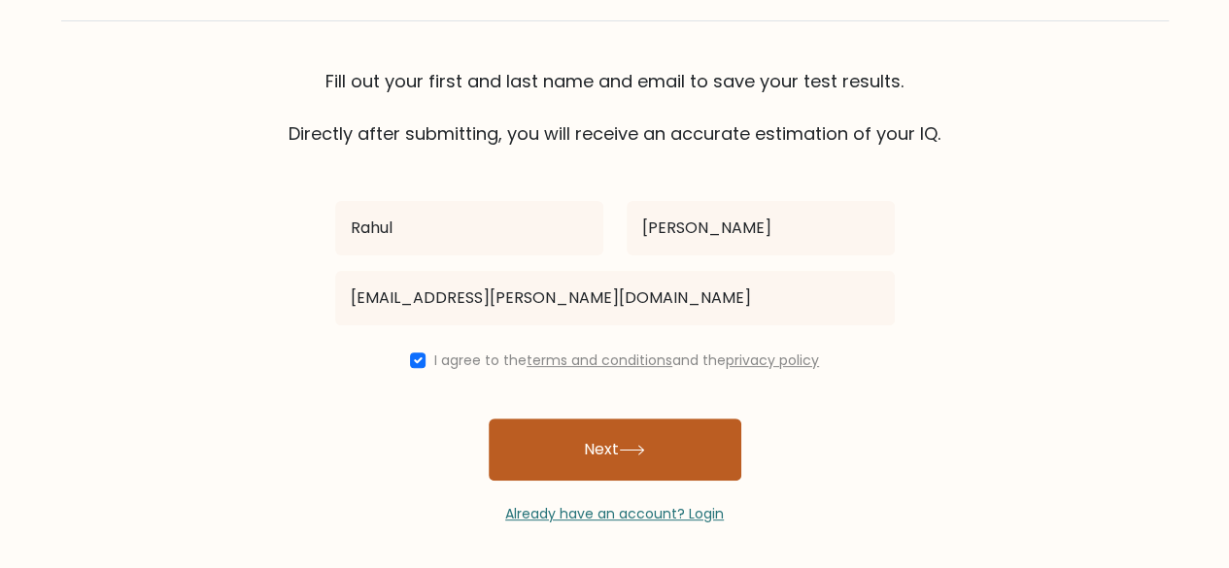
click at [570, 456] on button "Next" at bounding box center [615, 450] width 253 height 62
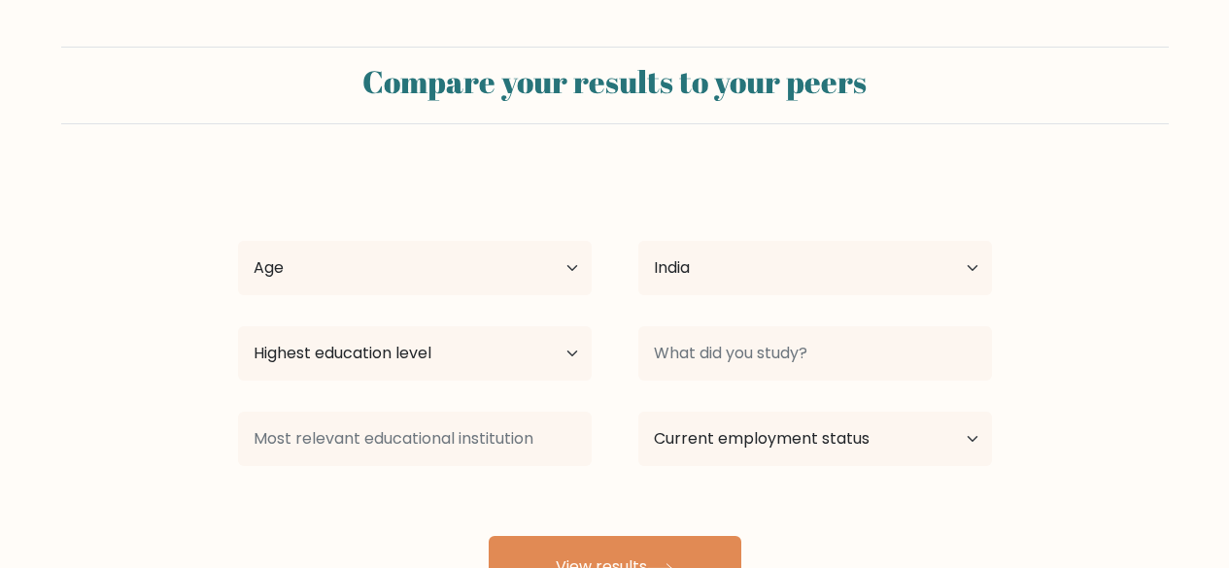
select select "IN"
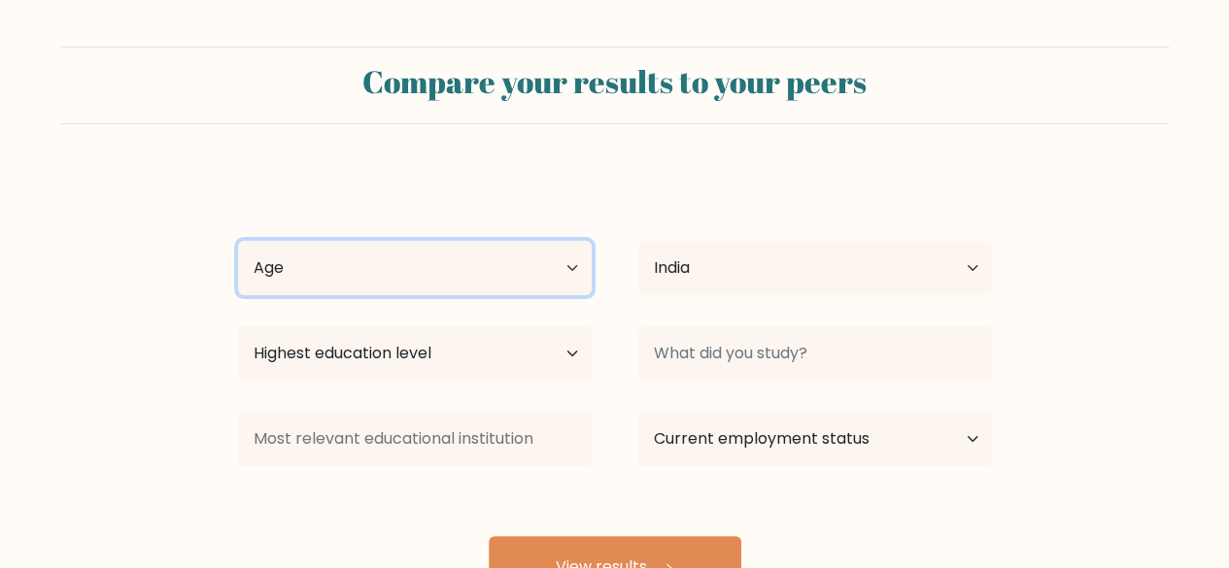
click at [532, 268] on select "Age Under [DEMOGRAPHIC_DATA] [DEMOGRAPHIC_DATA] [DEMOGRAPHIC_DATA] [DEMOGRAPHIC…" at bounding box center [415, 268] width 354 height 54
select select "25_34"
click at [238, 241] on select "Age Under [DEMOGRAPHIC_DATA] [DEMOGRAPHIC_DATA] [DEMOGRAPHIC_DATA] [DEMOGRAPHIC…" at bounding box center [415, 268] width 354 height 54
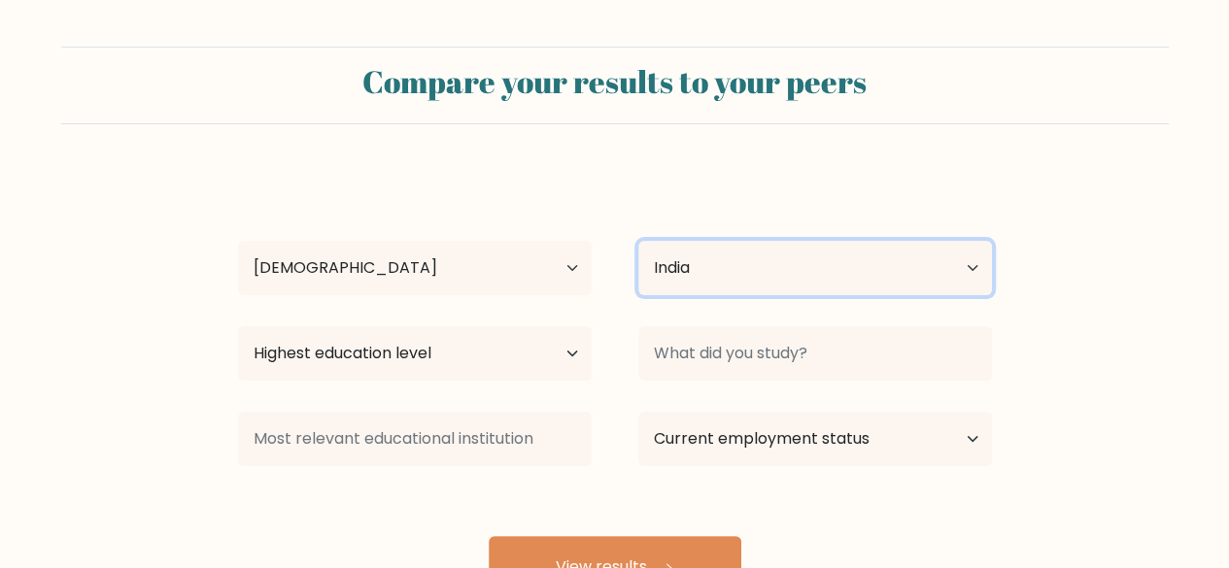
click at [711, 271] on select "Country [GEOGRAPHIC_DATA] [GEOGRAPHIC_DATA] [GEOGRAPHIC_DATA] [US_STATE] [GEOGR…" at bounding box center [815, 268] width 354 height 54
click at [638, 241] on select "Country [GEOGRAPHIC_DATA] [GEOGRAPHIC_DATA] [GEOGRAPHIC_DATA] [US_STATE] [GEOGR…" at bounding box center [815, 268] width 354 height 54
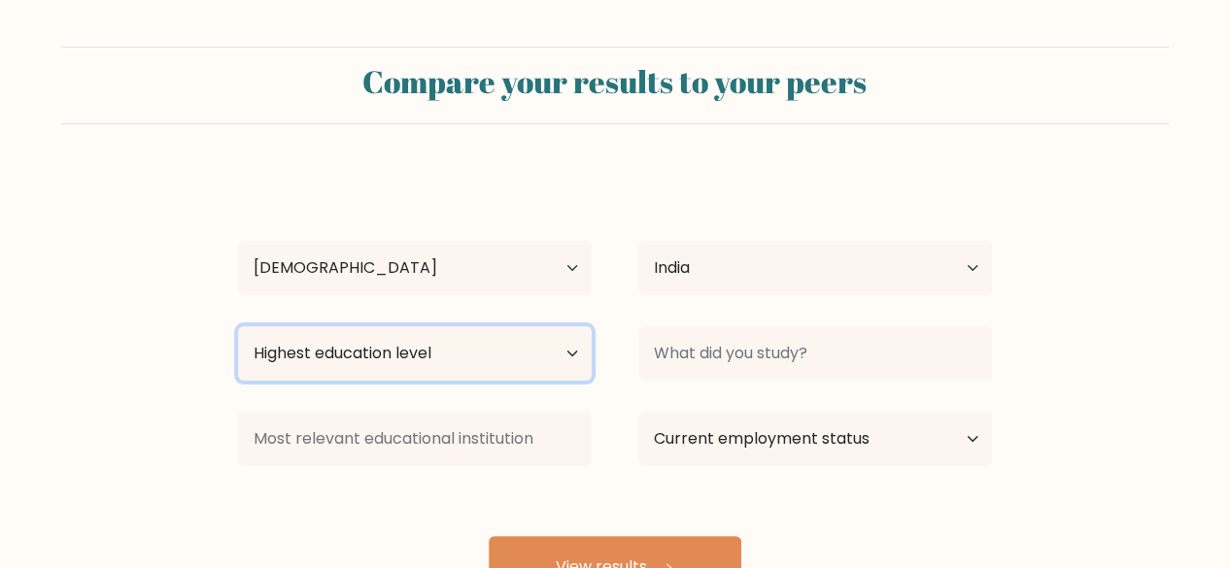
click at [463, 344] on select "Highest education level No schooling Primary Lower Secondary Upper Secondary Oc…" at bounding box center [415, 354] width 354 height 54
select select "bachelors_degree"
click at [238, 327] on select "Highest education level No schooling Primary Lower Secondary Upper Secondary Oc…" at bounding box center [415, 354] width 354 height 54
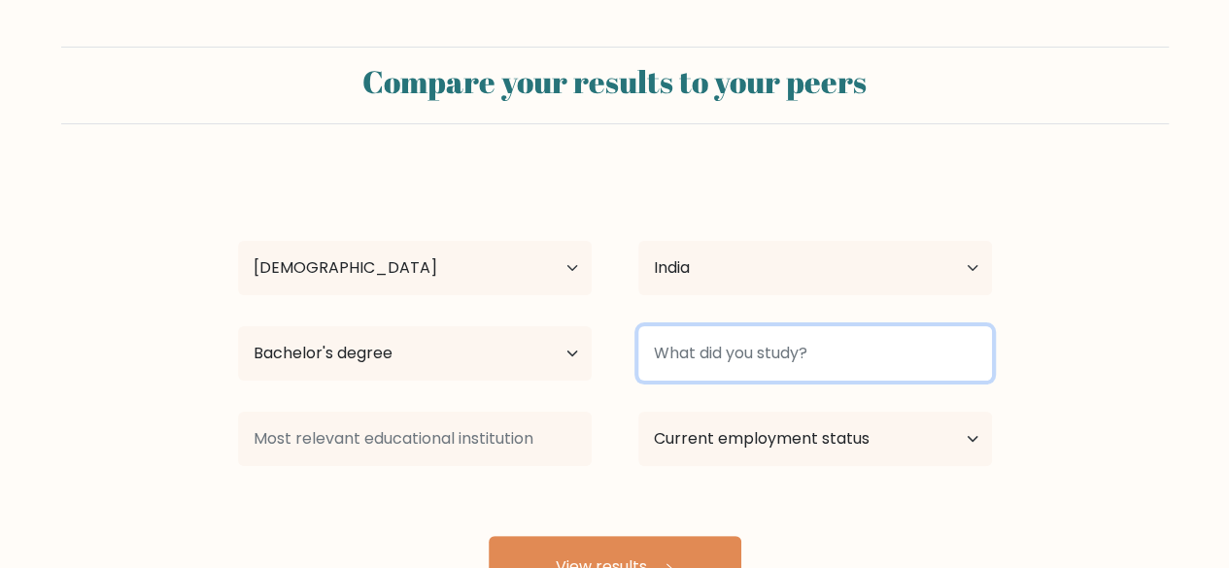
click at [709, 357] on input at bounding box center [815, 354] width 354 height 54
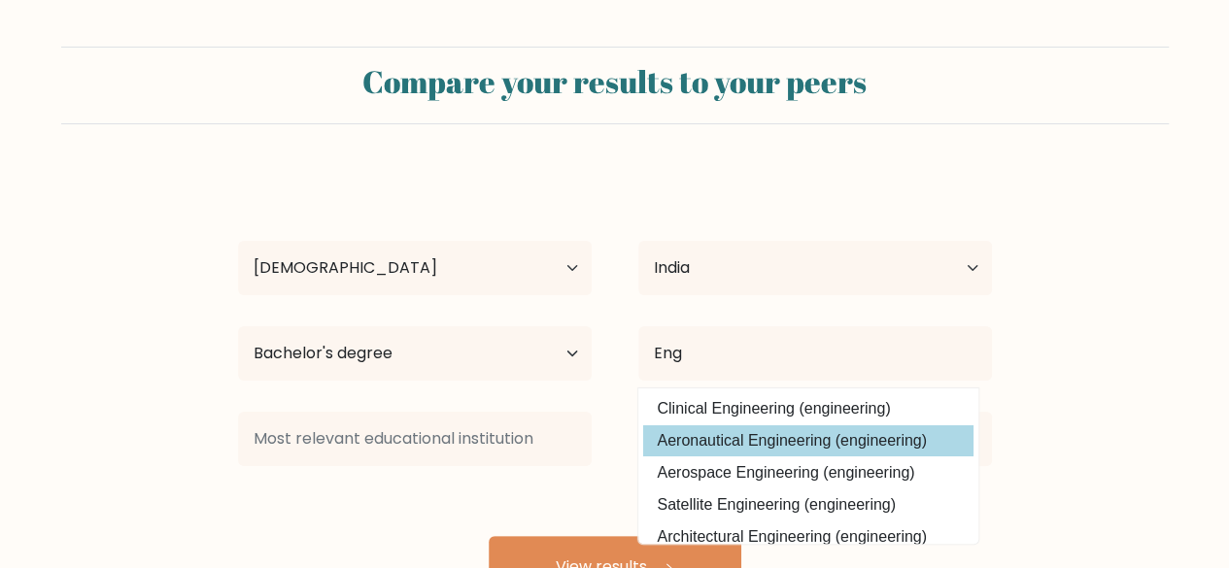
click at [745, 426] on div "Rahul Karki Age Under 18 years old 18-24 years old 25-34 years old 35-44 years …" at bounding box center [614, 385] width 777 height 428
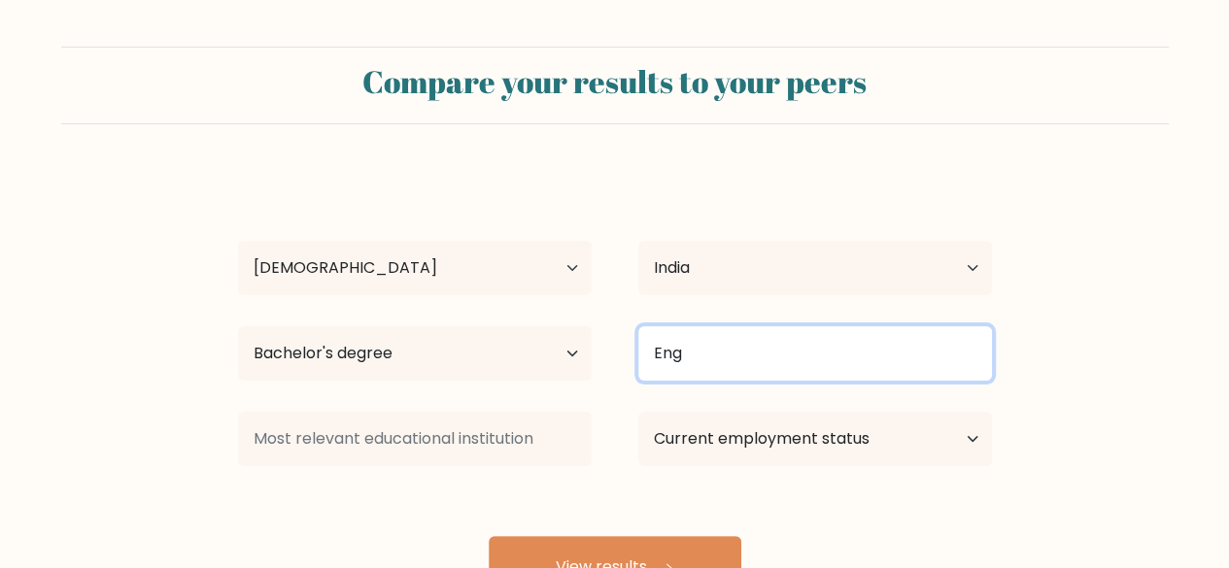
click at [725, 370] on input "Eng" at bounding box center [815, 354] width 354 height 54
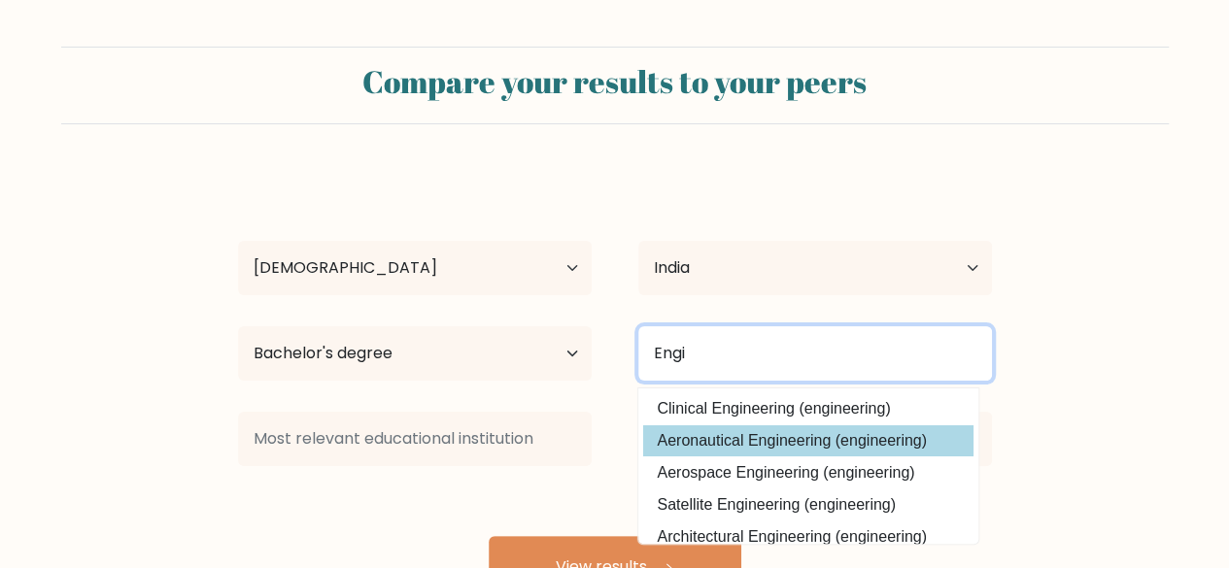
type input "Engi"
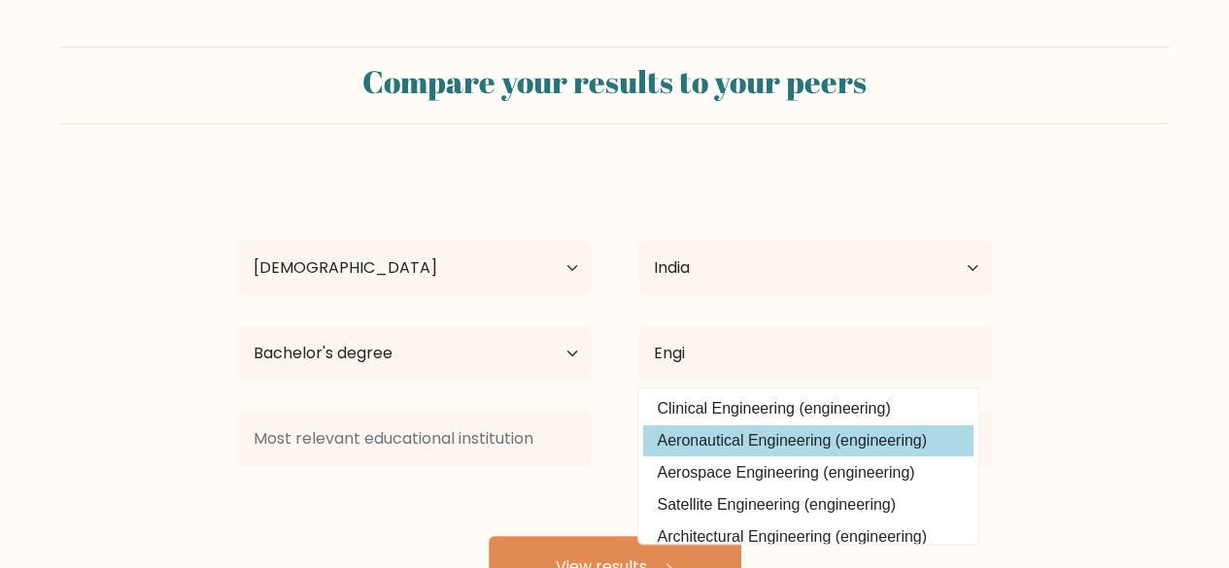
click at [744, 440] on div "Rahul Karki Age Under 18 years old 18-24 years old 25-34 years old 35-44 years …" at bounding box center [614, 385] width 777 height 428
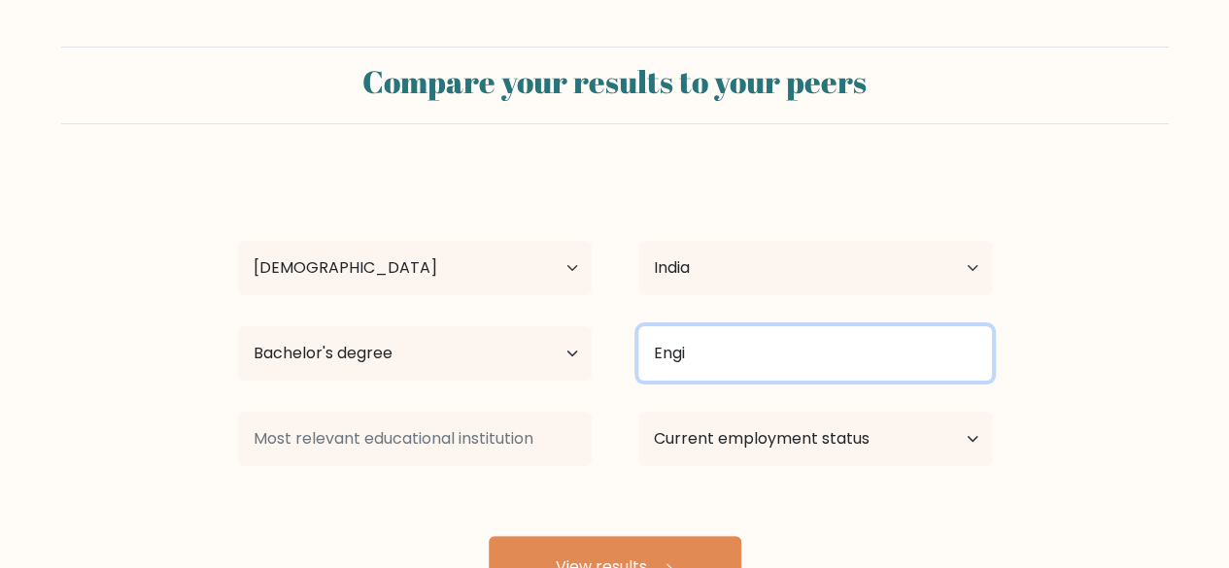
click at [746, 361] on input "Engi" at bounding box center [815, 354] width 354 height 54
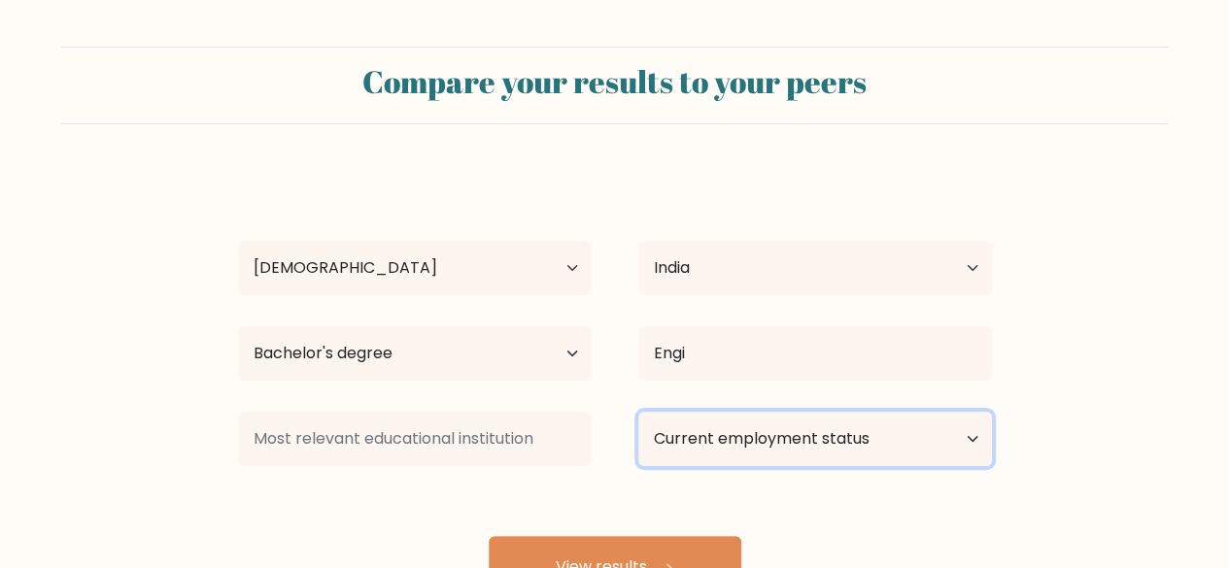
click at [748, 442] on select "Current employment status Employed Student Retired Other / prefer not to answer" at bounding box center [815, 439] width 354 height 54
select select "other"
click at [638, 412] on select "Current employment status Employed Student Retired Other / prefer not to answer" at bounding box center [815, 439] width 354 height 54
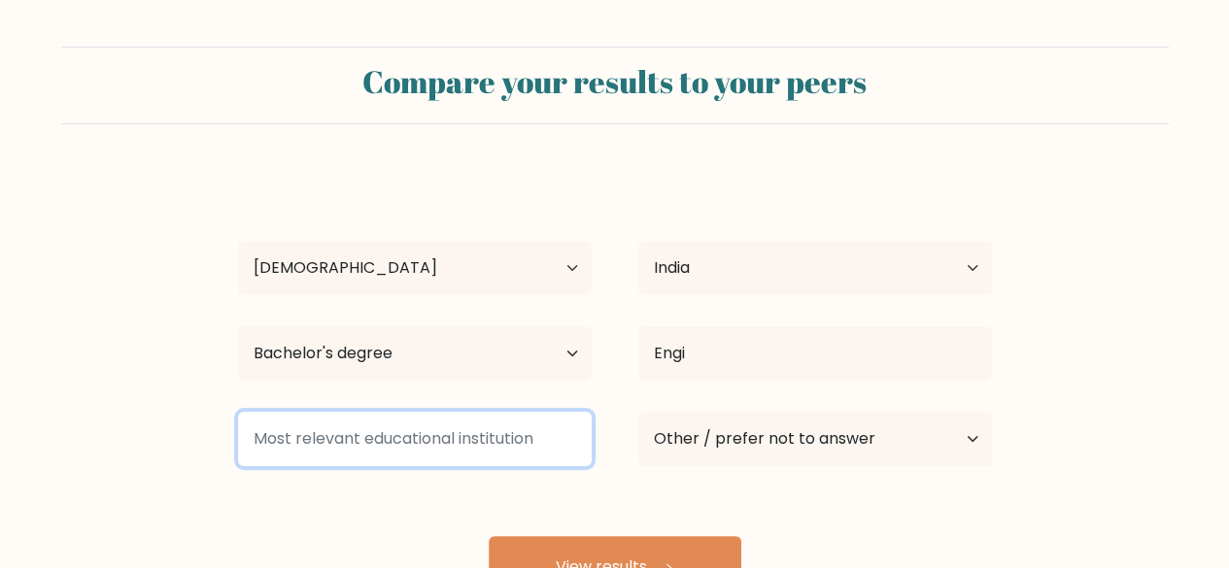
click at [456, 442] on input at bounding box center [415, 439] width 354 height 54
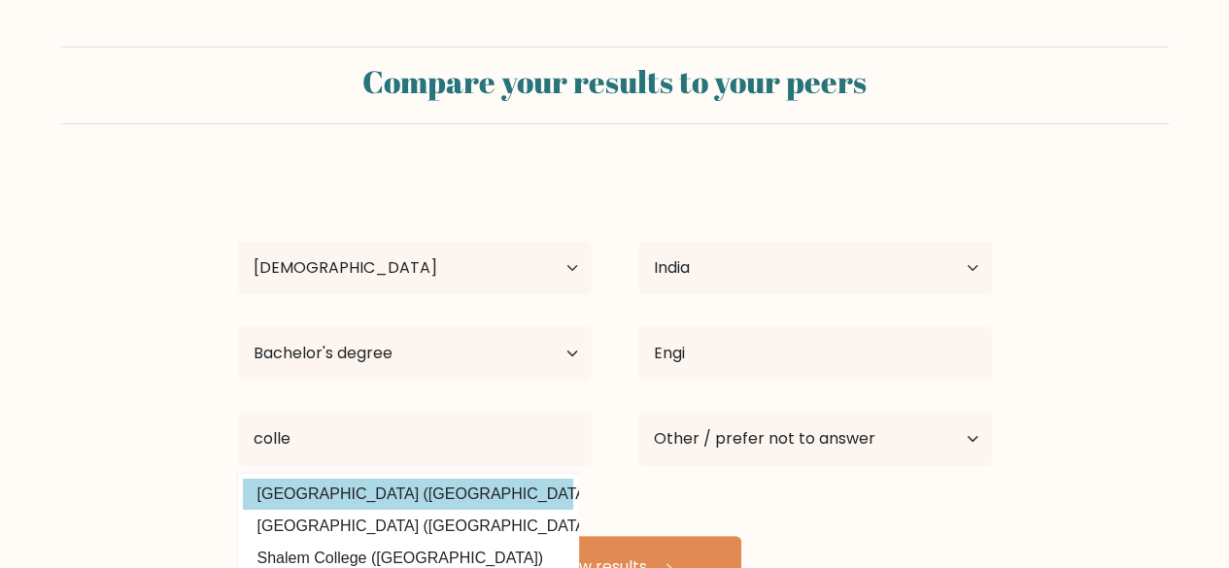
click at [381, 486] on option "GEA College (Slovenia)" at bounding box center [408, 494] width 330 height 31
type input "[GEOGRAPHIC_DATA]"
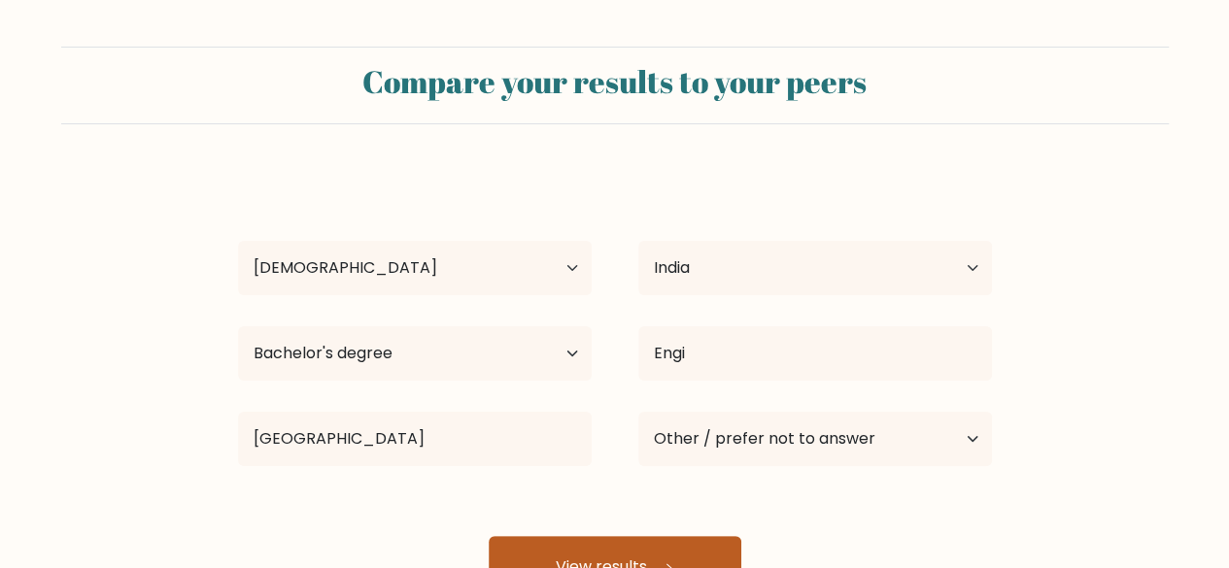
click at [578, 553] on button "View results" at bounding box center [615, 567] width 253 height 62
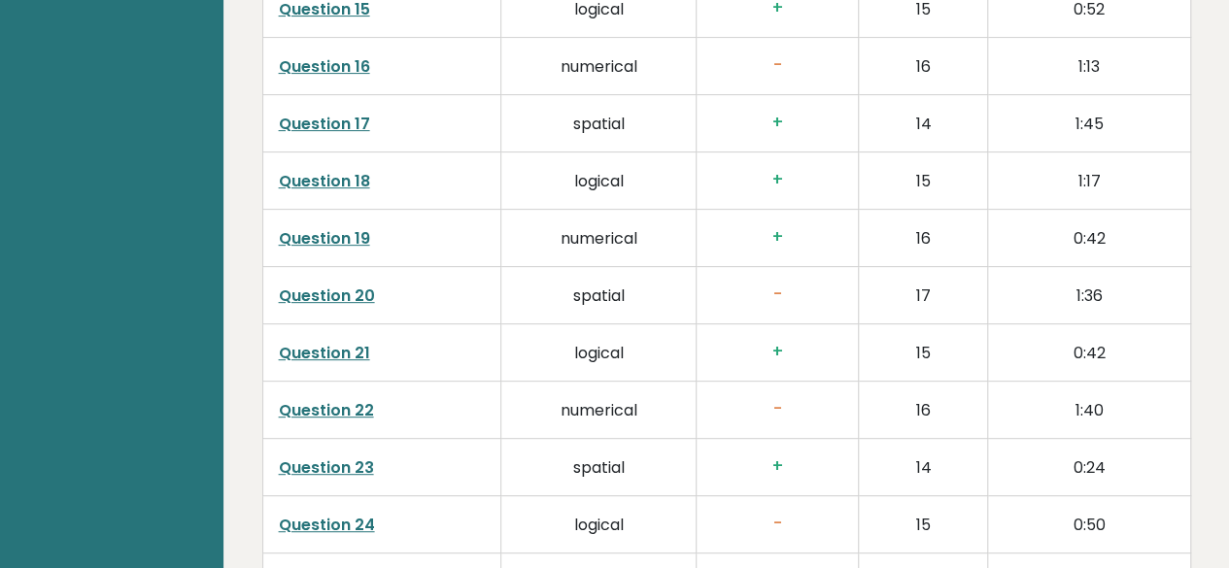
scroll to position [3887, 0]
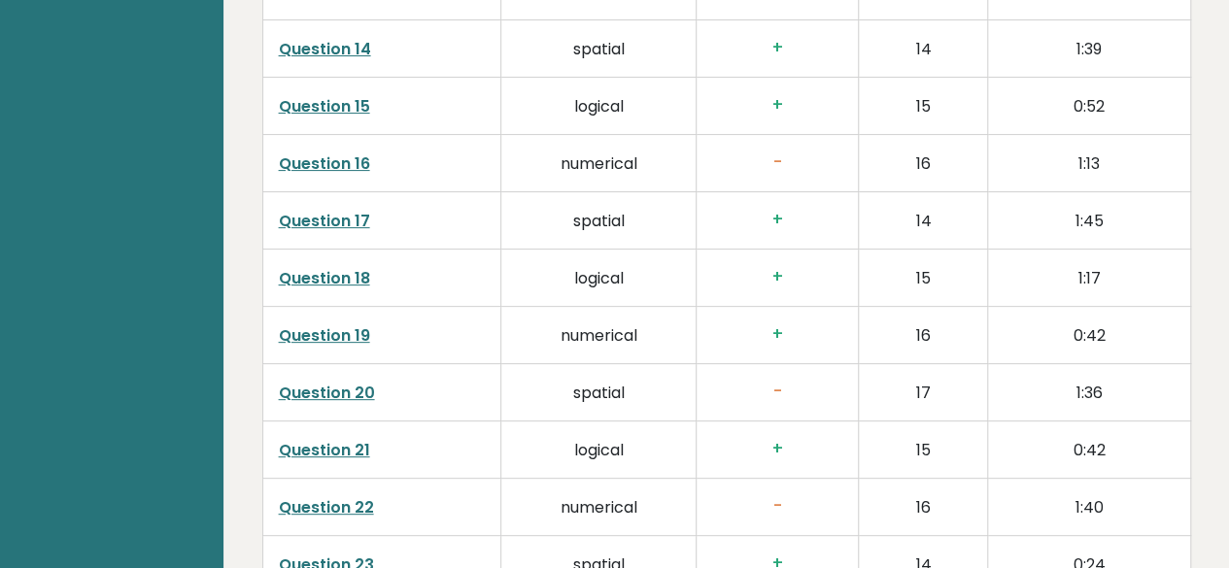
click at [340, 153] on link "Question 16" at bounding box center [324, 164] width 91 height 22
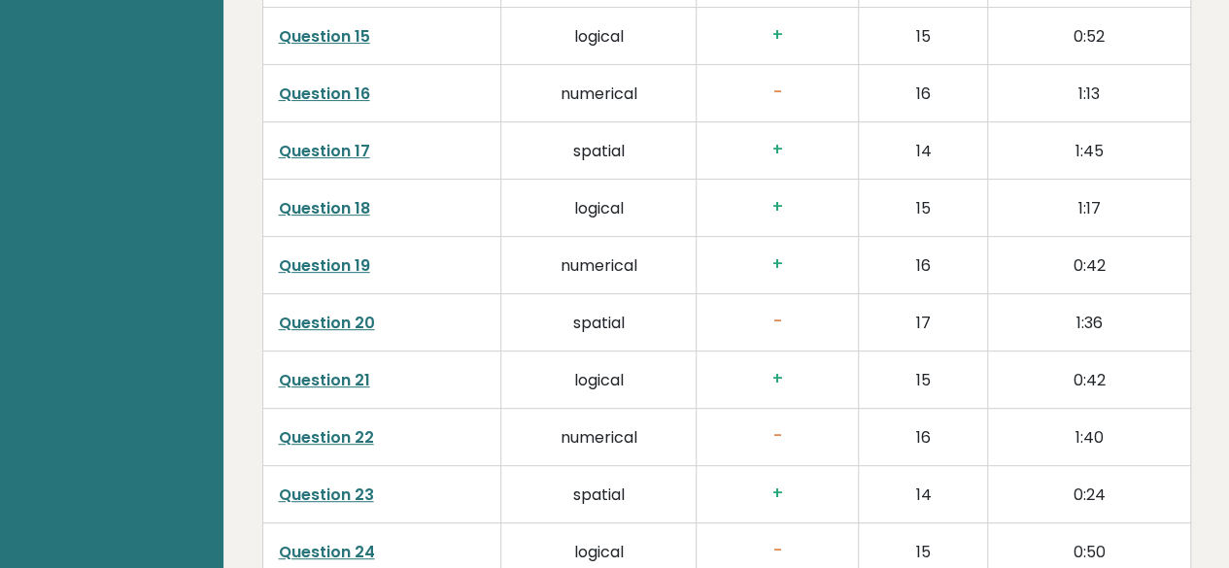
scroll to position [3984, 0]
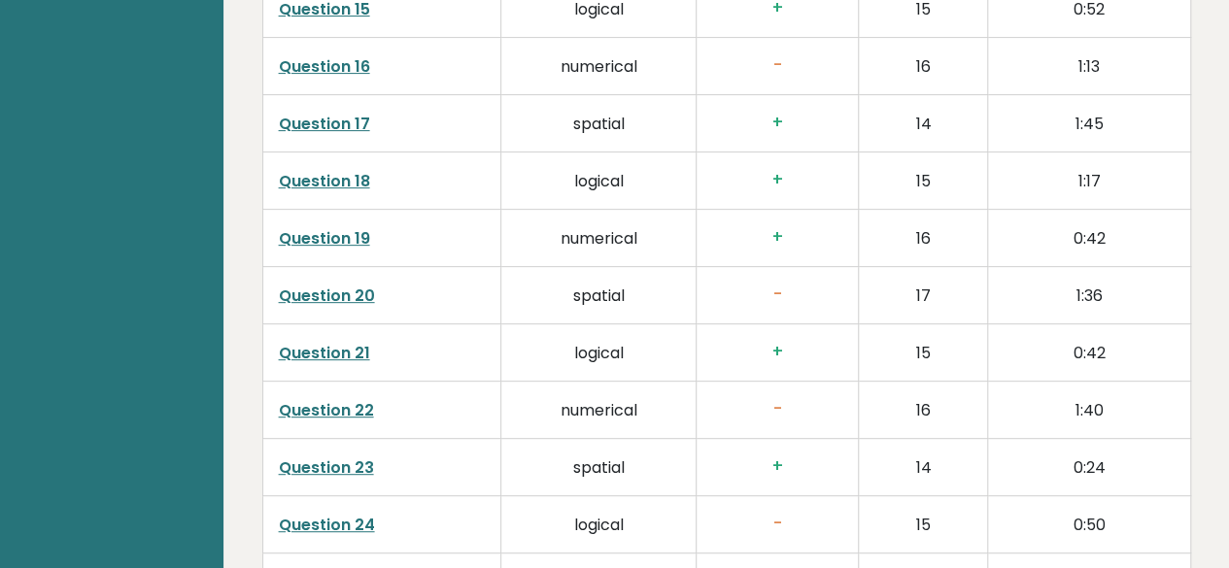
click at [356, 399] on link "Question 22" at bounding box center [326, 410] width 95 height 22
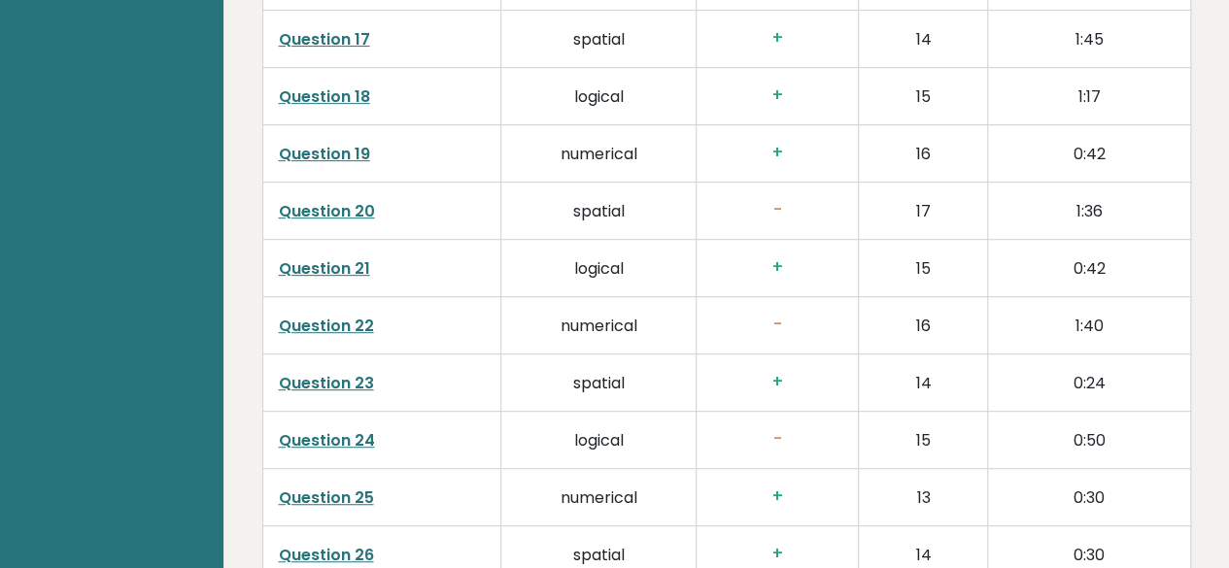
scroll to position [4179, 0]
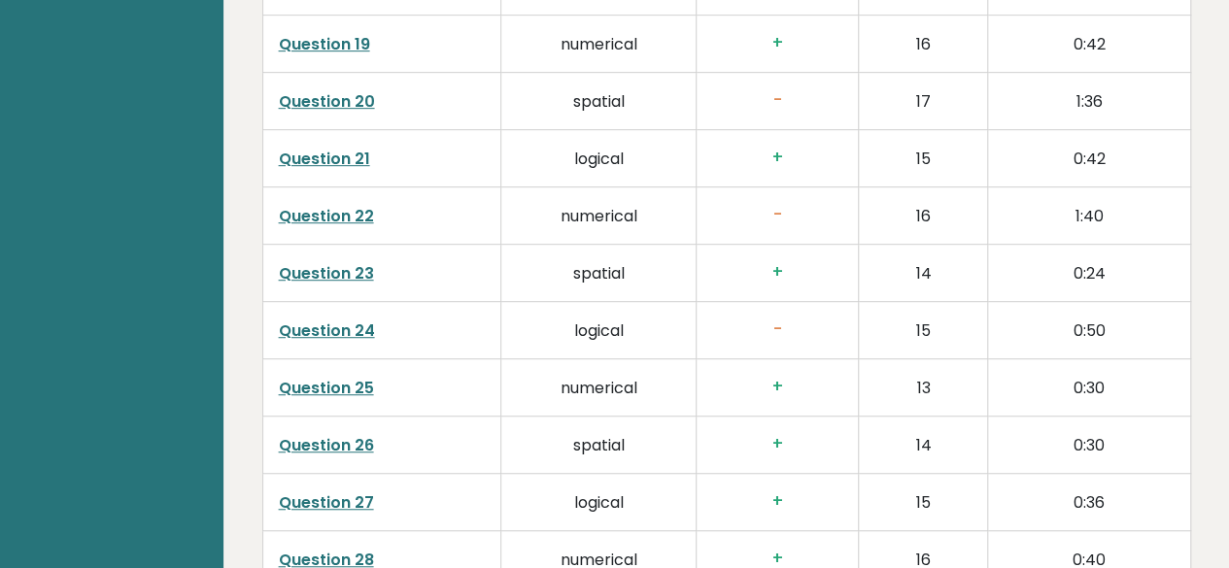
click at [358, 320] on link "Question 24" at bounding box center [327, 331] width 96 height 22
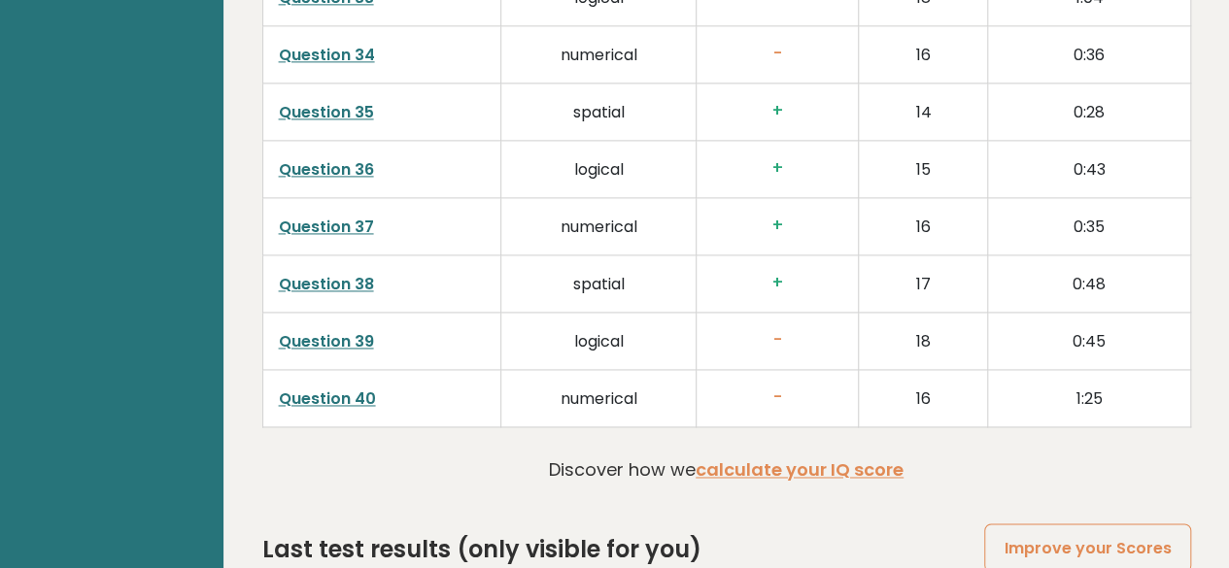
scroll to position [5053, 0]
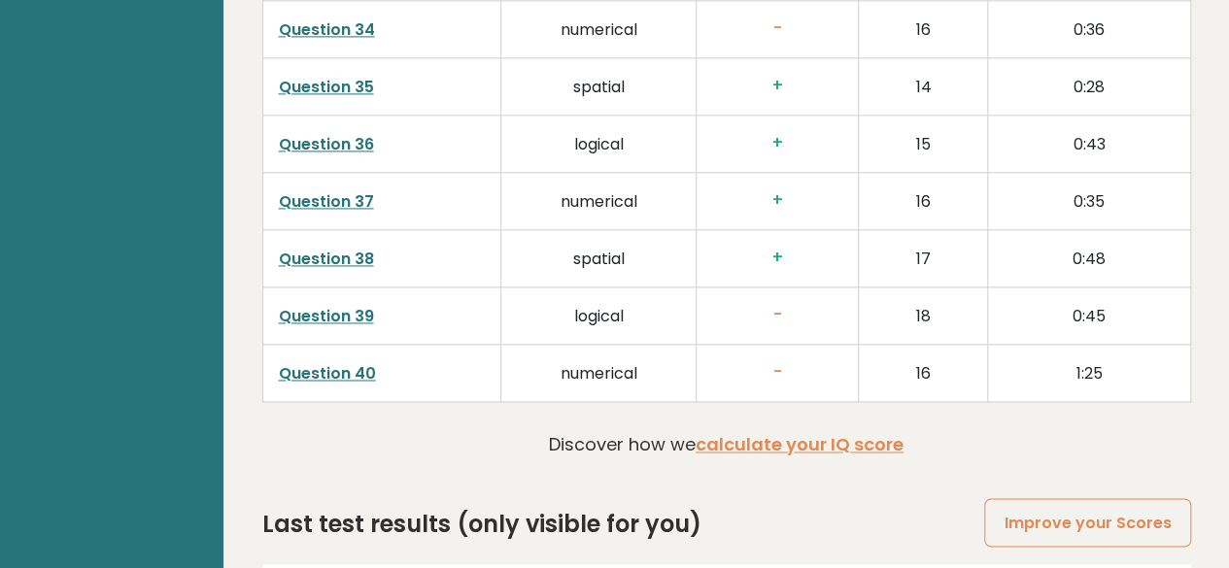
click at [350, 362] on link "Question 40" at bounding box center [327, 373] width 97 height 22
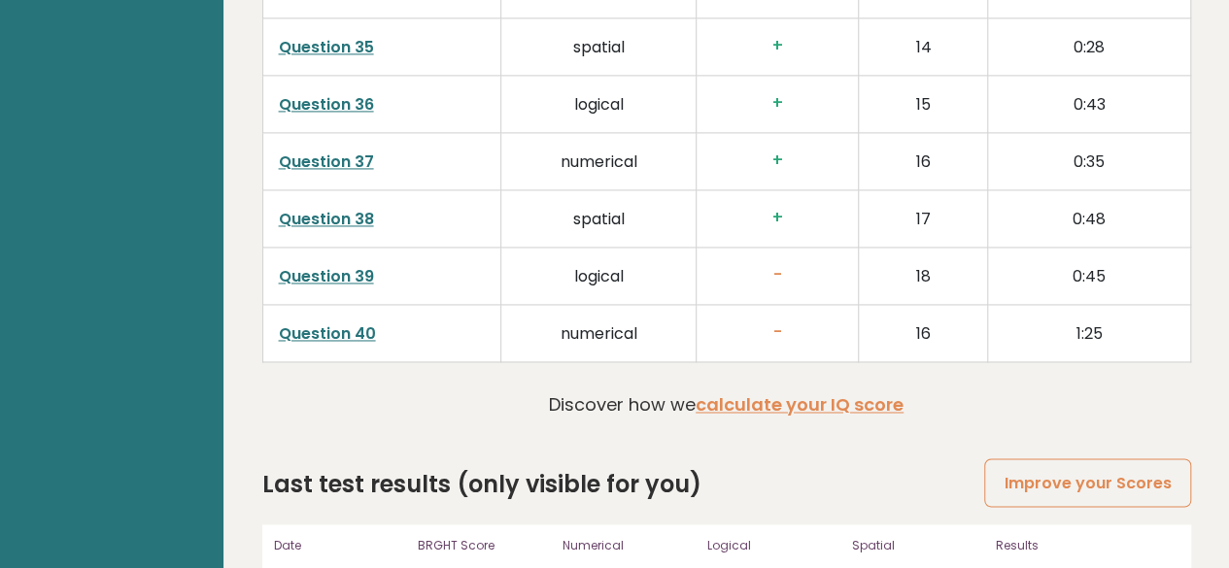
scroll to position [5111, 0]
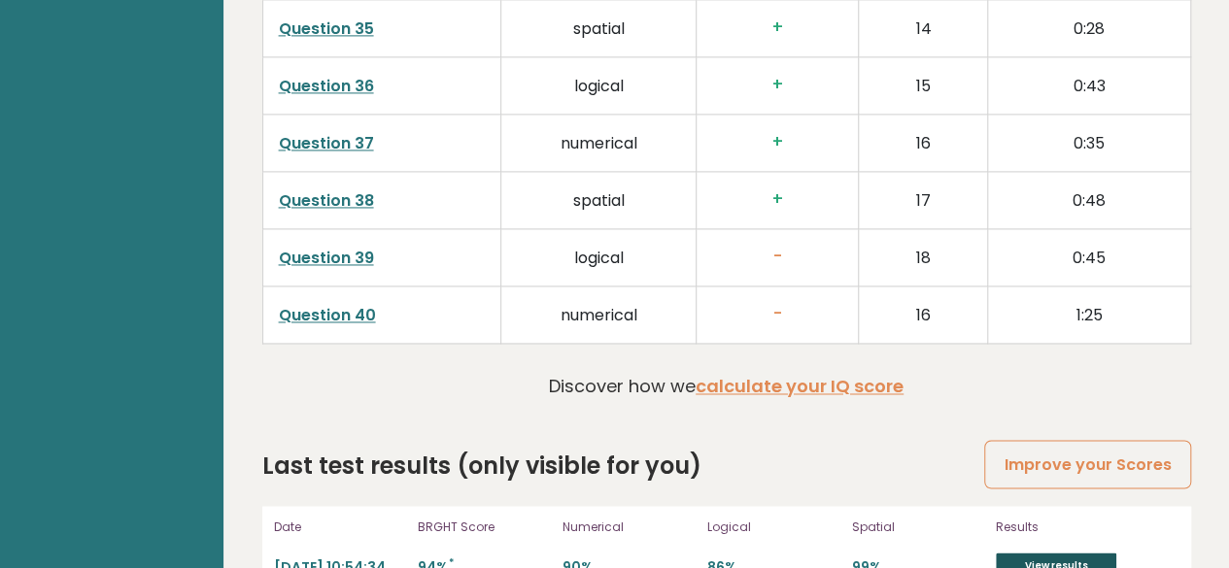
click at [1015, 553] on link "View results" at bounding box center [1056, 565] width 120 height 25
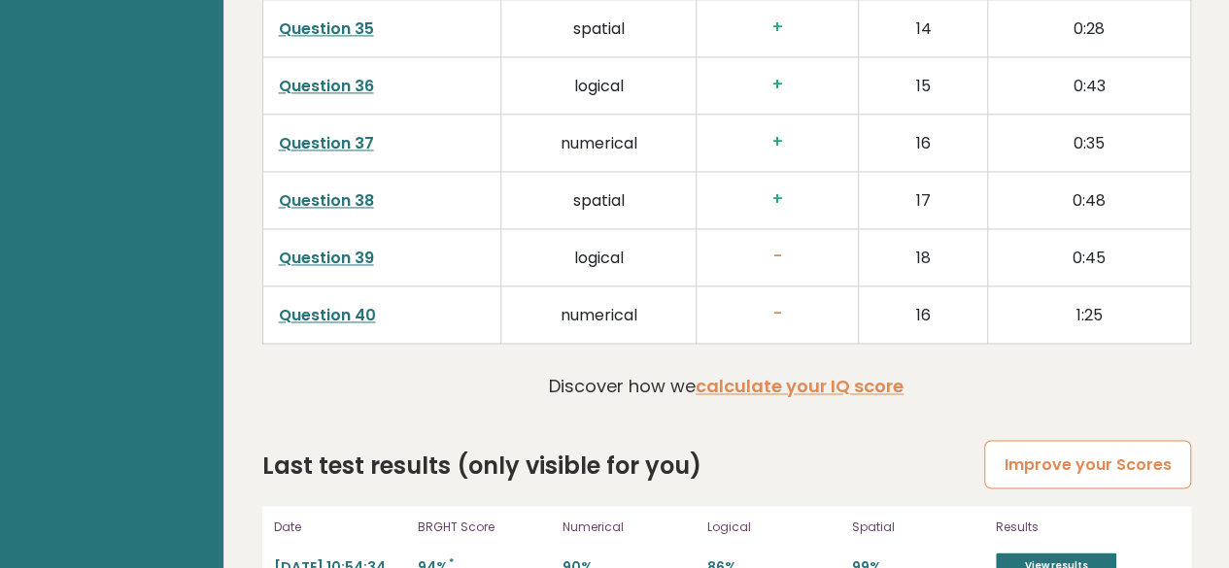
click at [1046, 440] on link "Improve your Scores" at bounding box center [1087, 465] width 206 height 50
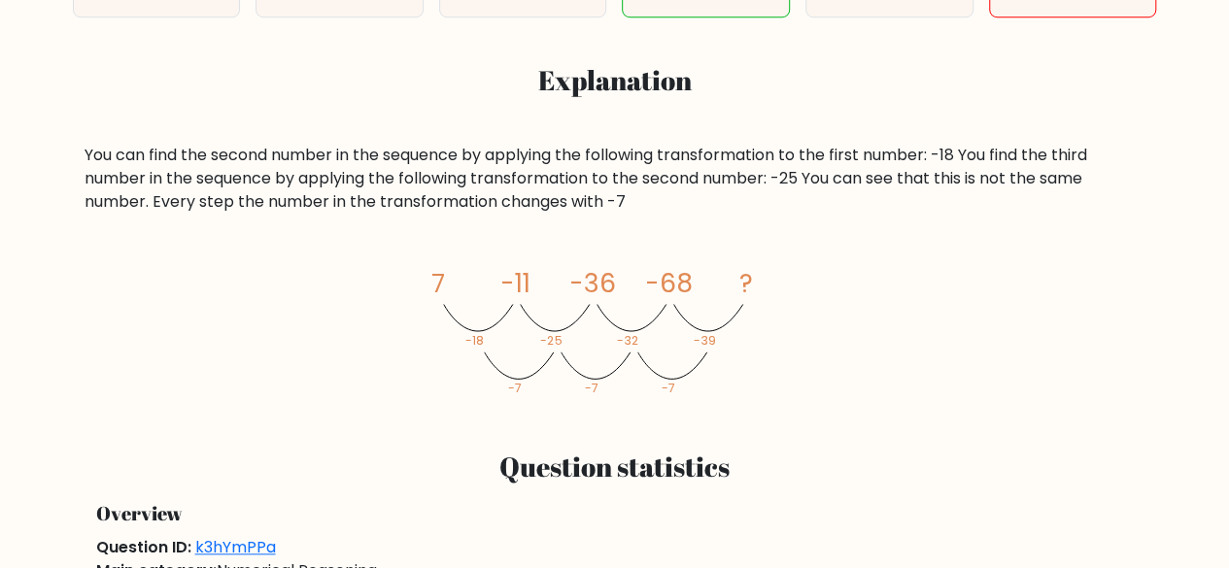
scroll to position [777, 0]
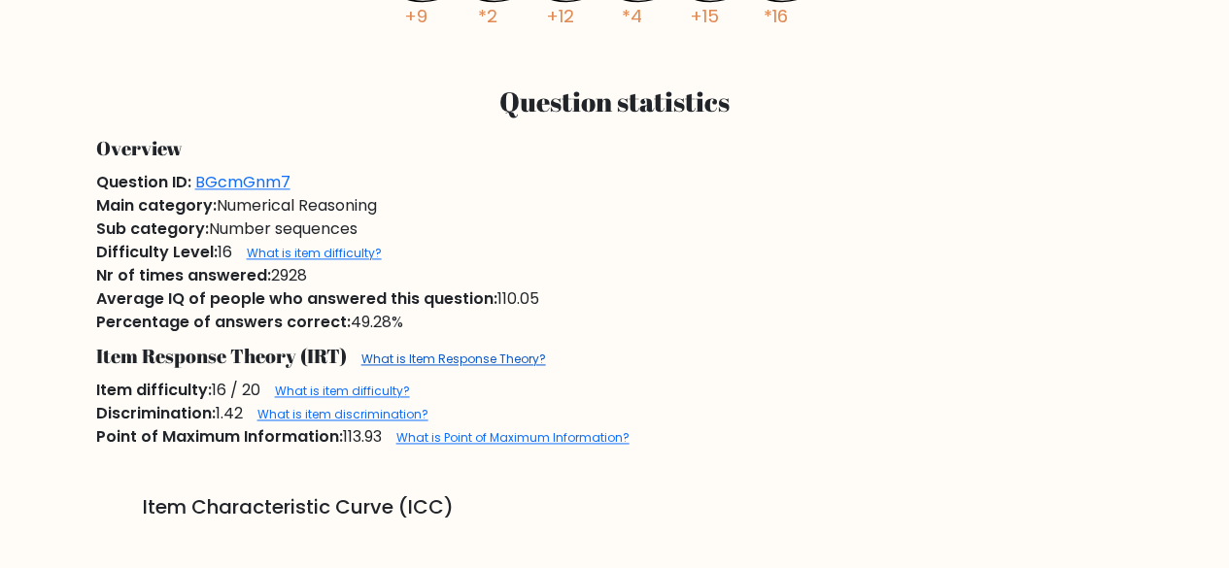
scroll to position [1263, 0]
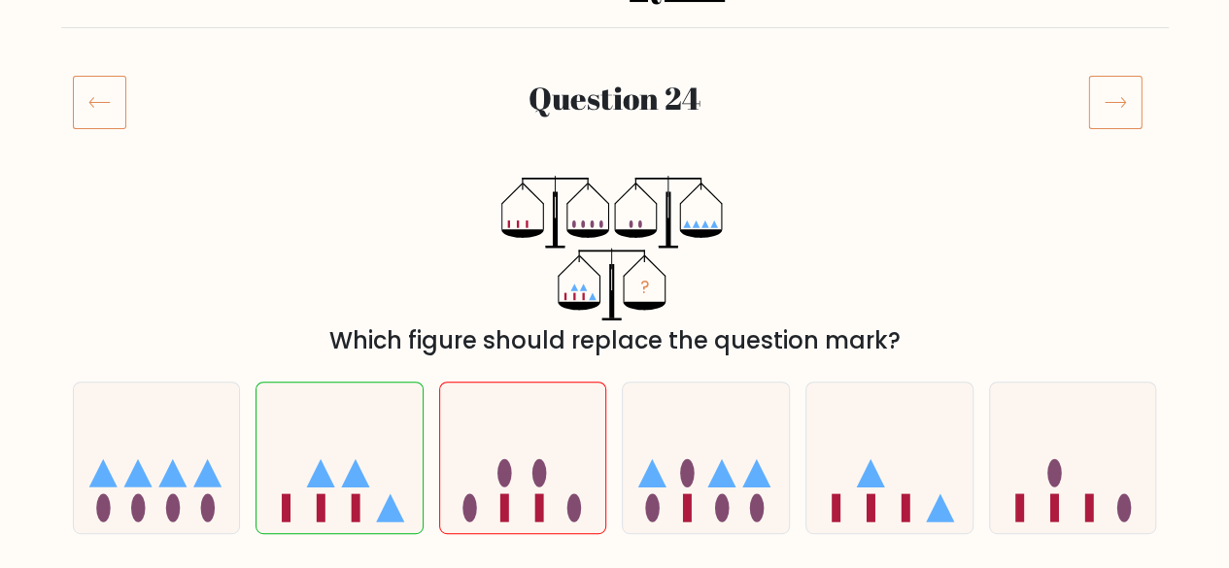
scroll to position [389, 0]
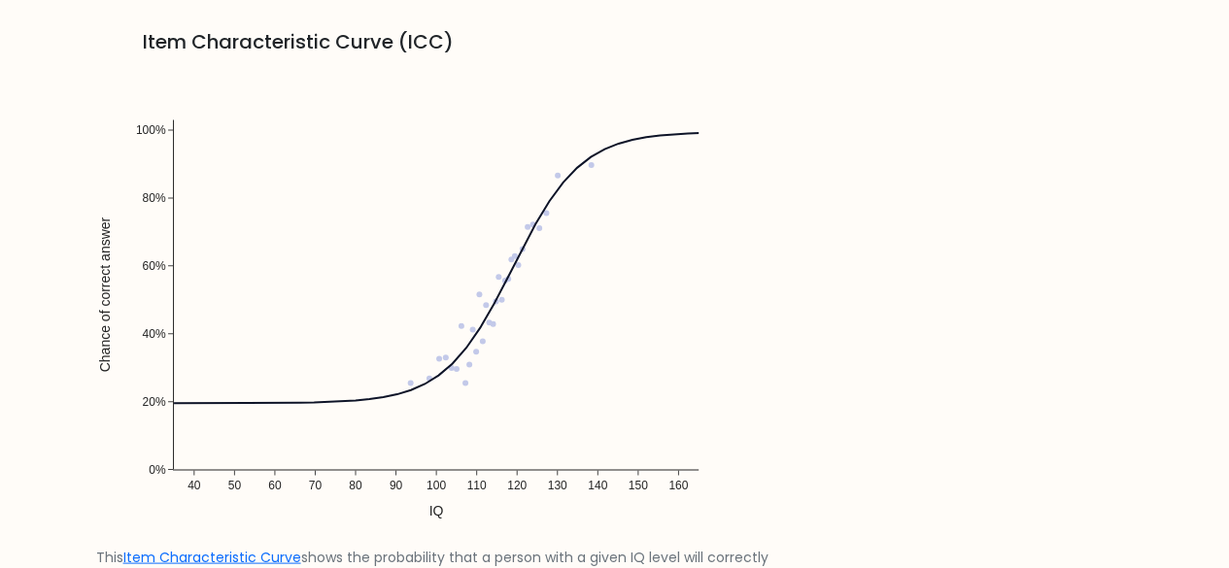
scroll to position [1652, 0]
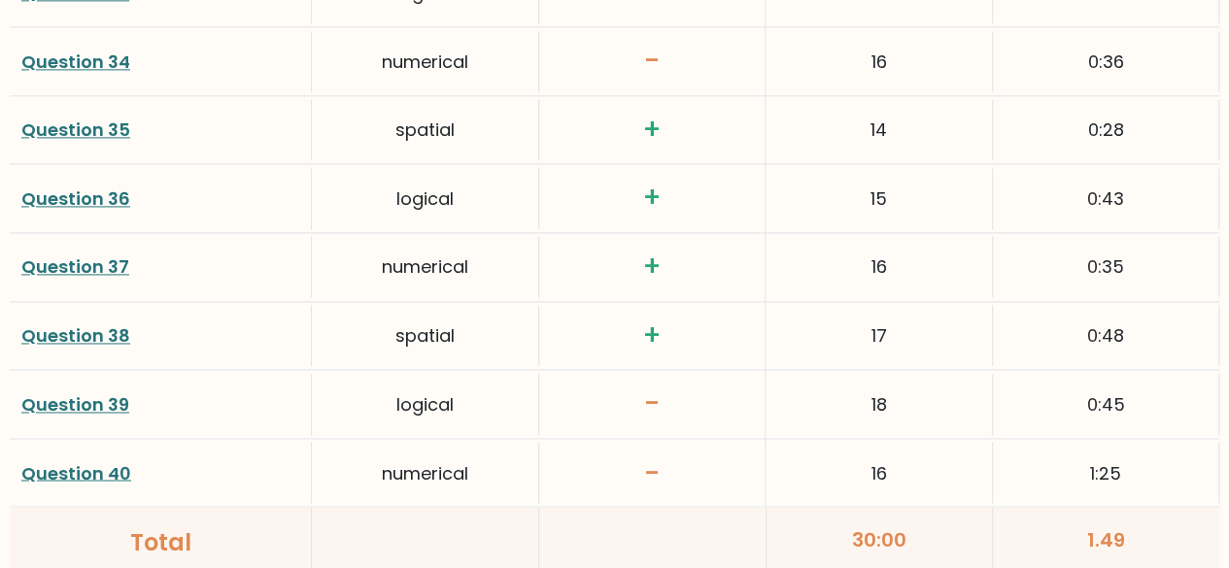
scroll to position [5279, 0]
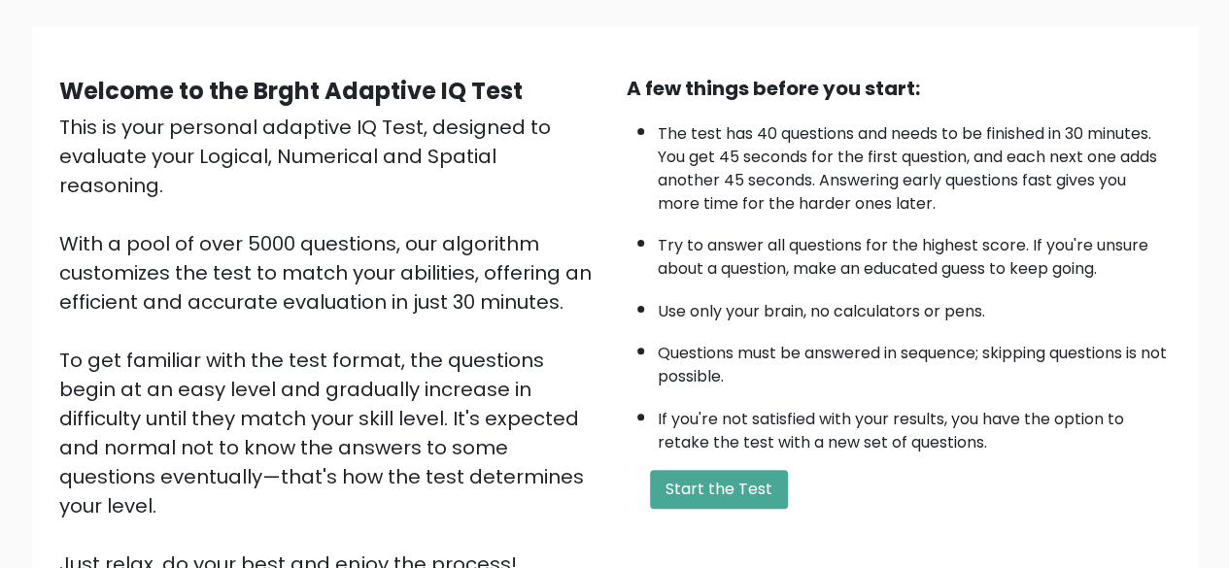
scroll to position [321, 0]
